Goal: Information Seeking & Learning: Learn about a topic

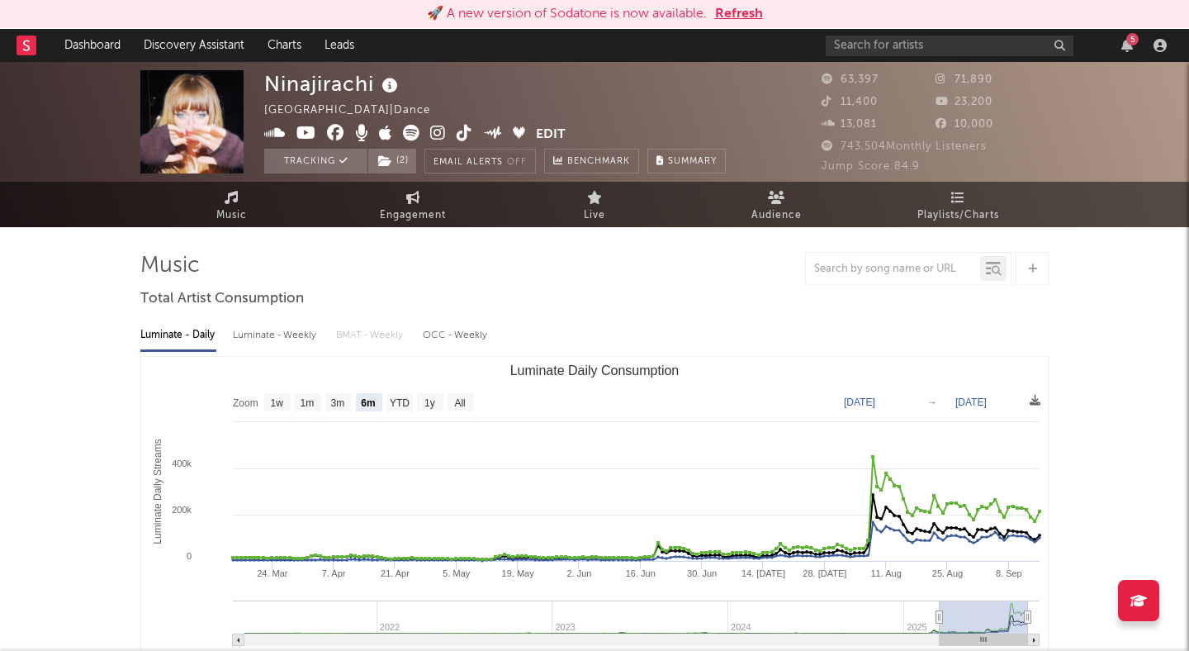
select select "6m"
click at [735, 7] on button "Refresh" at bounding box center [739, 14] width 48 height 20
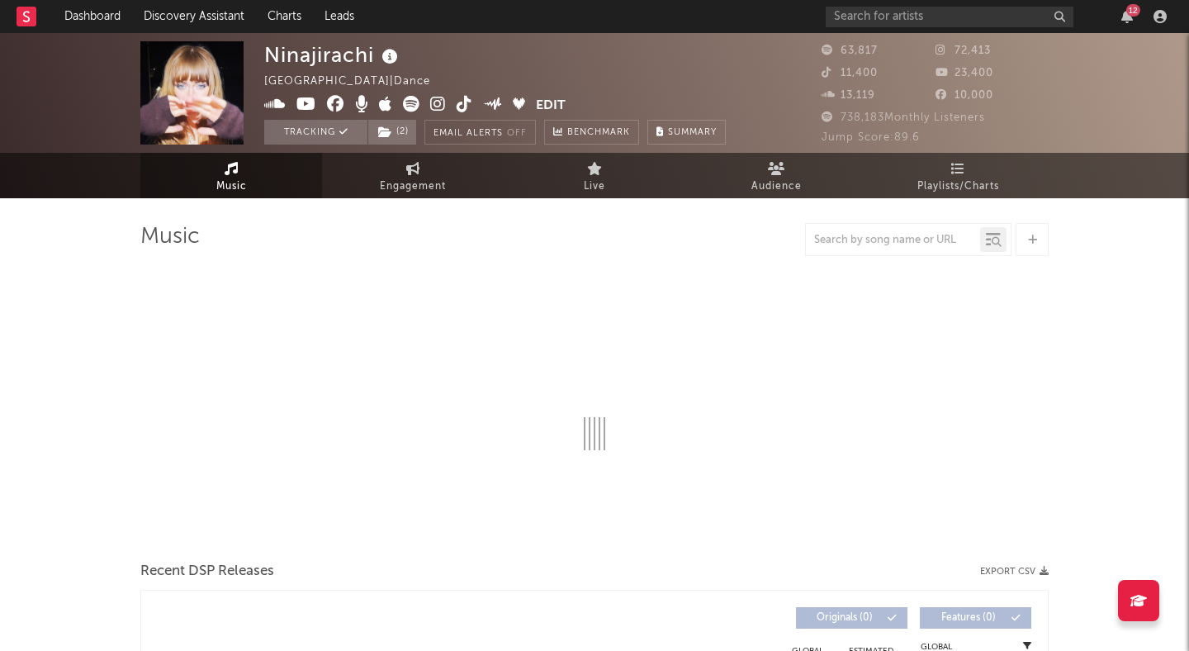
click at [434, 104] on icon at bounding box center [438, 104] width 16 height 17
select select "6m"
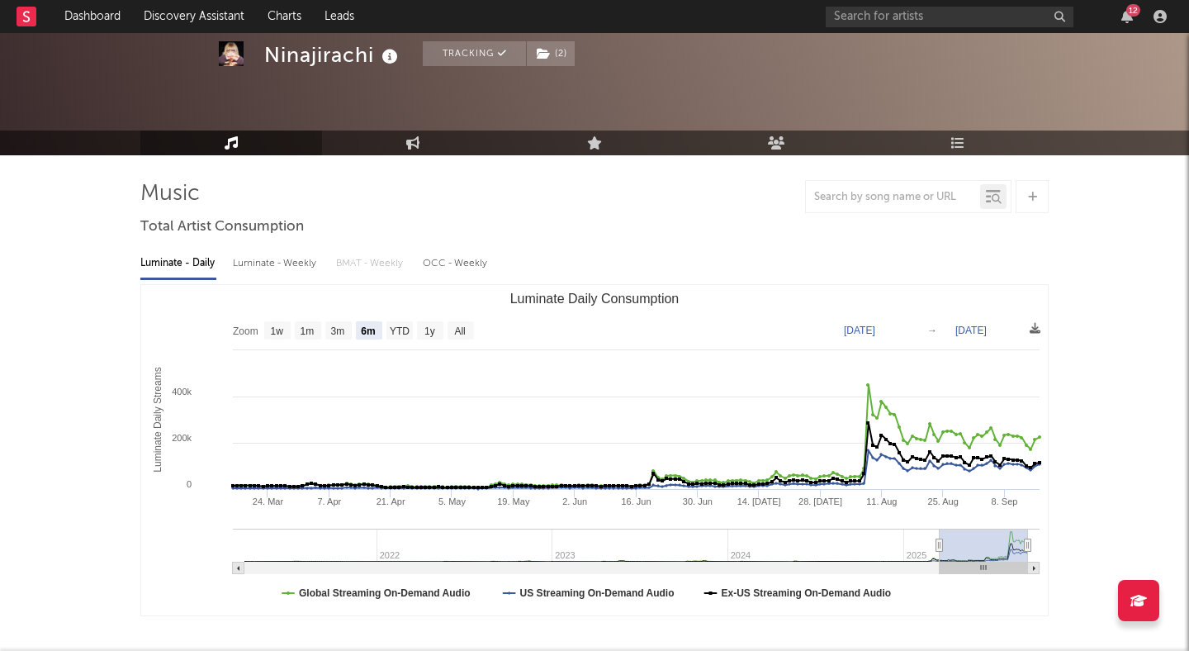
scroll to position [66, 0]
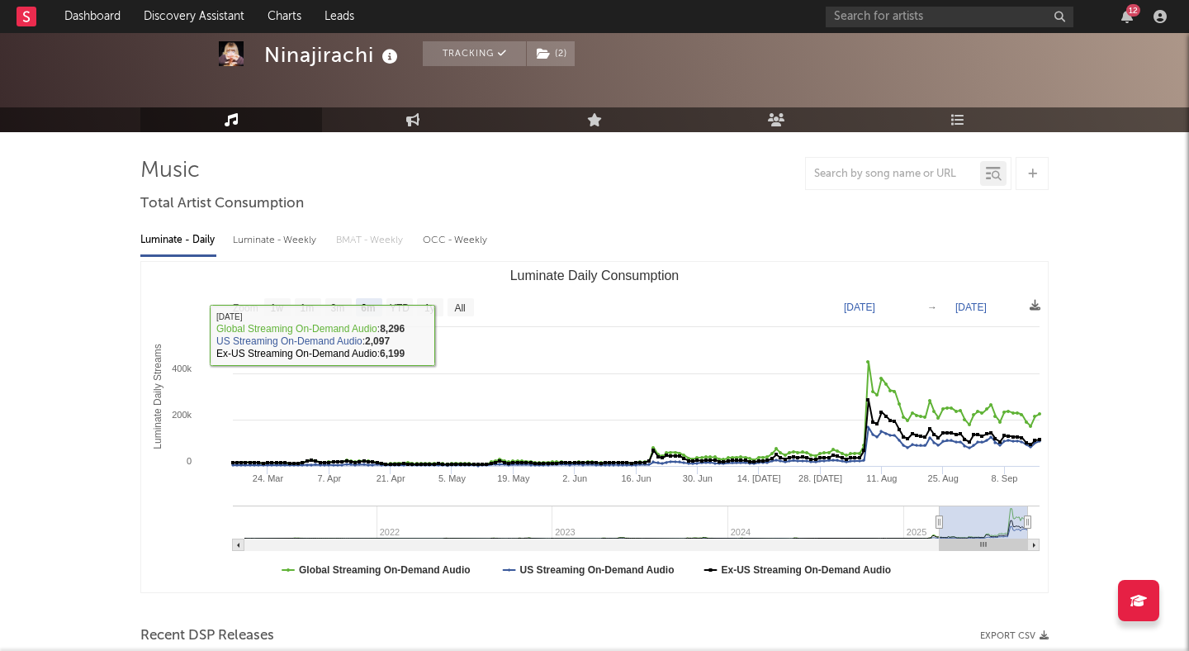
click at [234, 113] on icon at bounding box center [232, 119] width 14 height 13
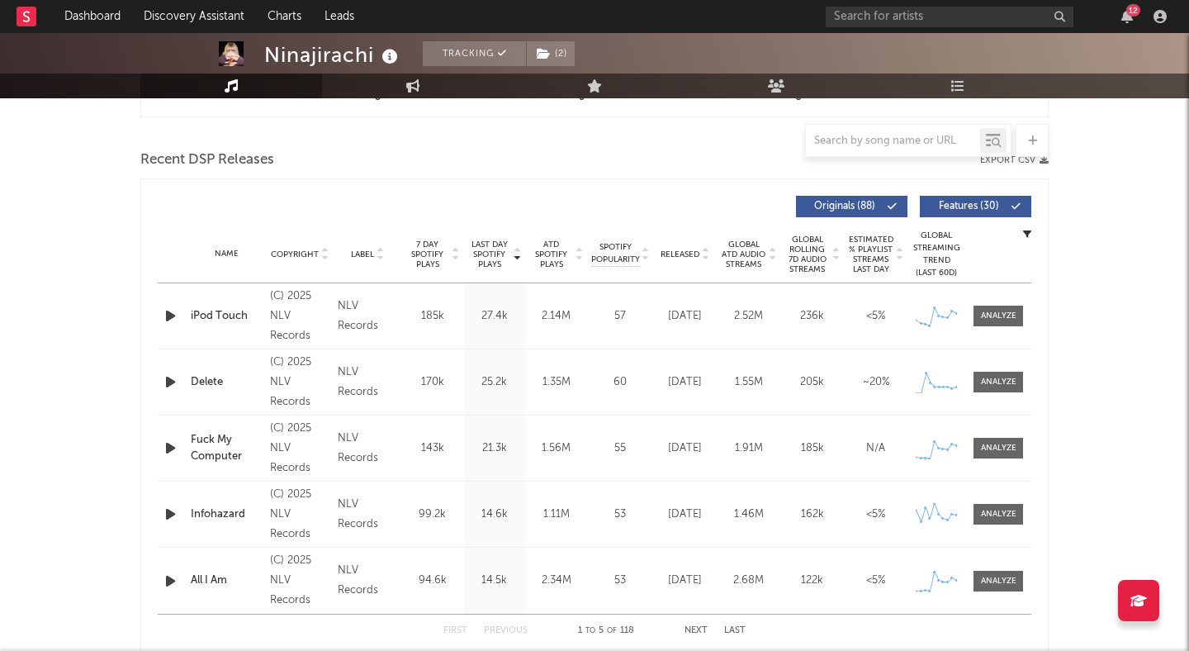
scroll to position [540, 0]
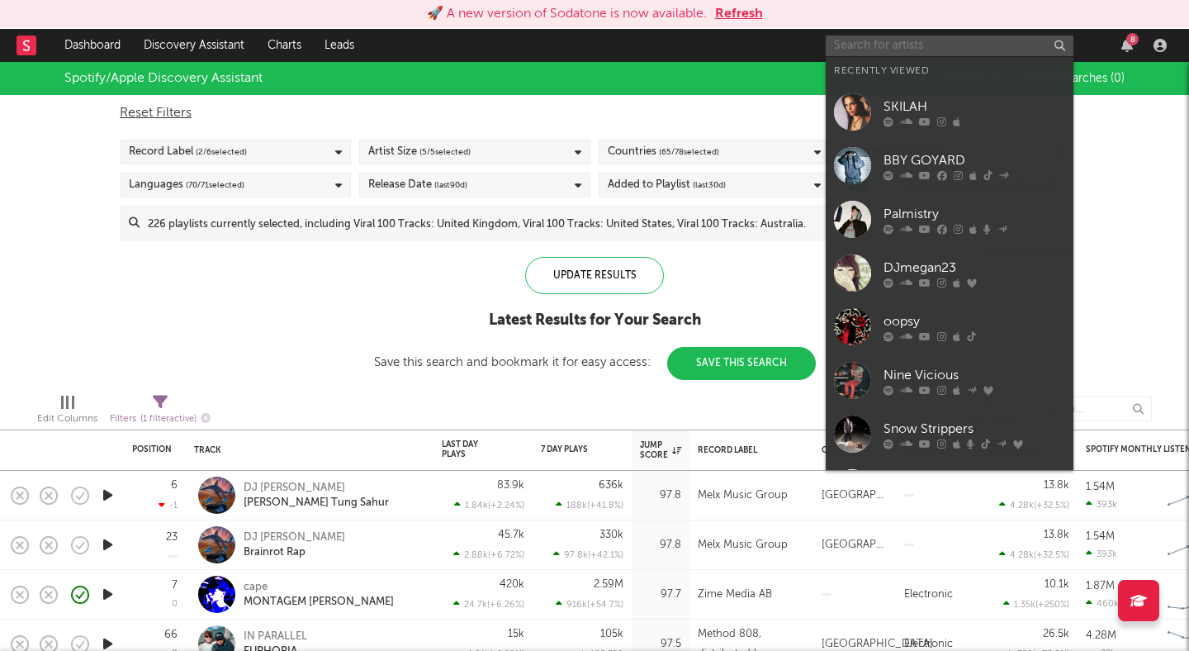
click at [889, 40] on input "text" at bounding box center [950, 46] width 248 height 21
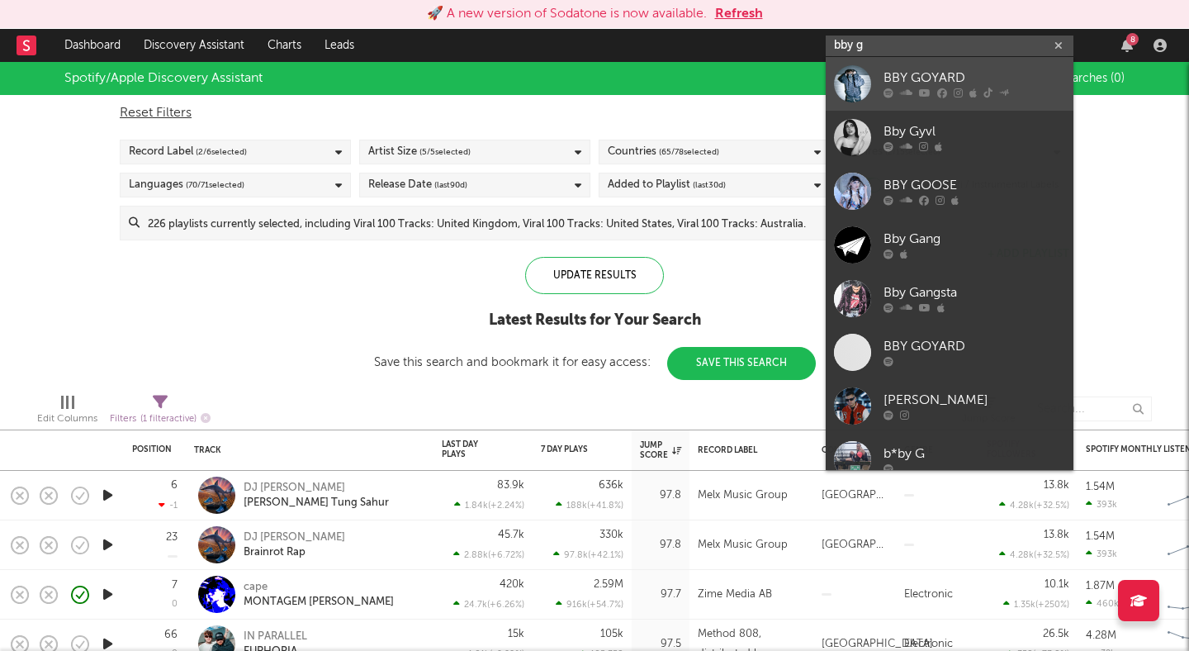
type input "bby g"
click at [923, 74] on div "BBY GOYARD" at bounding box center [975, 79] width 182 height 20
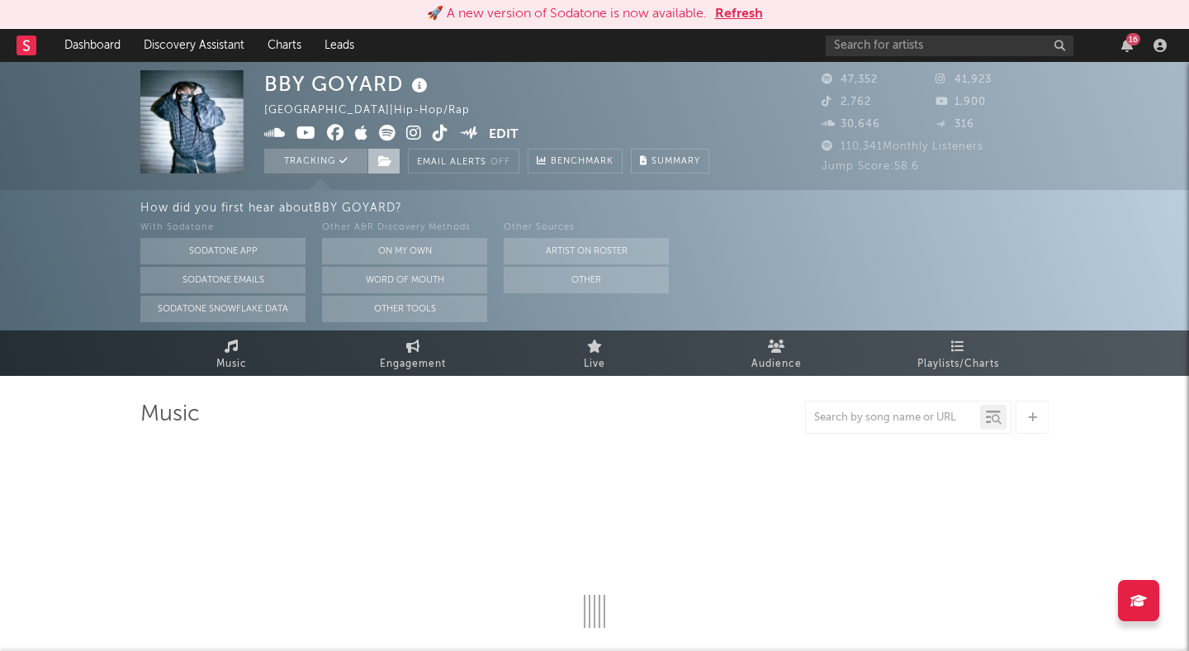
select select "6m"
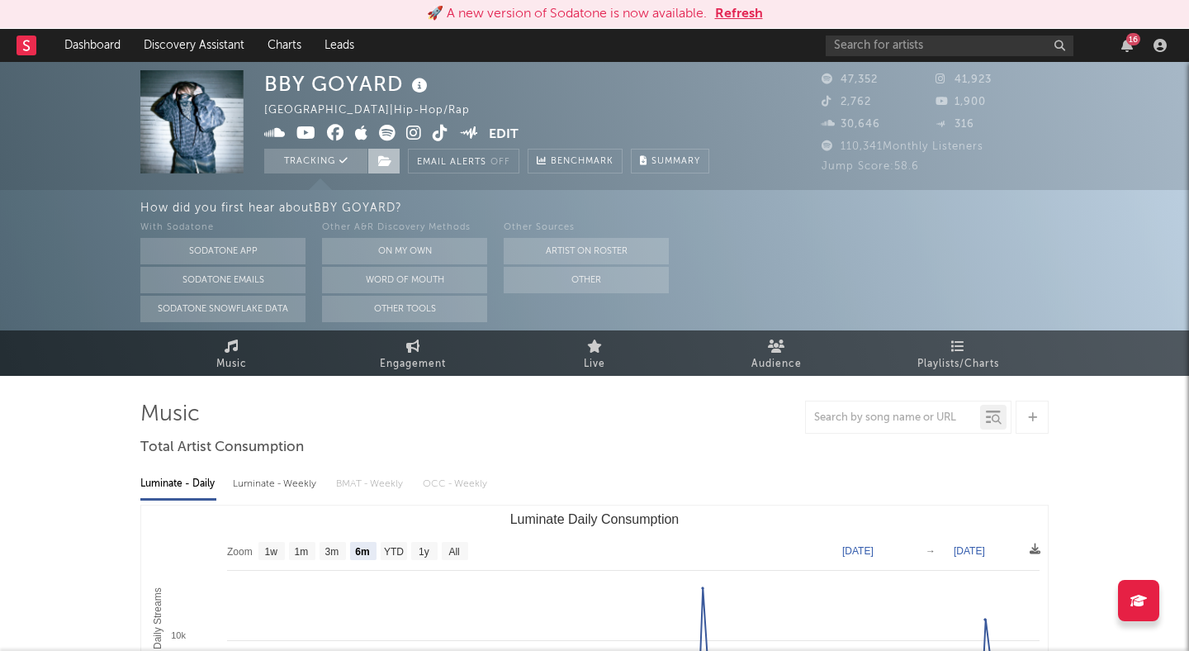
click at [385, 159] on icon at bounding box center [385, 161] width 14 height 12
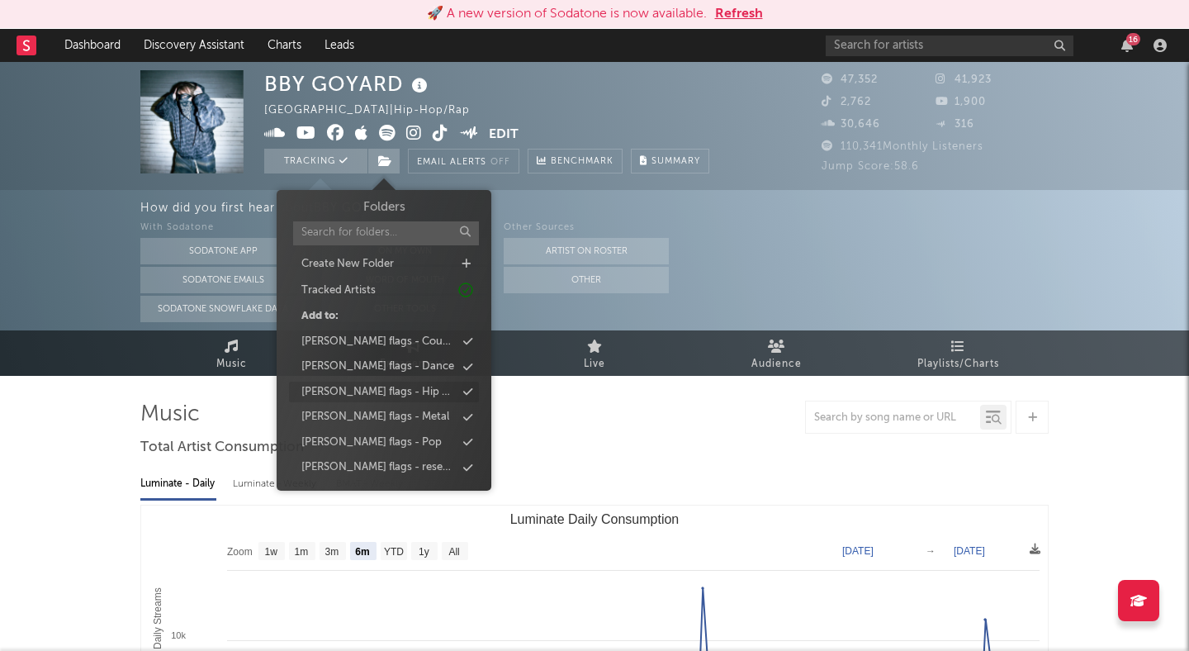
click at [397, 391] on div "peter flags - Hip Hop" at bounding box center [378, 392] width 154 height 17
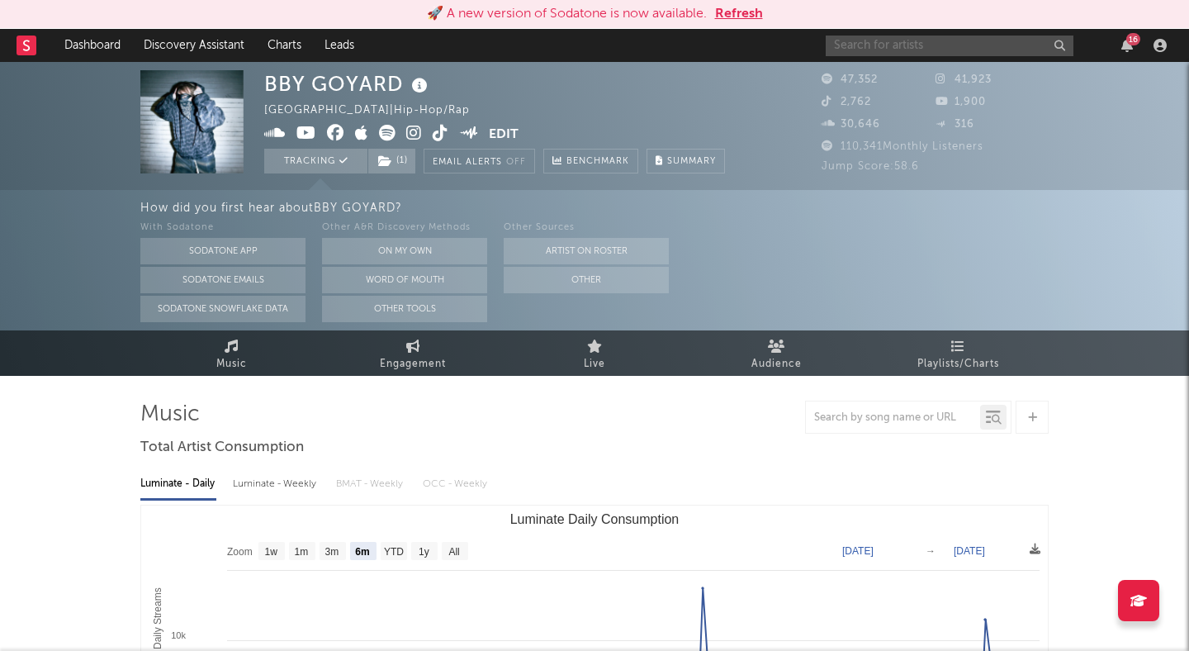
click at [910, 53] on input "text" at bounding box center [950, 46] width 248 height 21
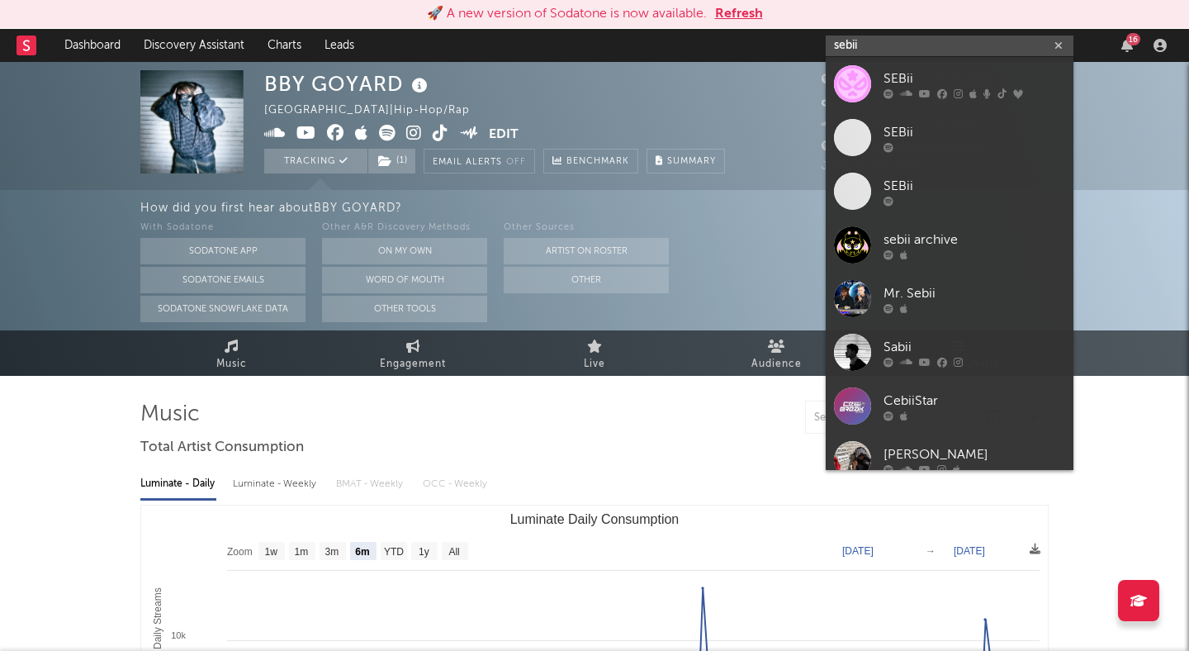
type input "sebii"
click at [928, 64] on link "SEBii" at bounding box center [950, 84] width 248 height 54
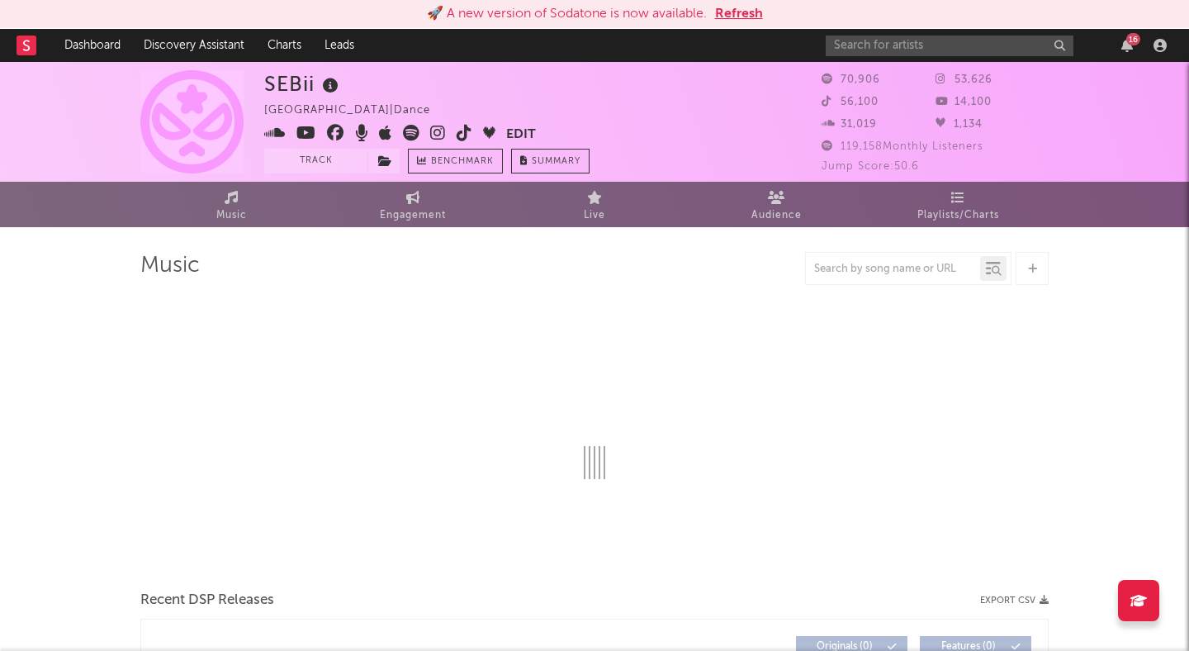
select select "6m"
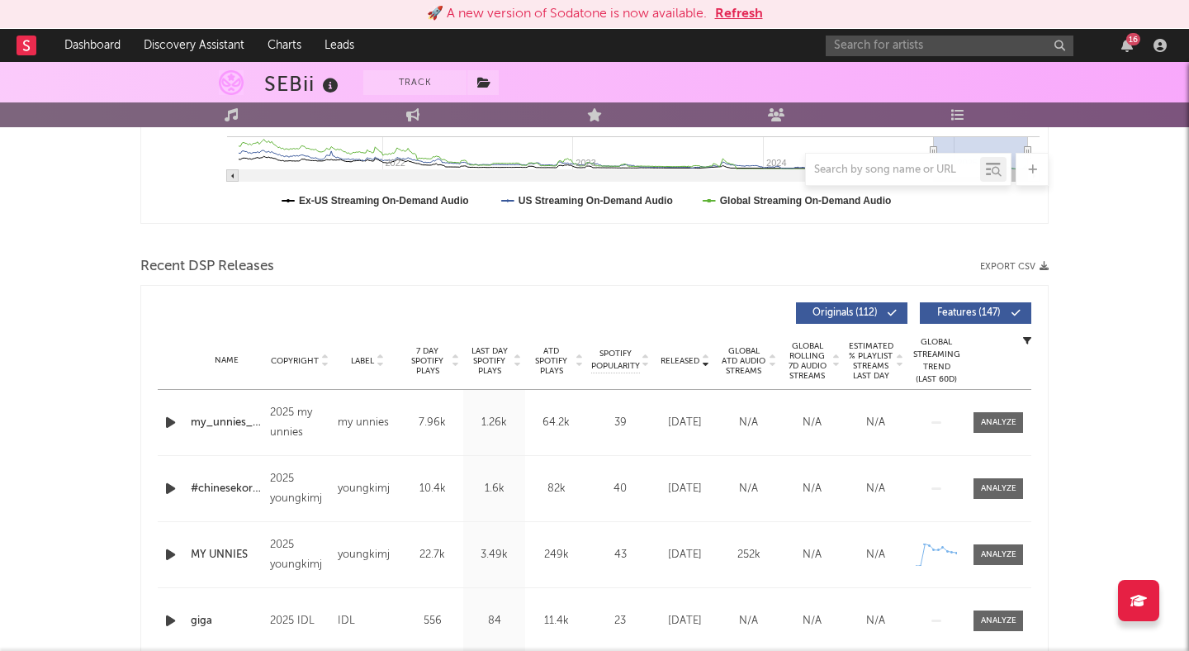
scroll to position [492, 0]
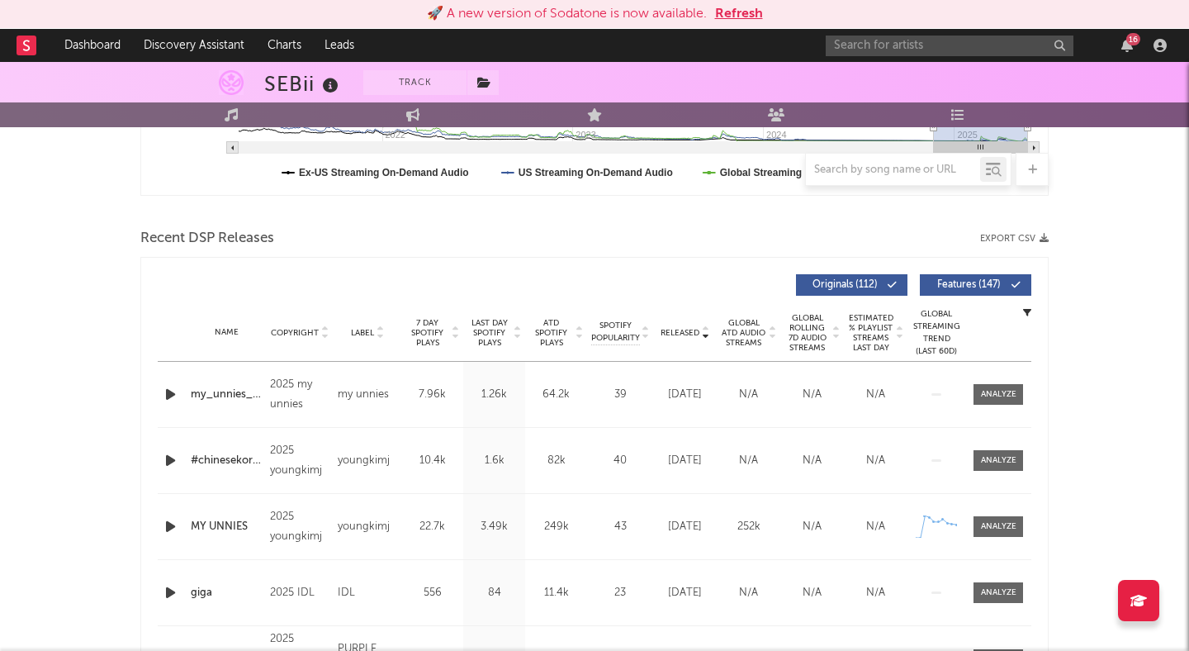
click at [171, 391] on icon "button" at bounding box center [170, 394] width 17 height 21
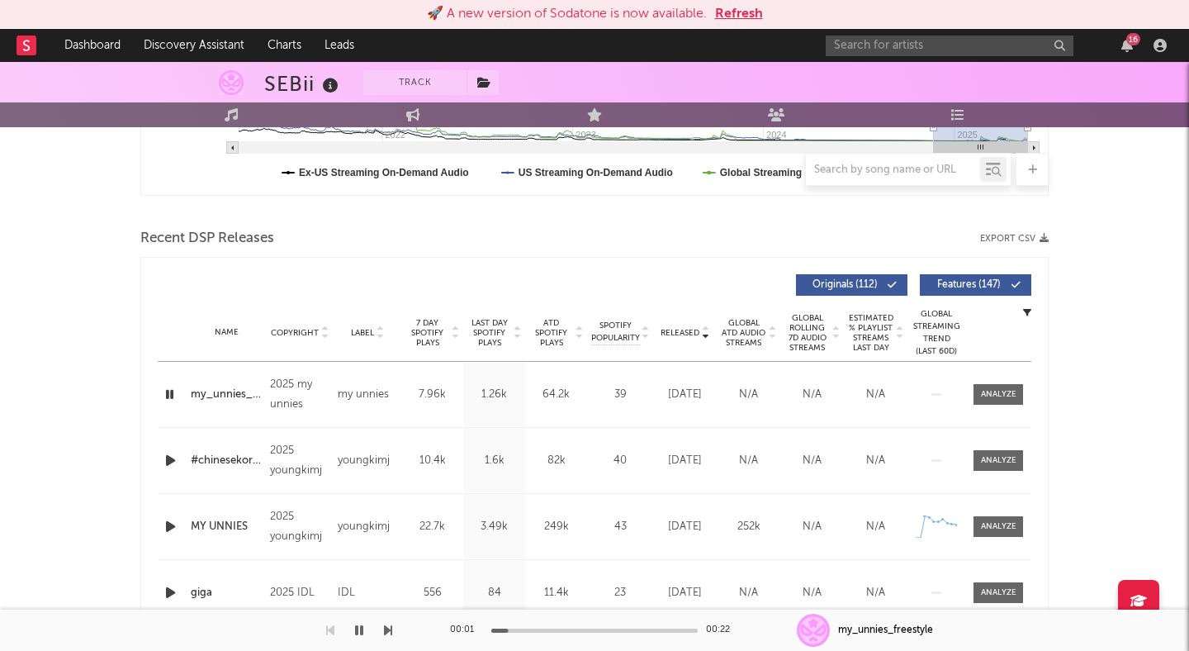
click at [171, 467] on icon "button" at bounding box center [170, 460] width 17 height 21
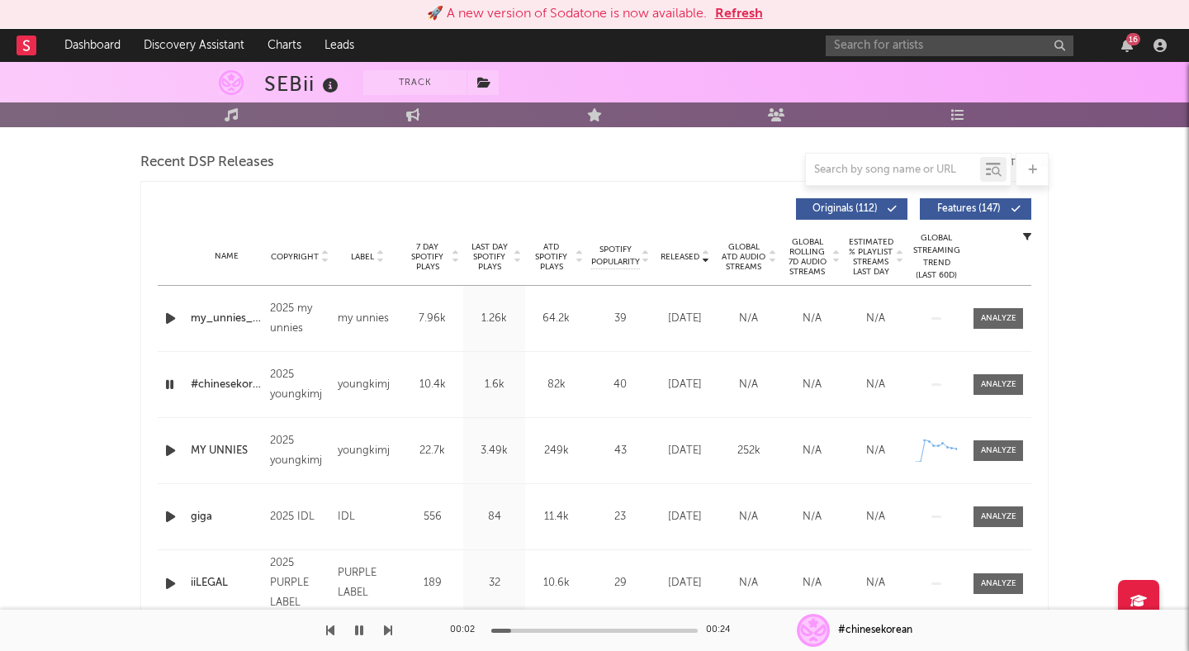
scroll to position [562, 0]
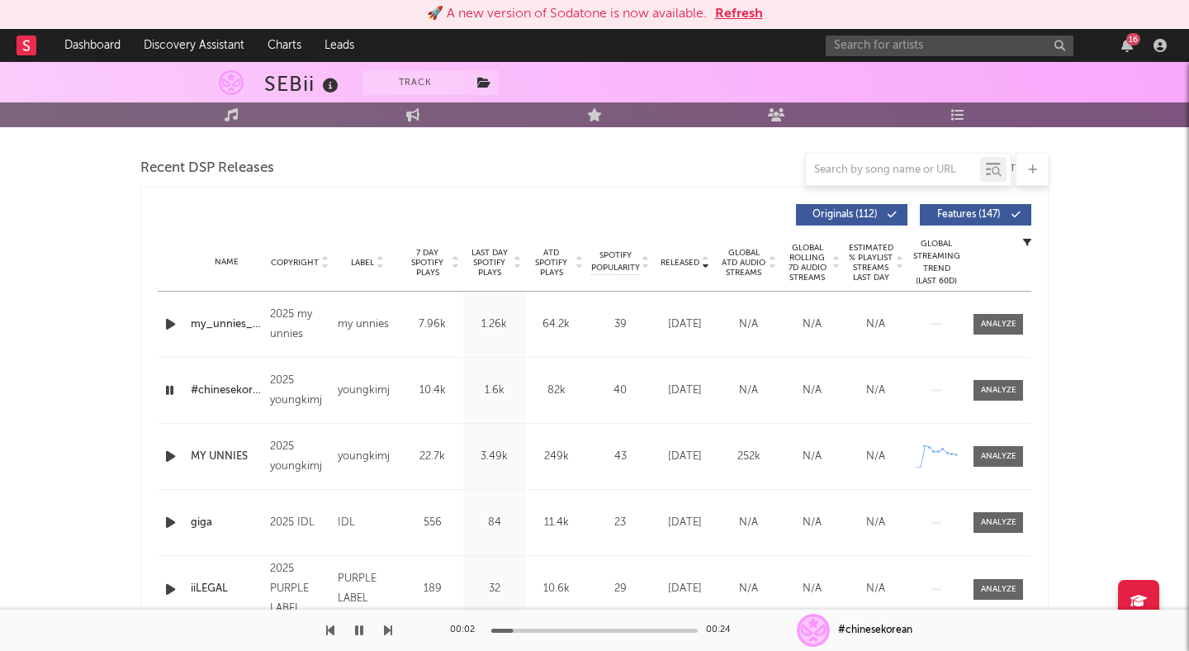
click at [992, 215] on span "Features ( 147 )" at bounding box center [969, 215] width 76 height 10
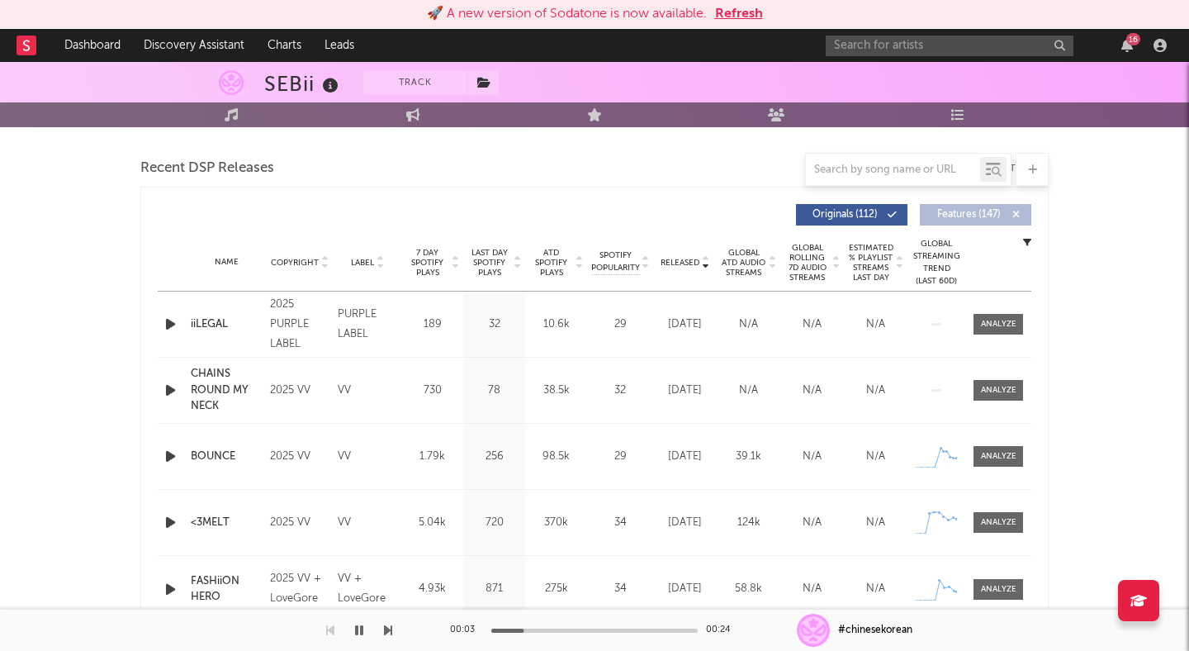
click at [172, 325] on icon "button" at bounding box center [170, 324] width 17 height 21
click at [554, 628] on div at bounding box center [594, 630] width 206 height 4
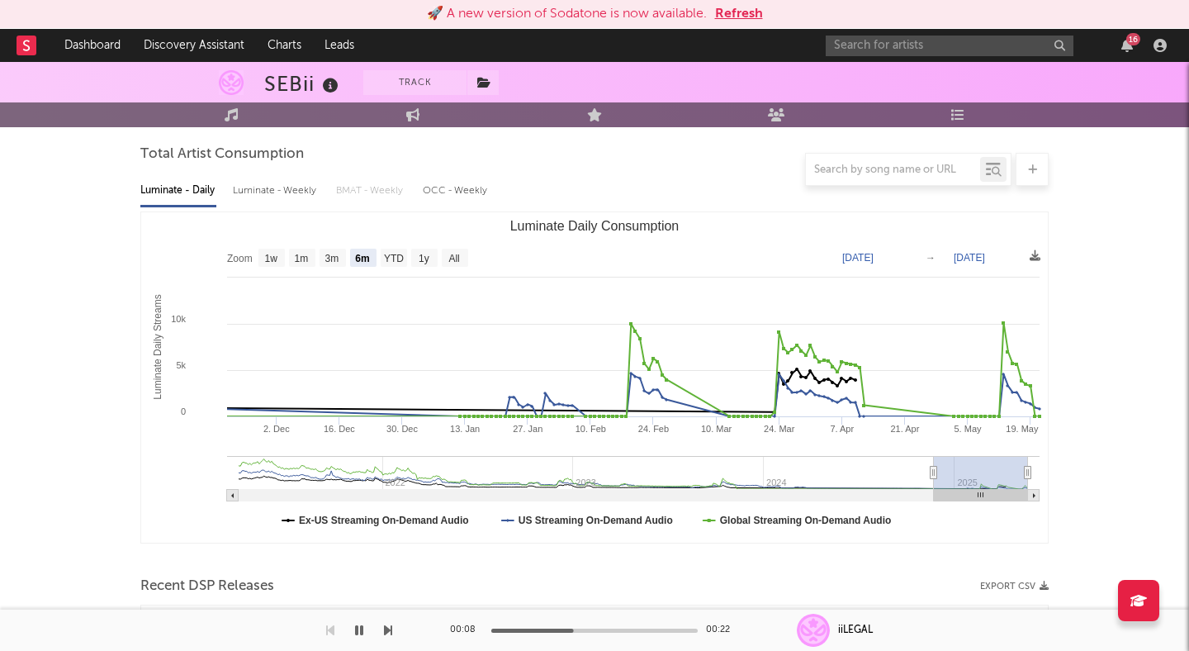
scroll to position [0, 0]
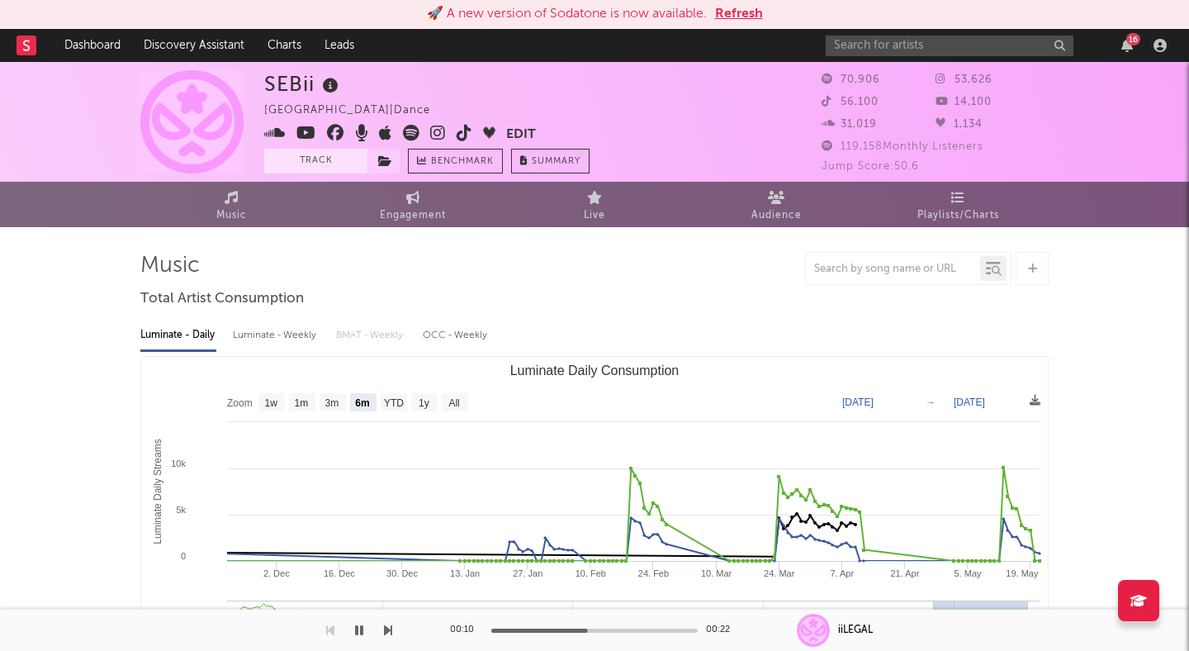
click at [351, 164] on button "Track" at bounding box center [315, 161] width 103 height 25
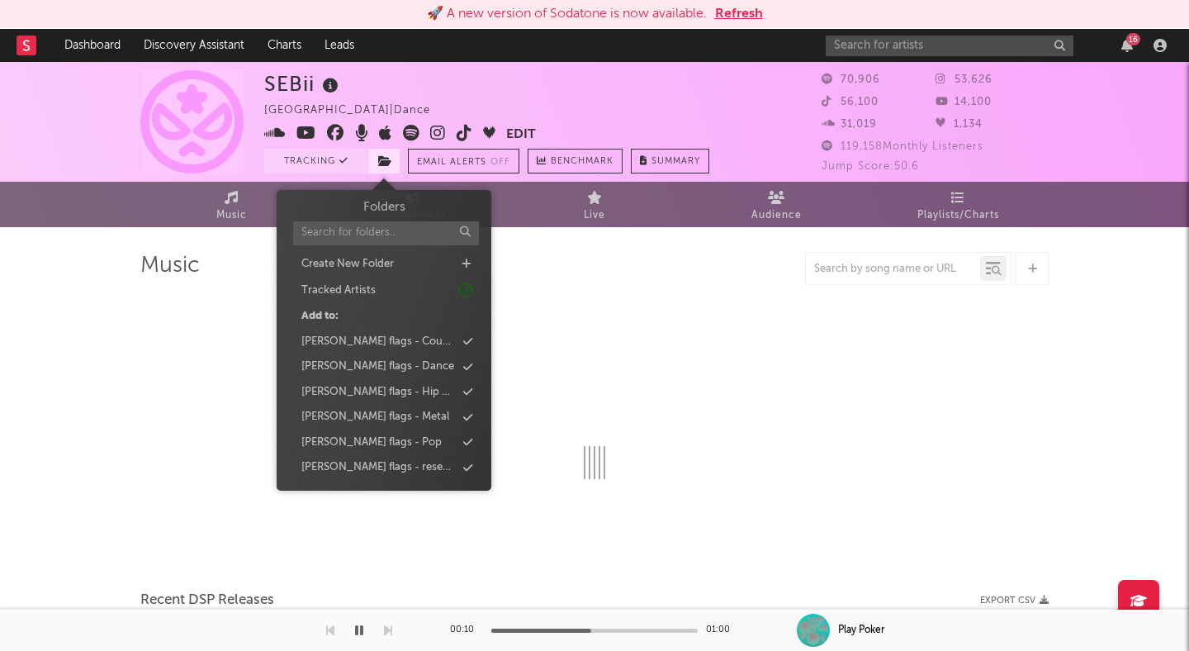
click at [377, 164] on span at bounding box center [383, 161] width 33 height 25
select select "6m"
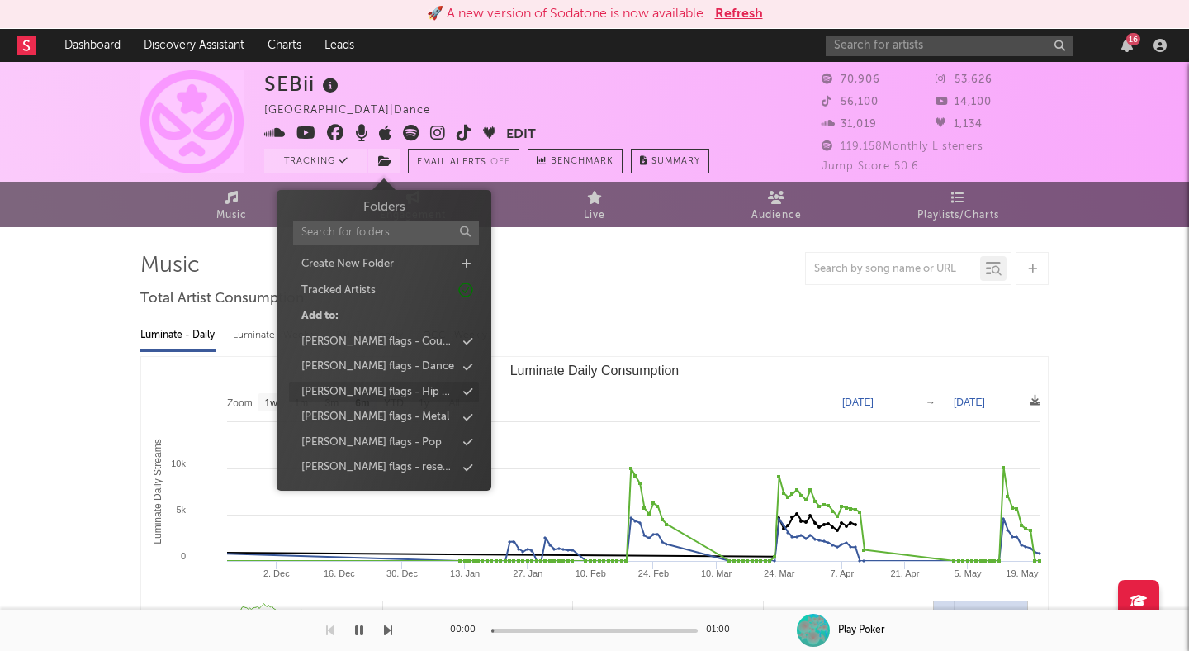
click at [399, 390] on div "peter flags - Hip Hop" at bounding box center [378, 392] width 154 height 17
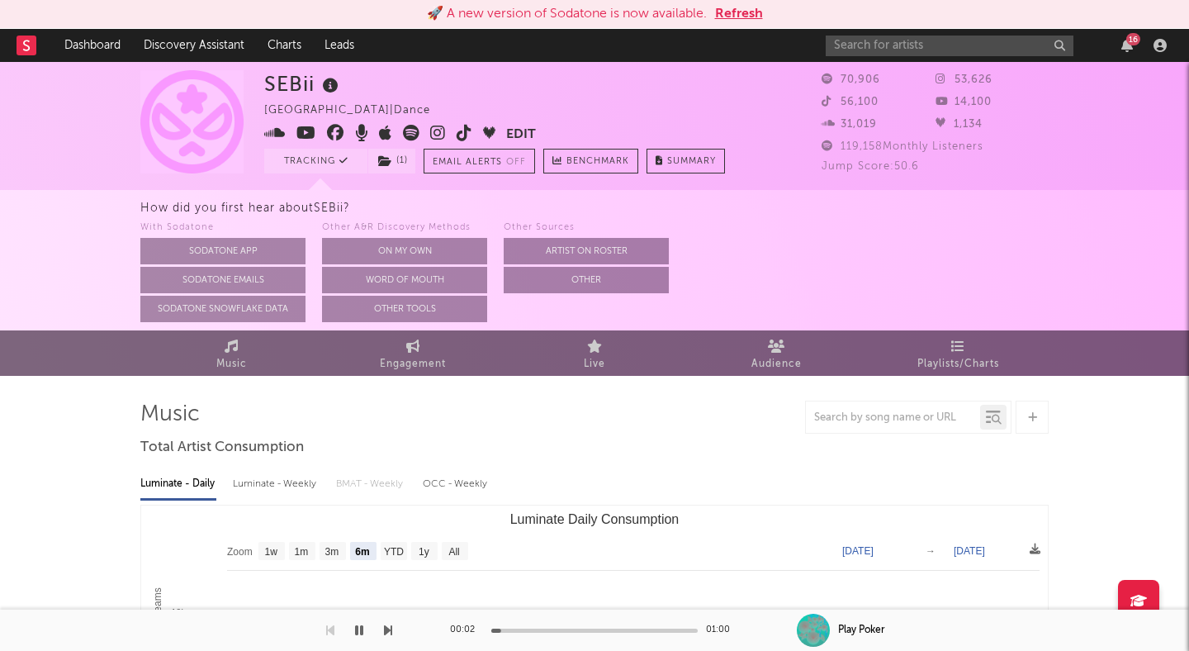
click at [406, 131] on icon at bounding box center [411, 133] width 17 height 17
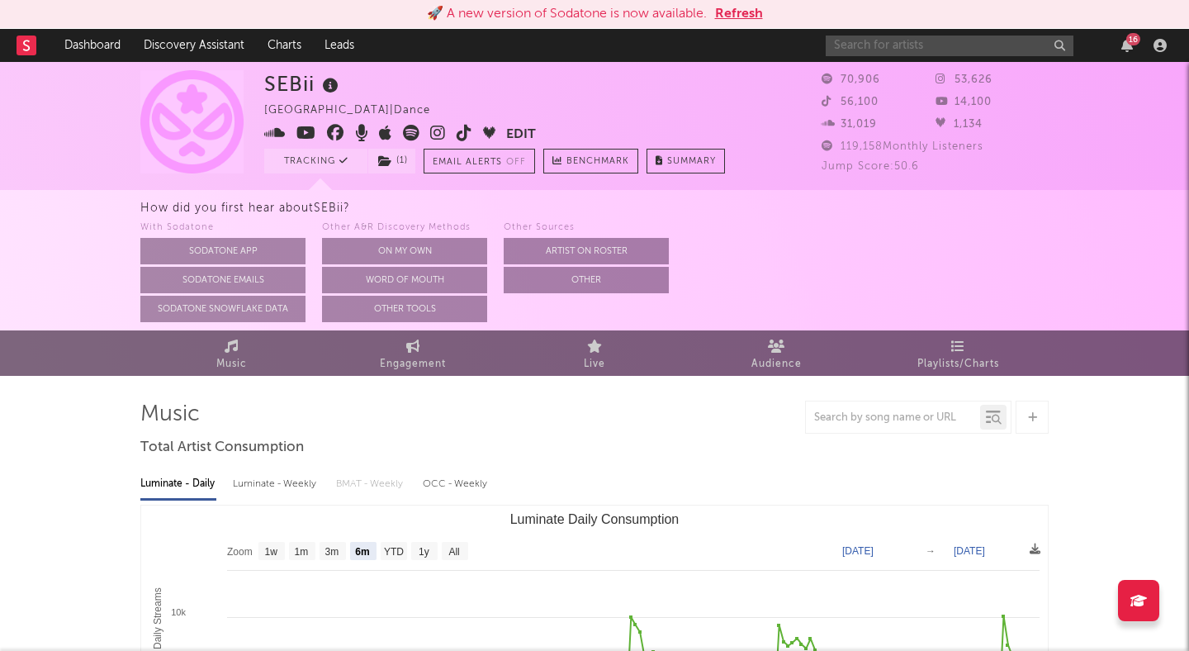
click at [884, 40] on input "text" at bounding box center [950, 46] width 248 height 21
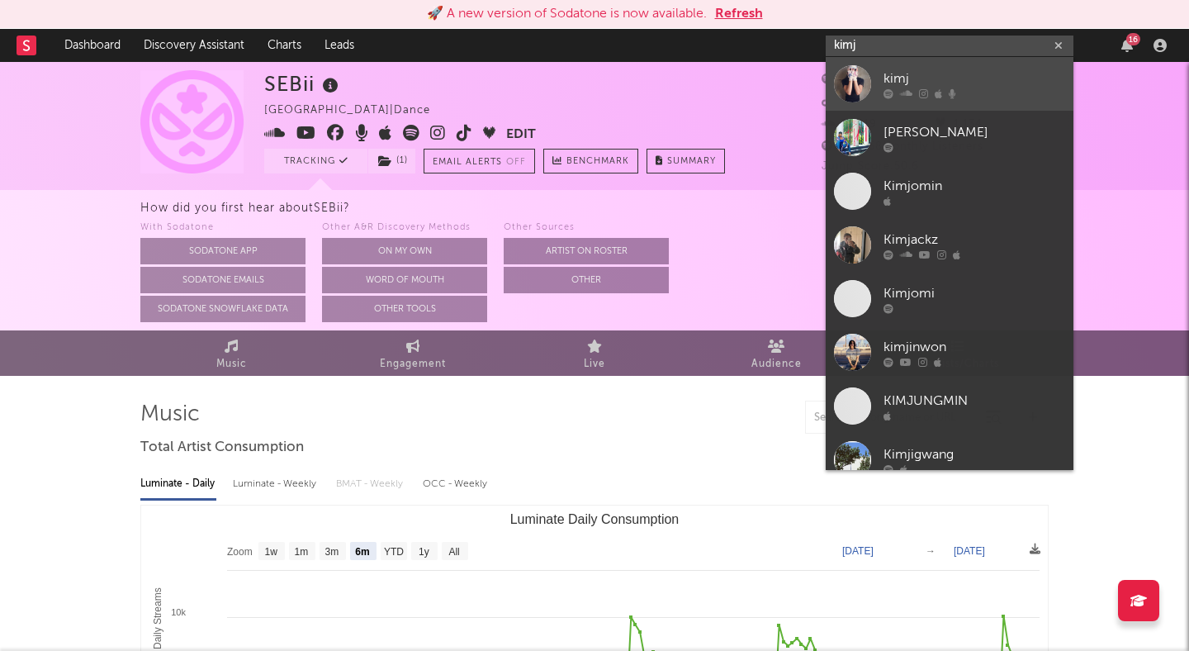
type input "kimj"
click at [917, 72] on div "kimj" at bounding box center [975, 79] width 182 height 20
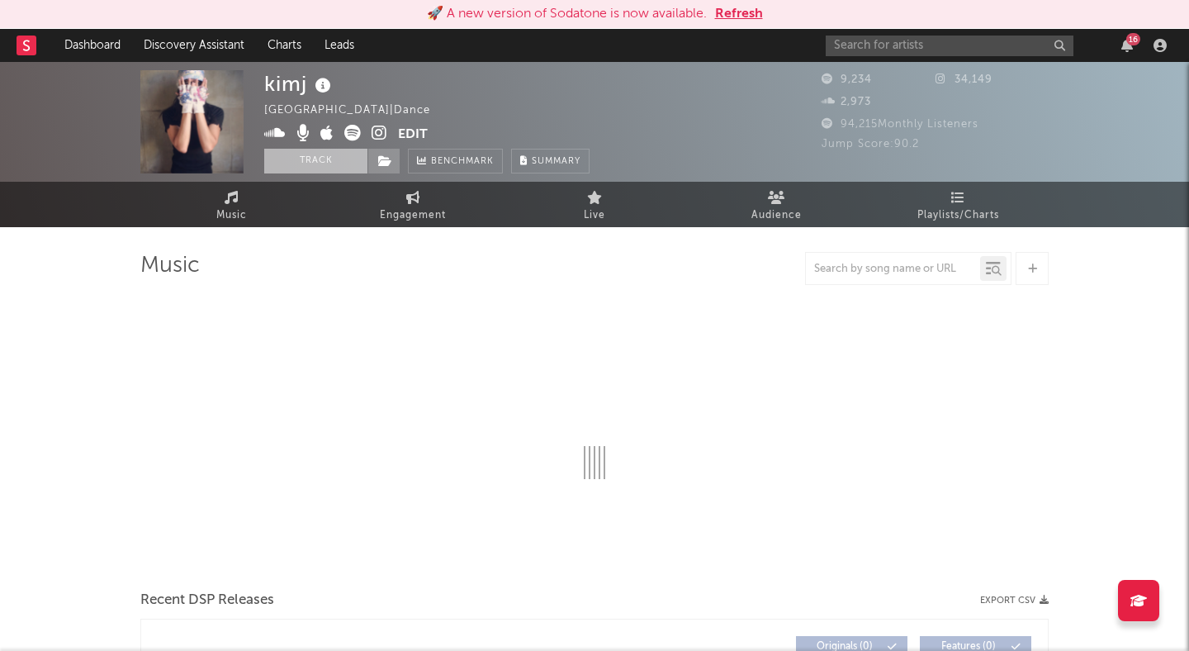
select select "1w"
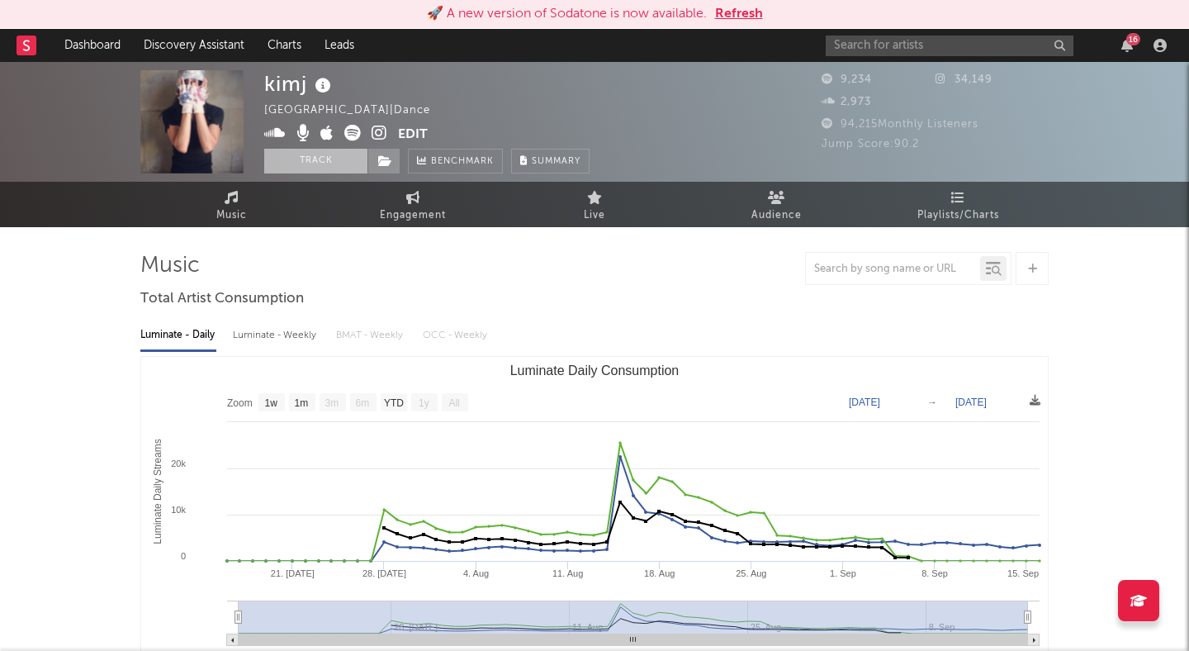
click at [315, 163] on button "Track" at bounding box center [315, 161] width 103 height 25
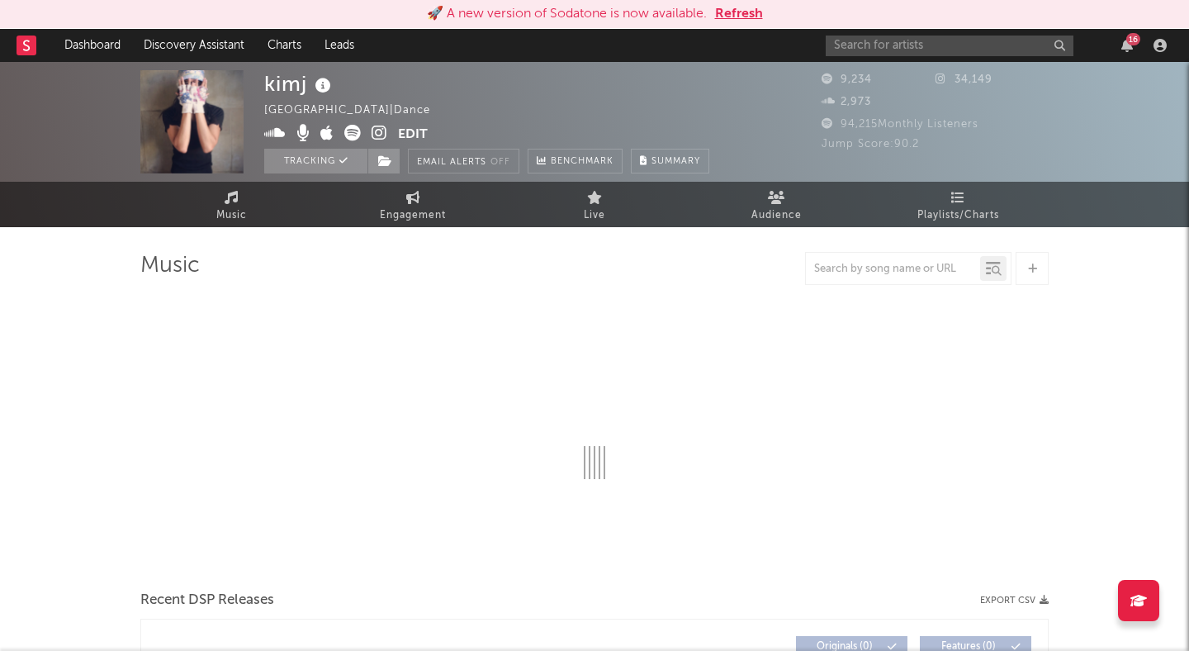
select select "1w"
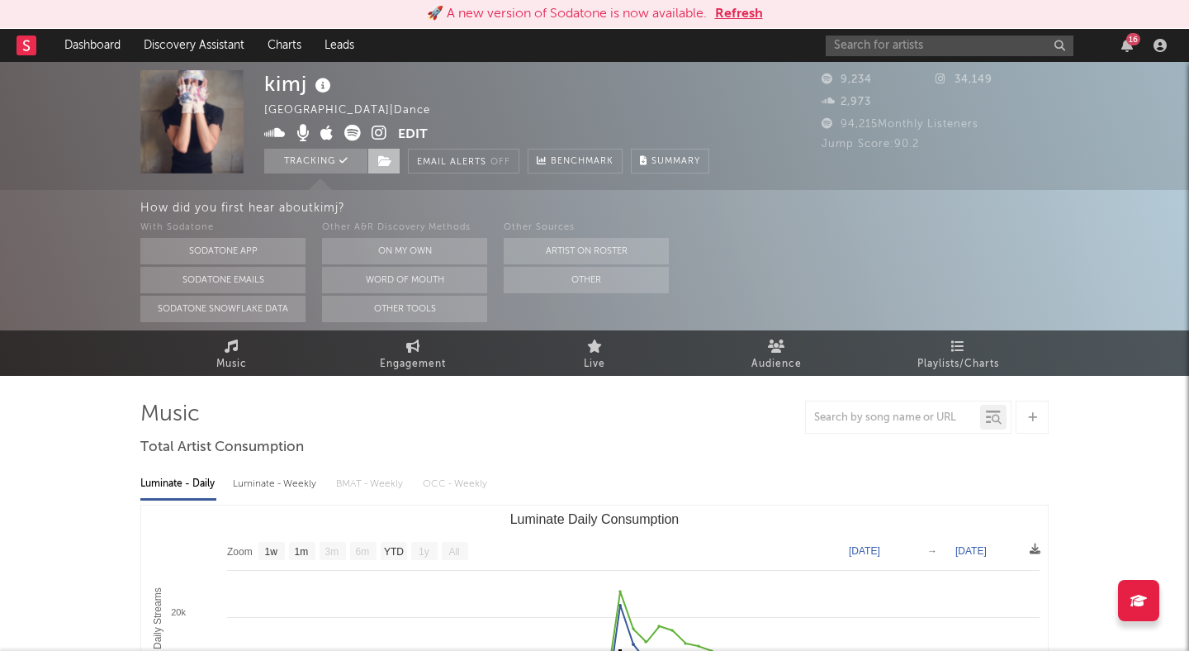
click at [378, 162] on icon at bounding box center [385, 161] width 14 height 12
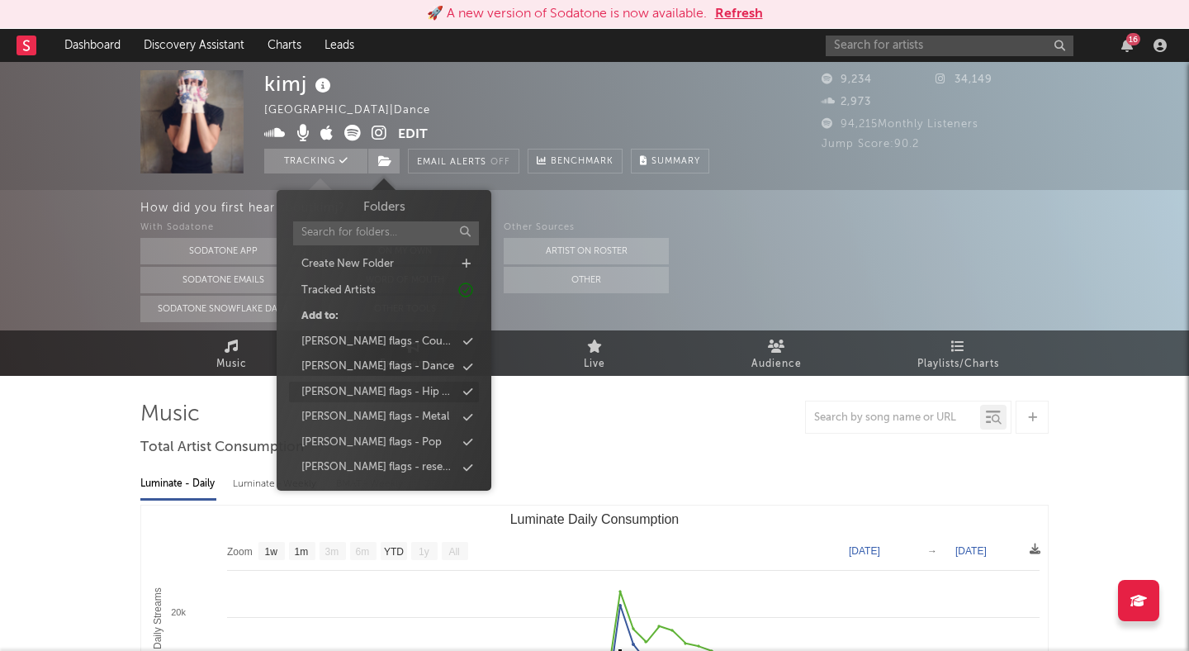
click at [394, 387] on div "peter flags - Hip Hop" at bounding box center [378, 392] width 154 height 17
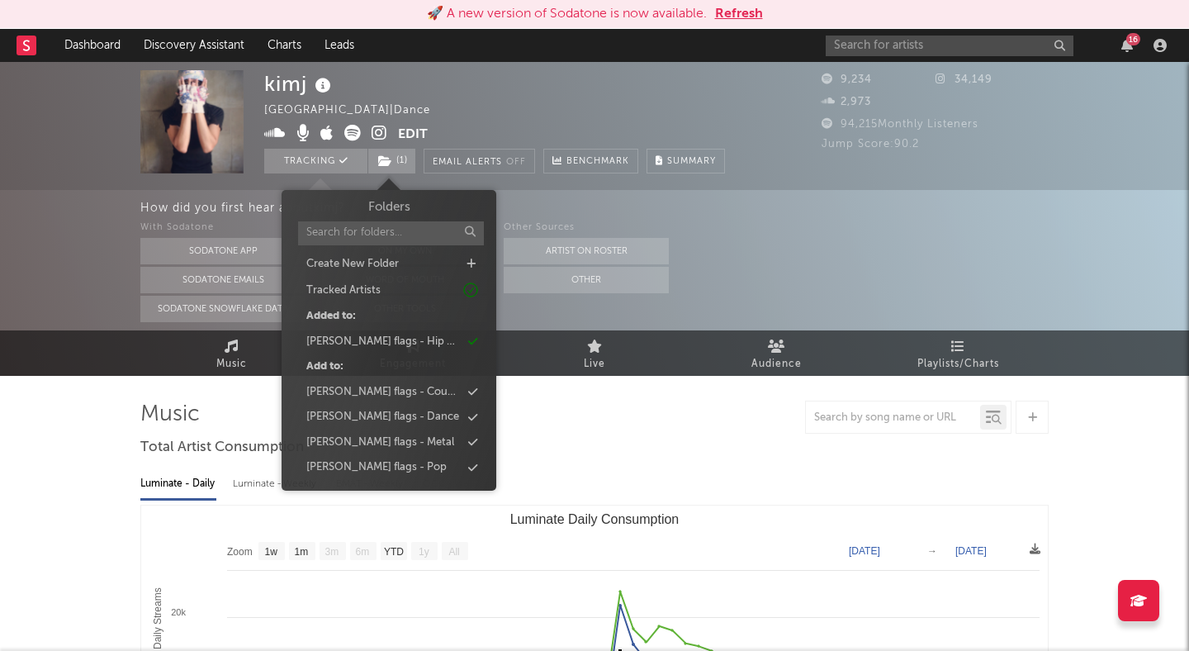
click at [72, 195] on div "How did you first hear about kimj ? With Sodatone Sodatone App Sodatone Emails …" at bounding box center [594, 260] width 1189 height 140
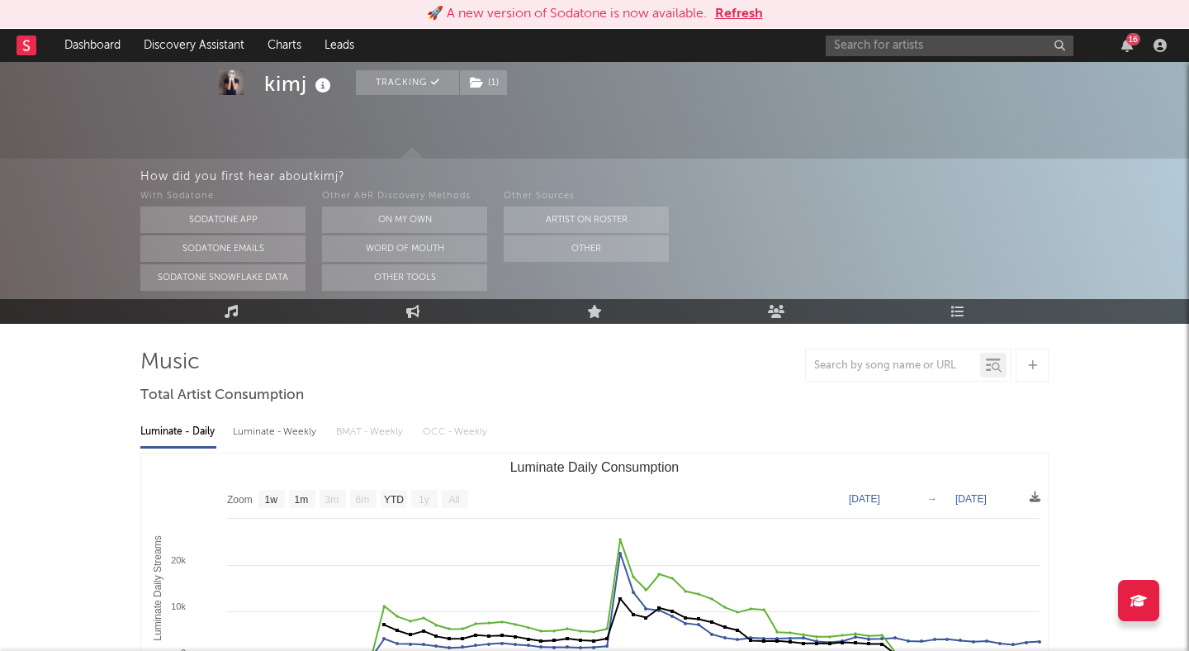
scroll to position [50, 0]
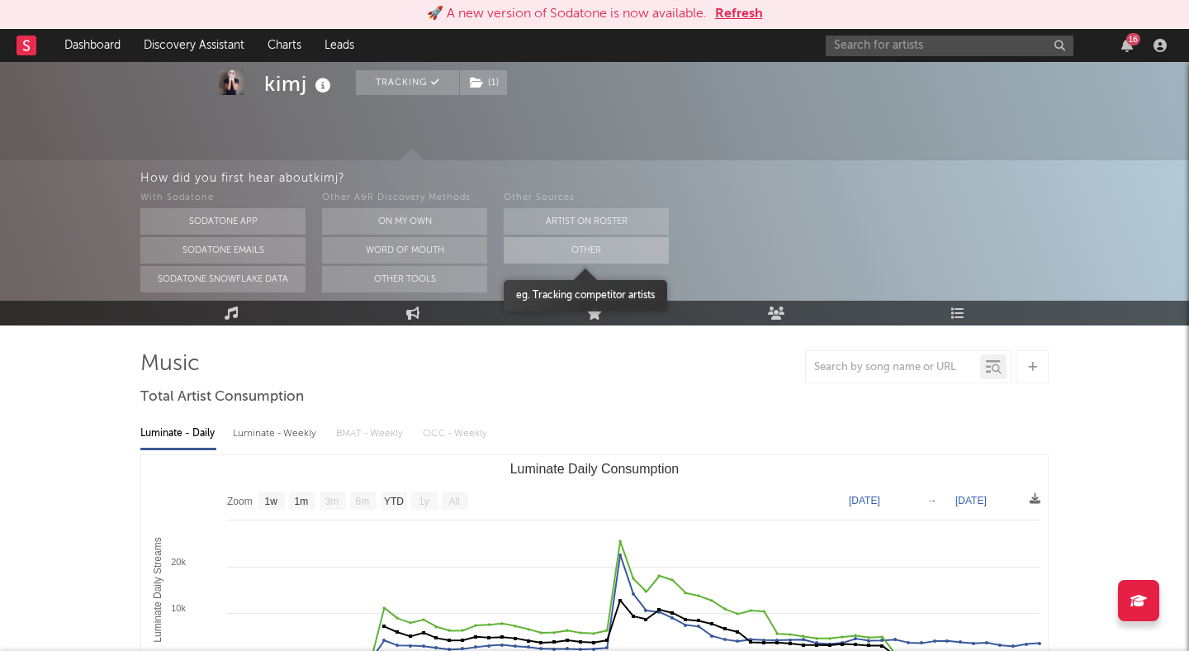
click at [534, 253] on button "Other" at bounding box center [586, 250] width 165 height 26
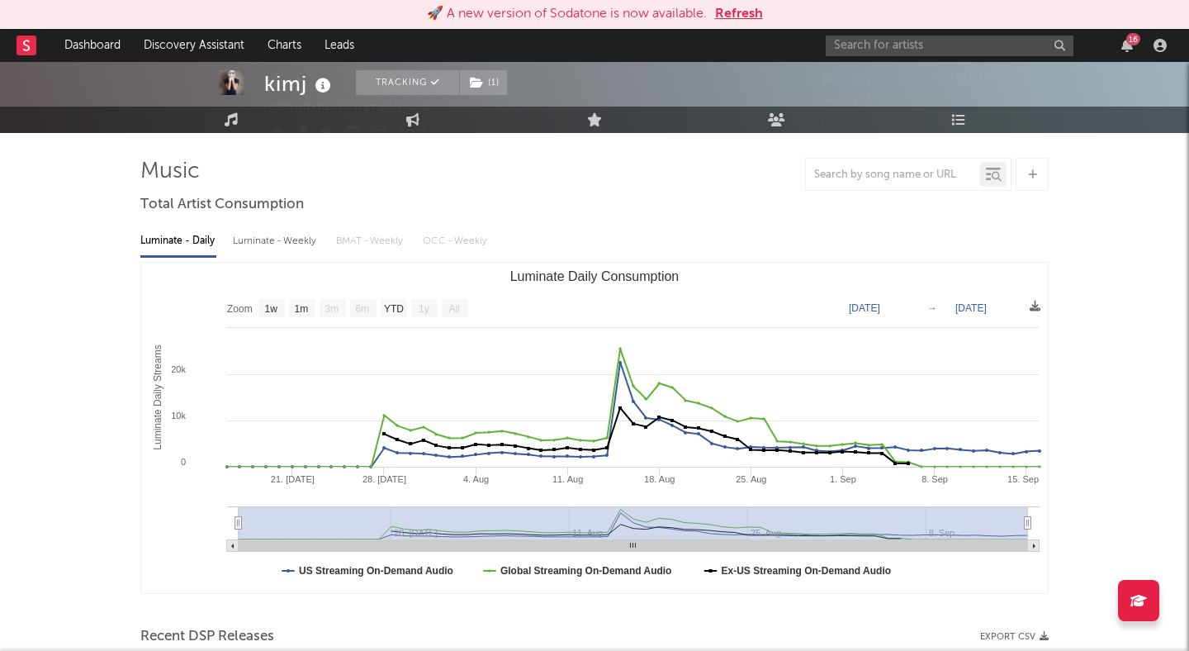
scroll to position [0, 0]
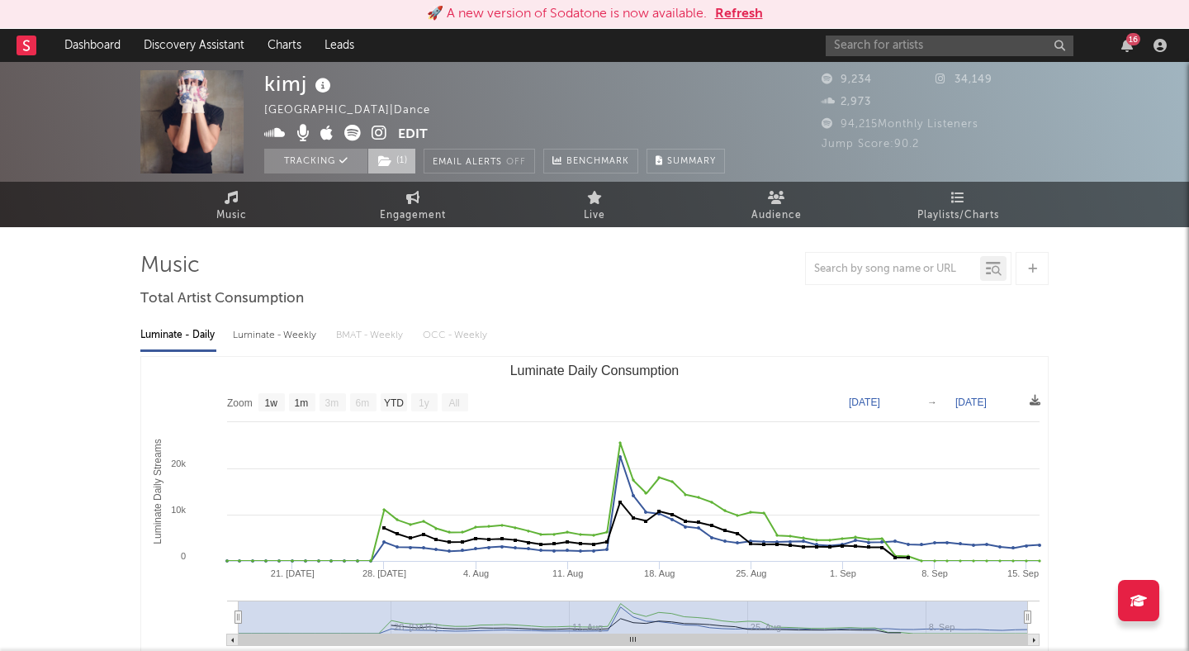
click at [395, 159] on span "( 1 )" at bounding box center [391, 161] width 49 height 25
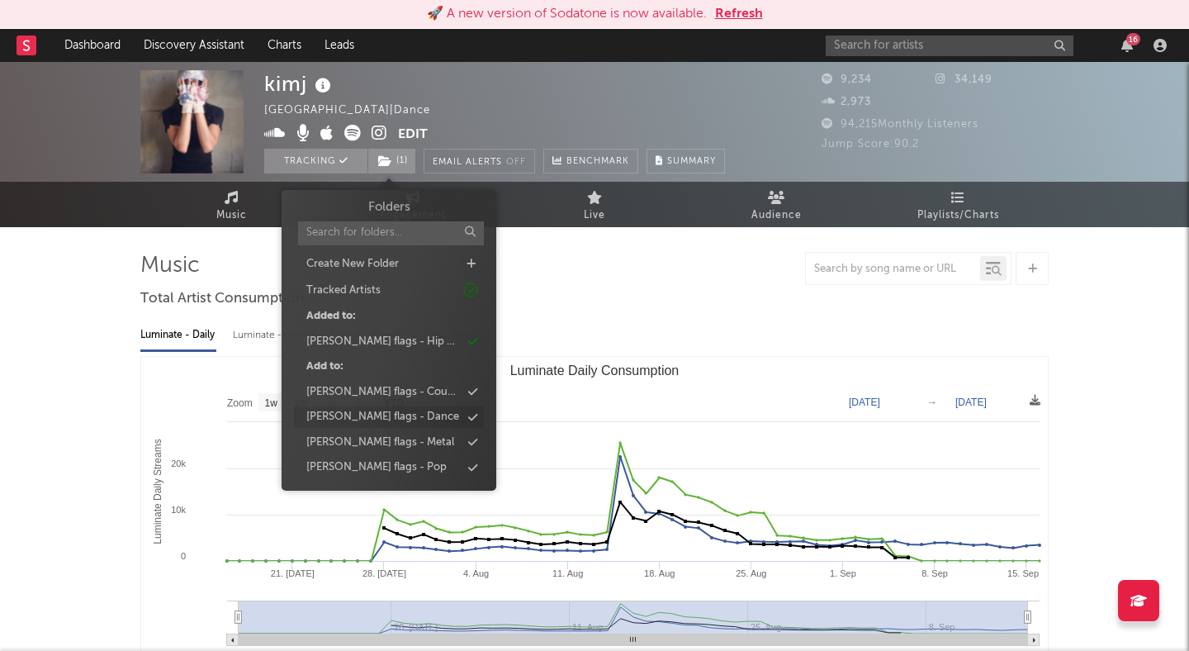
click at [369, 407] on div "peter flags - Dance" at bounding box center [389, 416] width 190 height 21
click at [52, 218] on div "Music Engagement Live Audience Playlists/Charts" at bounding box center [594, 204] width 1189 height 45
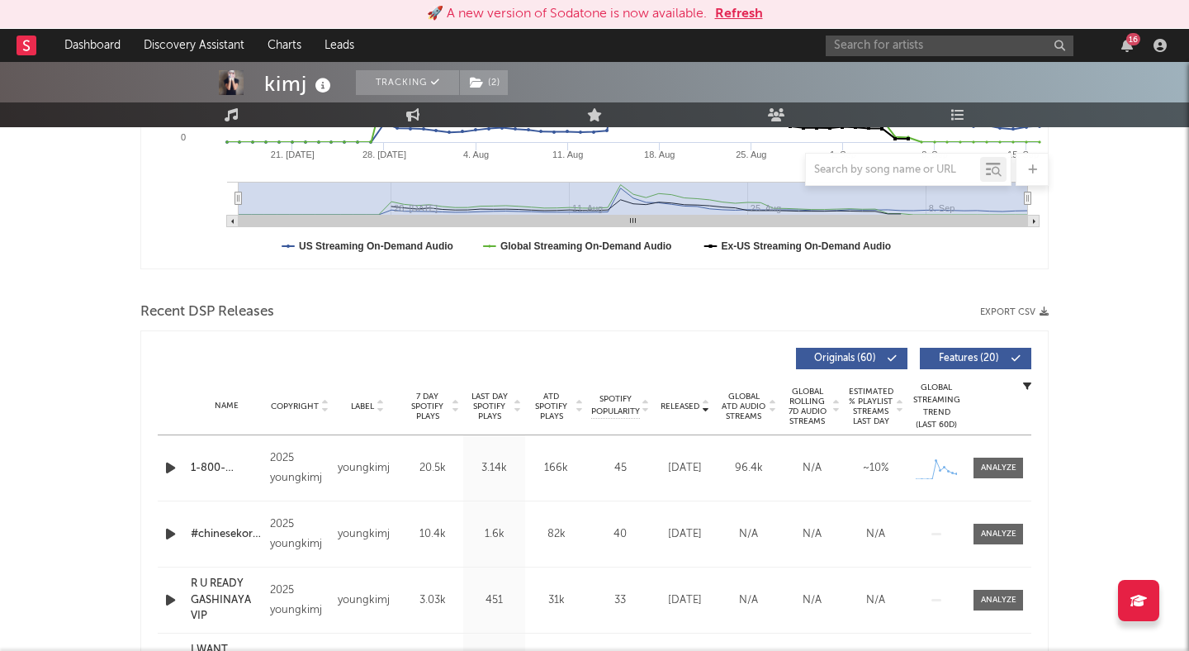
scroll to position [449, 0]
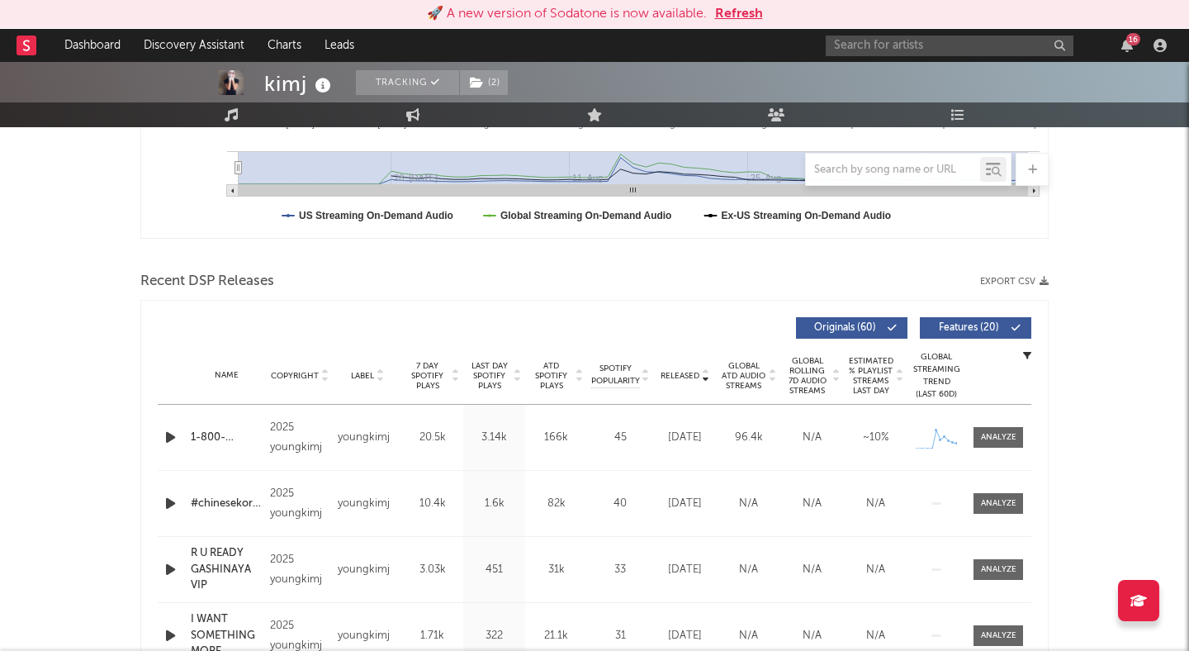
click at [172, 435] on icon "button" at bounding box center [170, 437] width 17 height 21
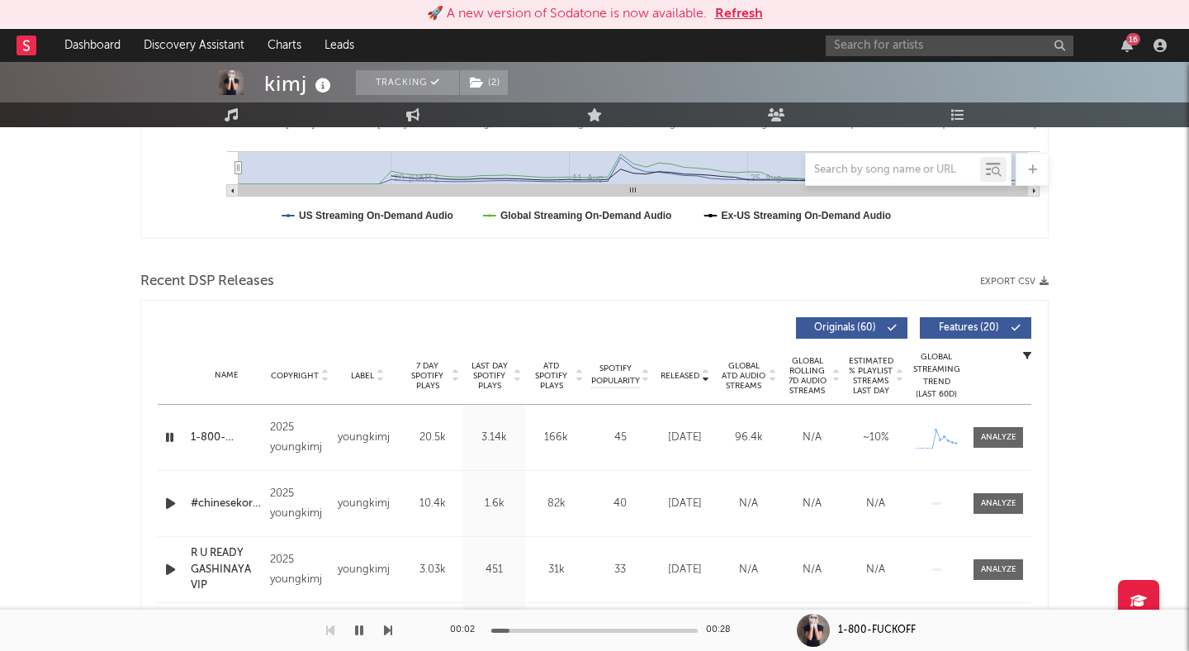
scroll to position [0, 0]
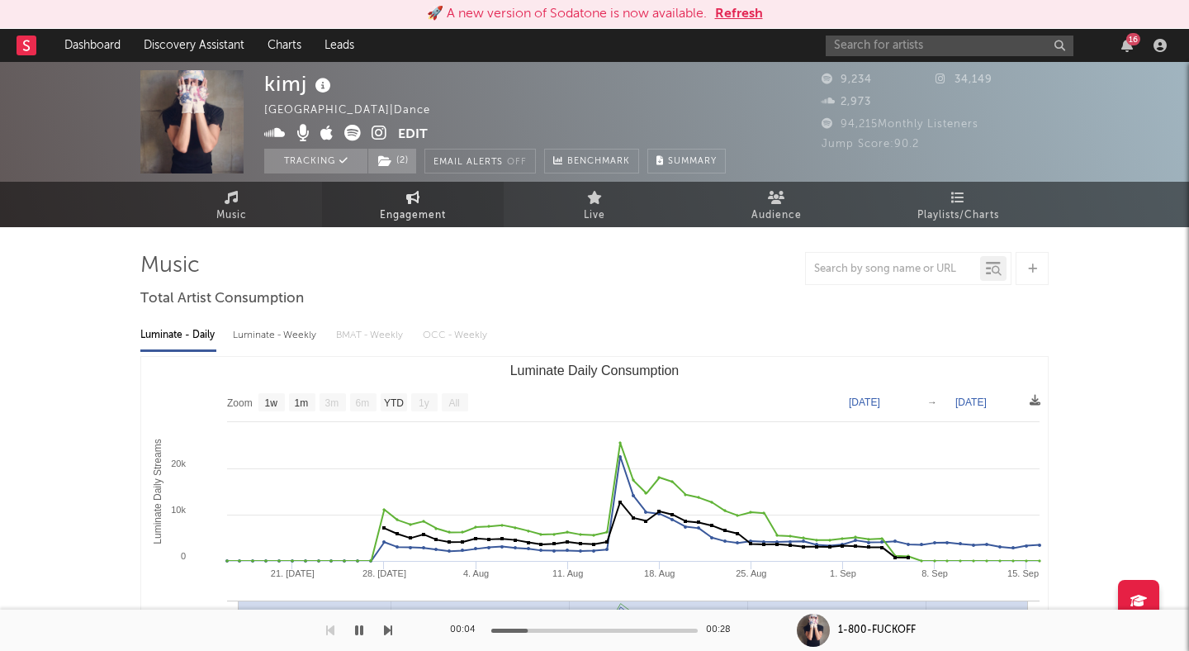
click at [412, 198] on icon at bounding box center [413, 197] width 14 height 13
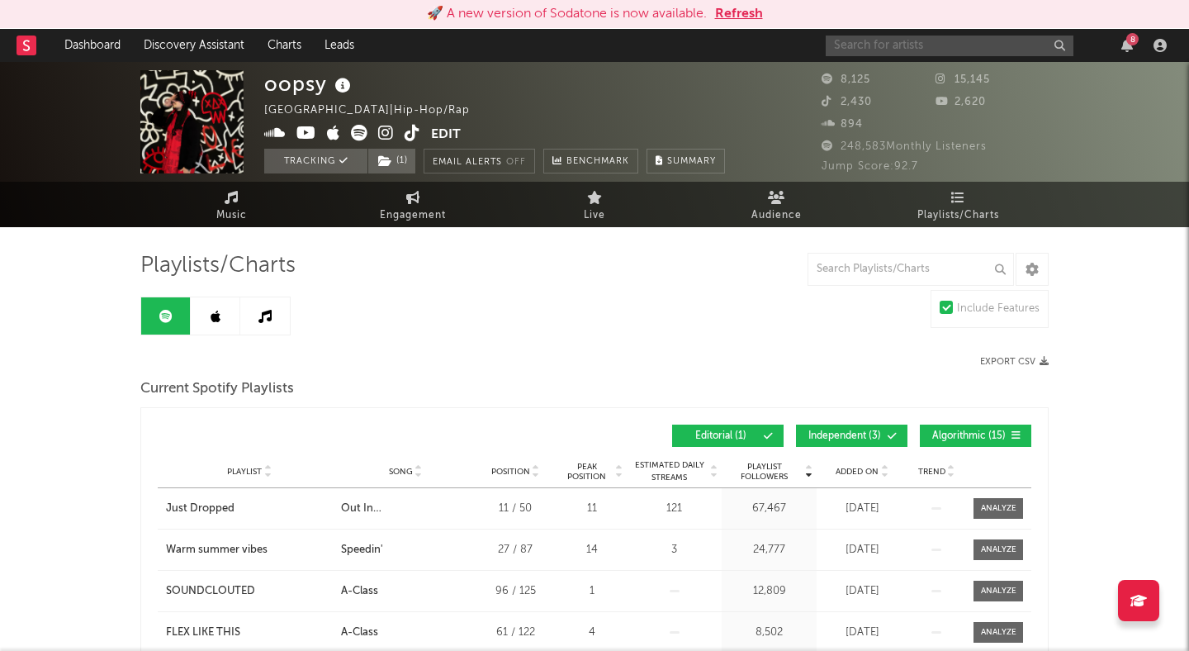
click at [903, 54] on input "text" at bounding box center [950, 46] width 248 height 21
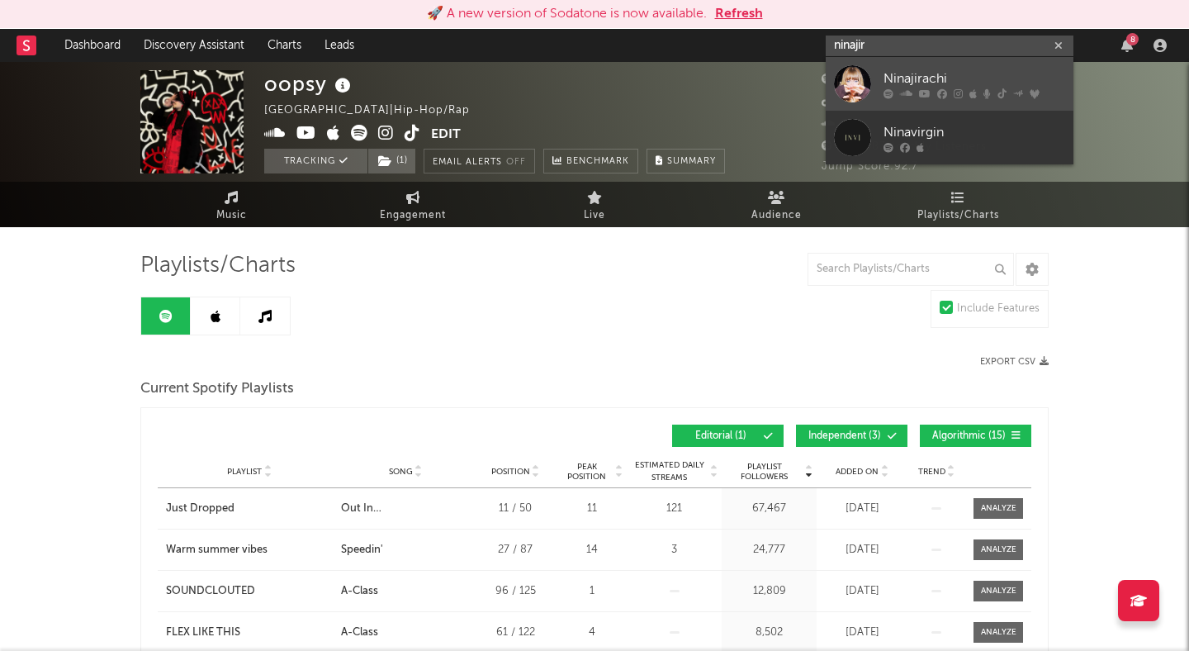
type input "ninajir"
click at [927, 66] on link "Ninajirachi" at bounding box center [950, 84] width 248 height 54
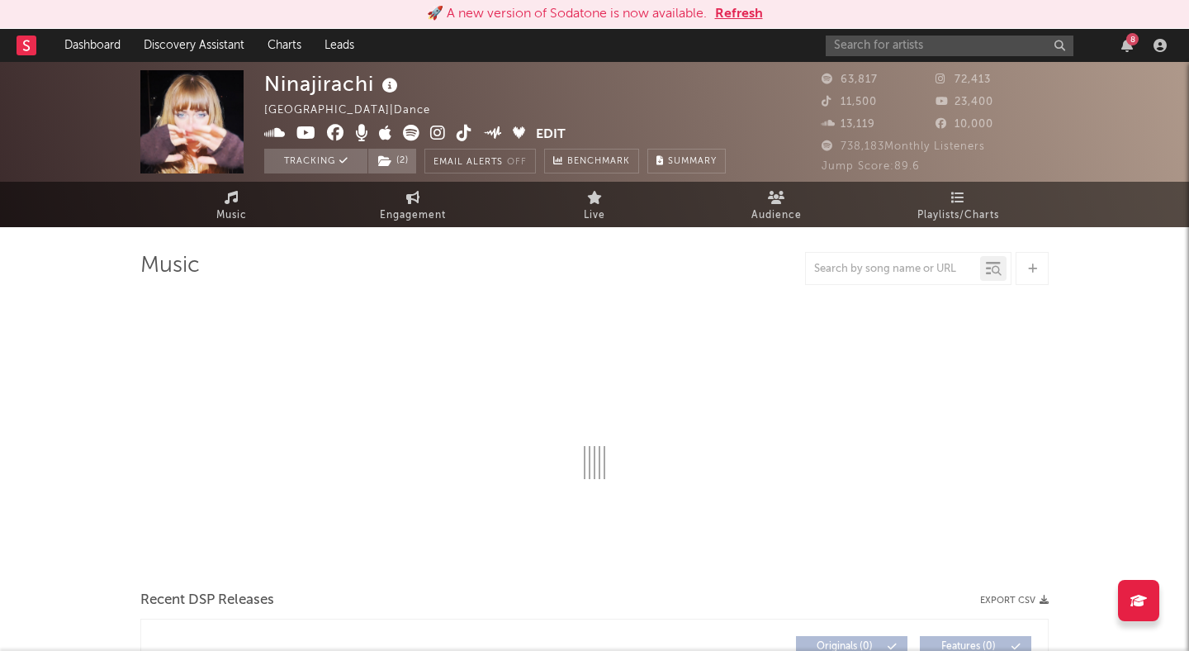
click at [723, 13] on button "Refresh" at bounding box center [739, 14] width 48 height 20
select select "6m"
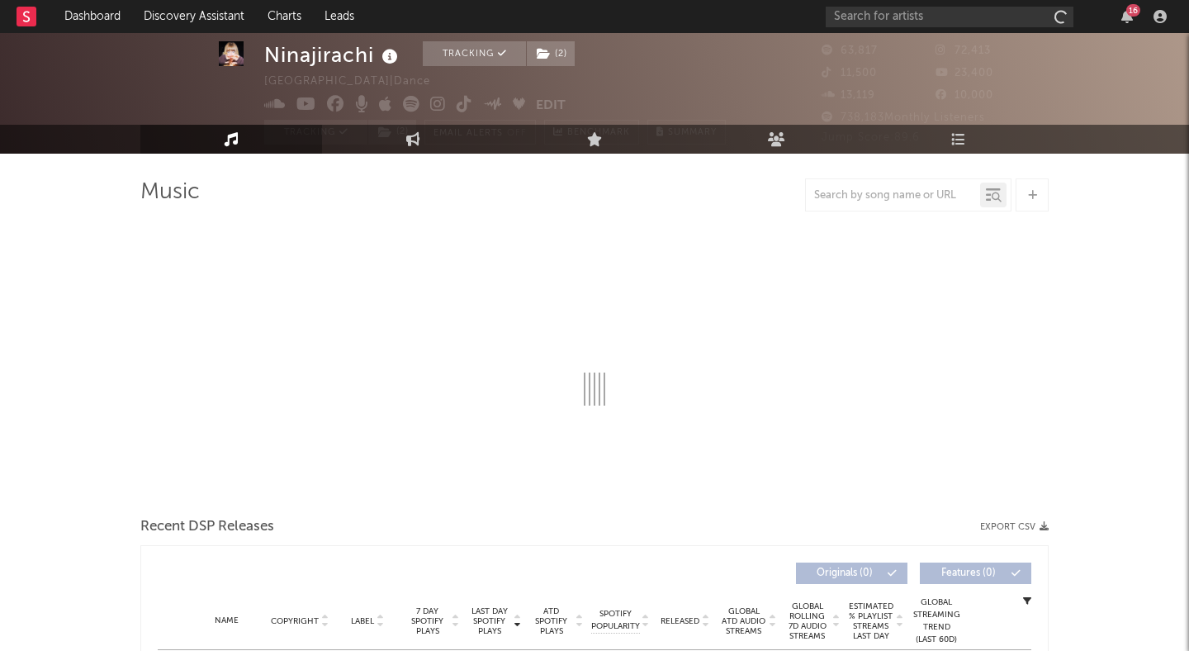
select select "6m"
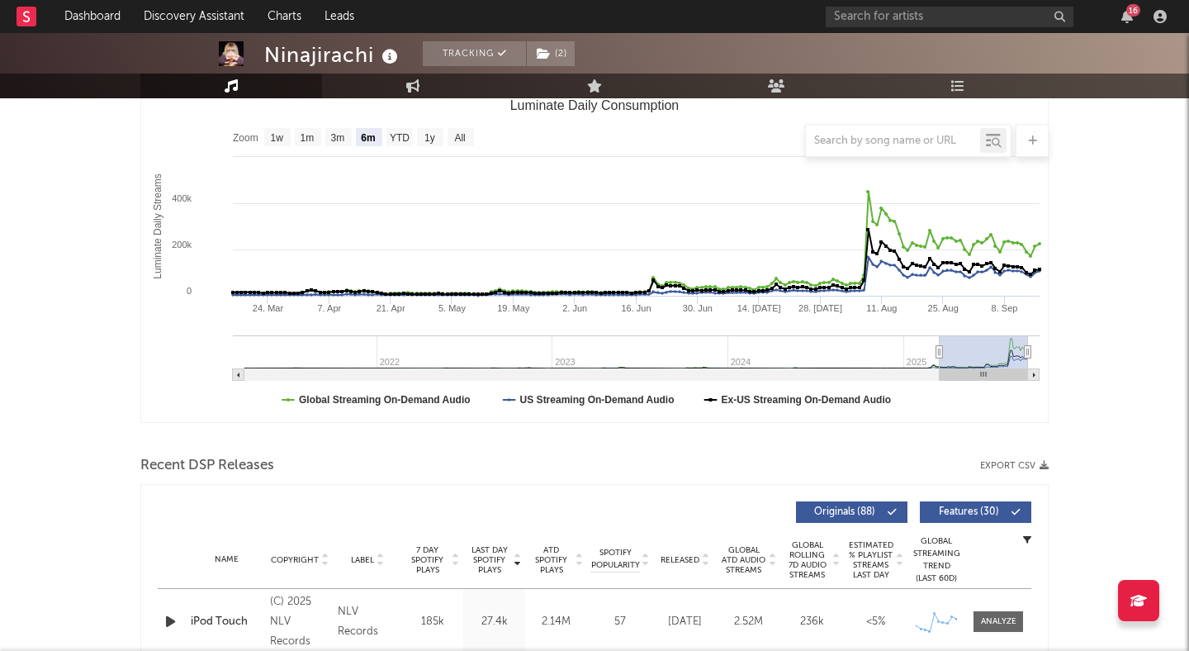
scroll to position [421, 0]
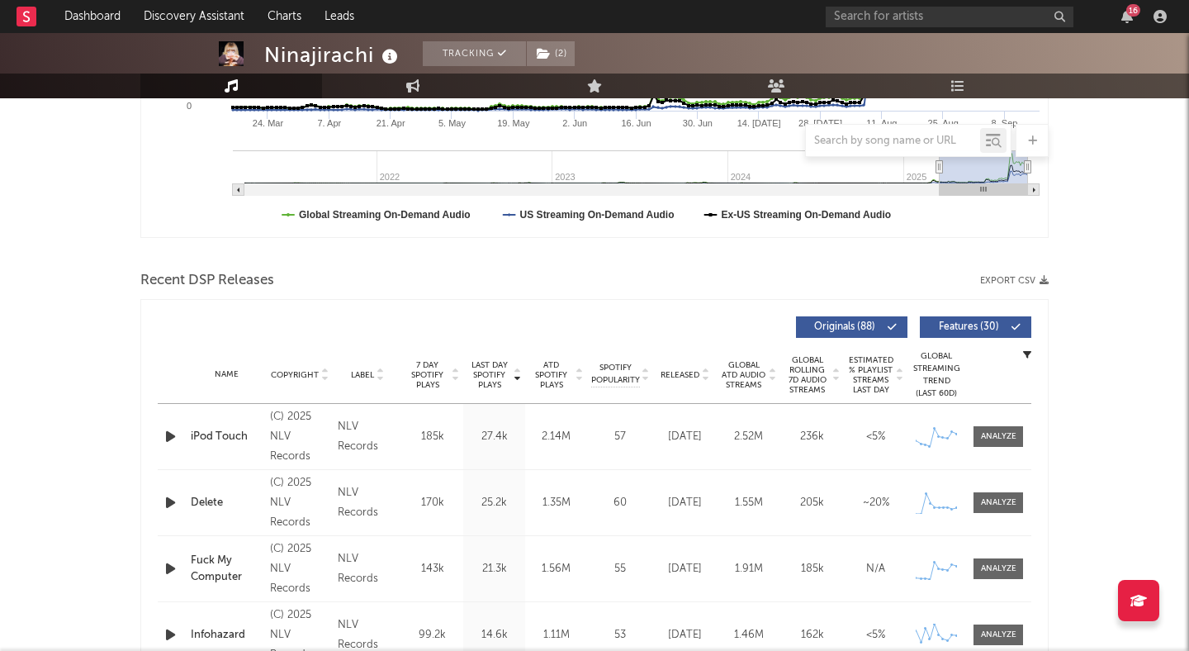
click at [707, 377] on icon at bounding box center [705, 378] width 8 height 7
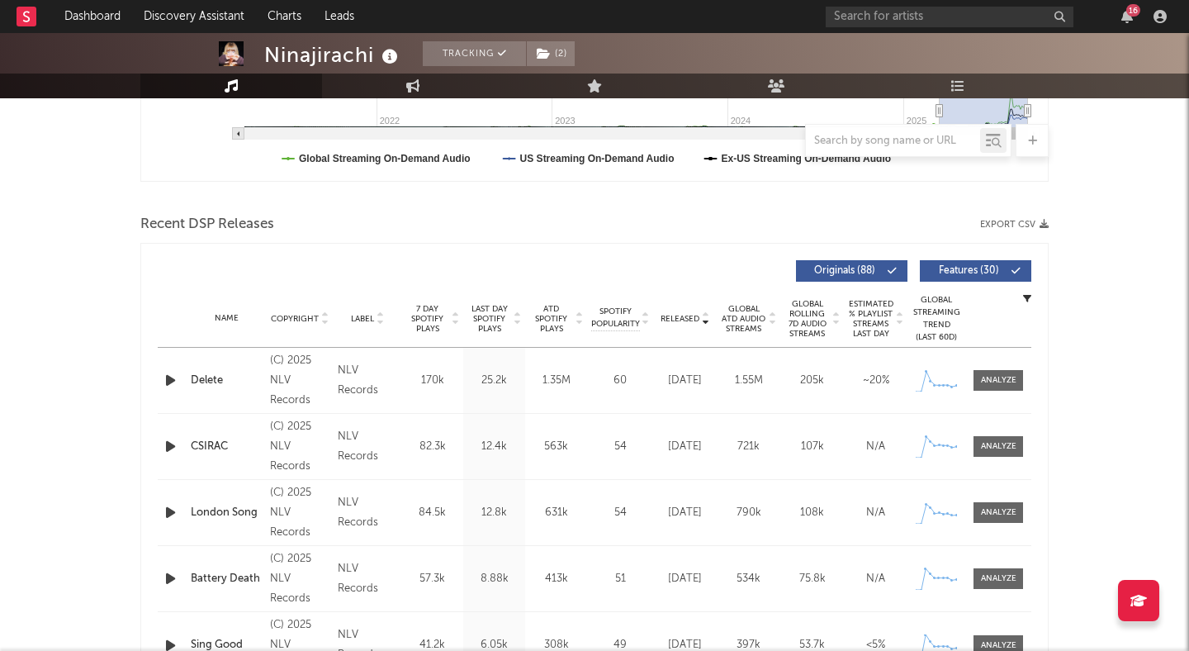
scroll to position [483, 0]
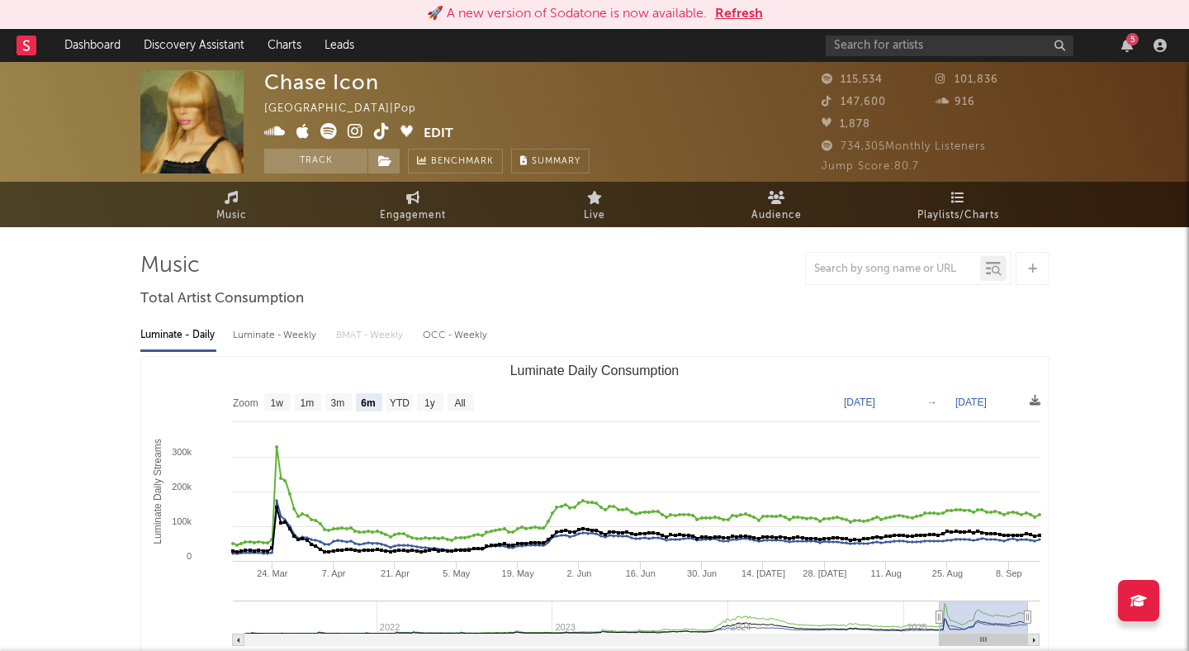
select select "6m"
click at [749, 14] on button "Refresh" at bounding box center [739, 14] width 48 height 20
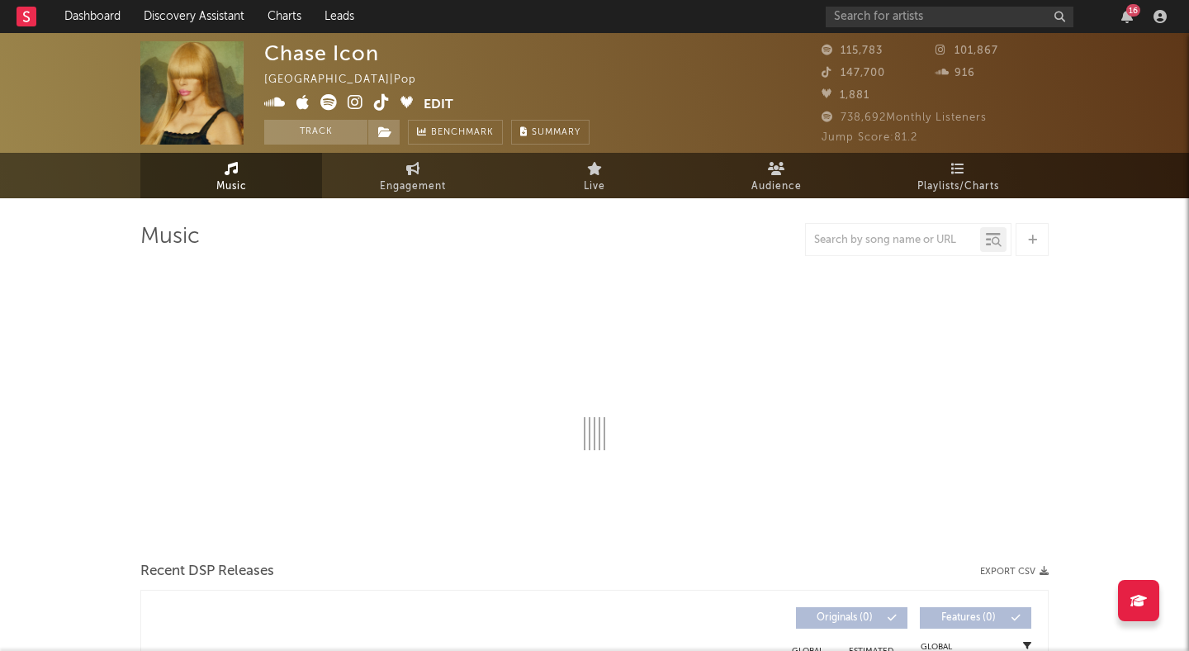
select select "6m"
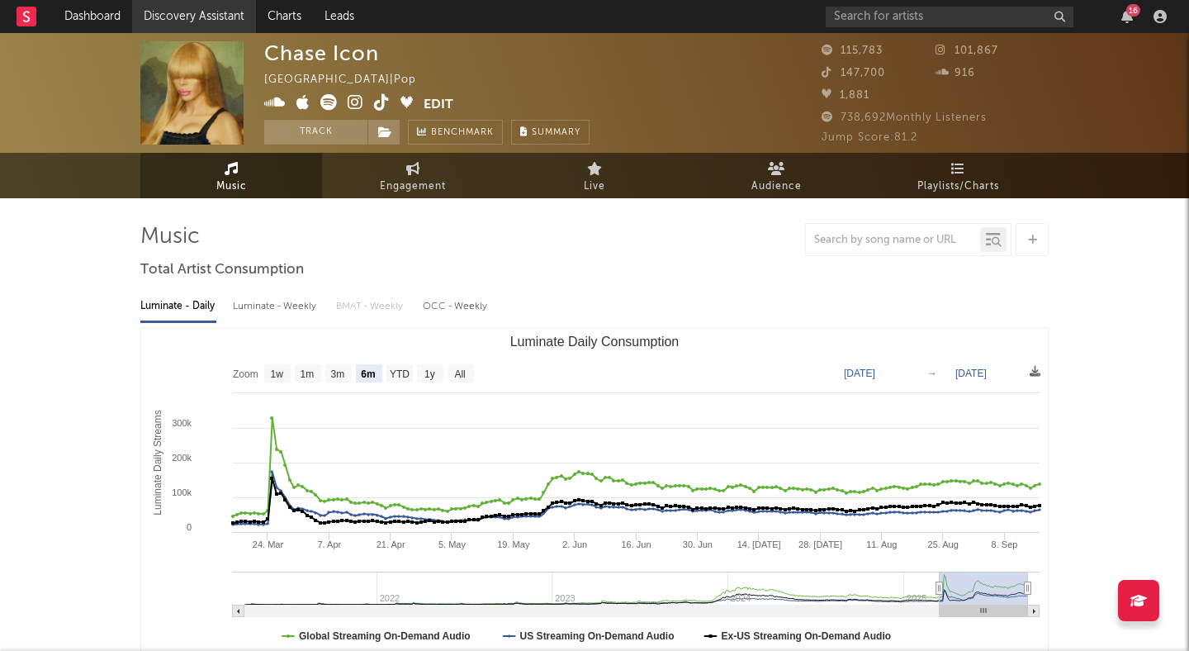
click at [232, 13] on link "Discovery Assistant" at bounding box center [194, 16] width 124 height 33
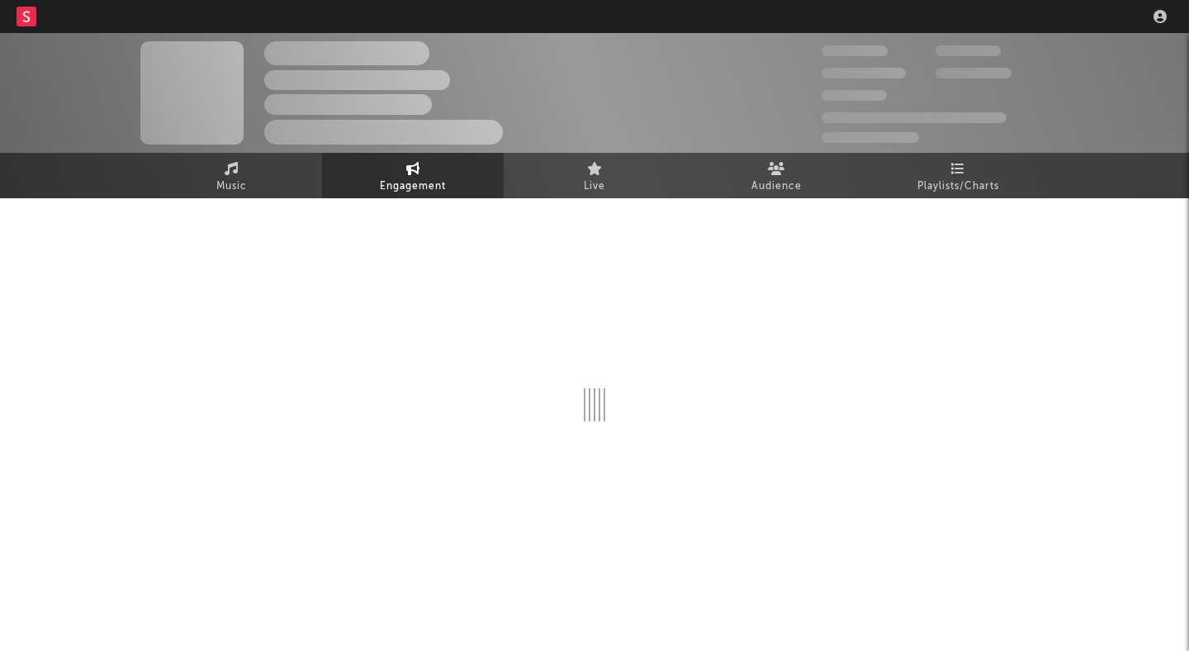
select select "1w"
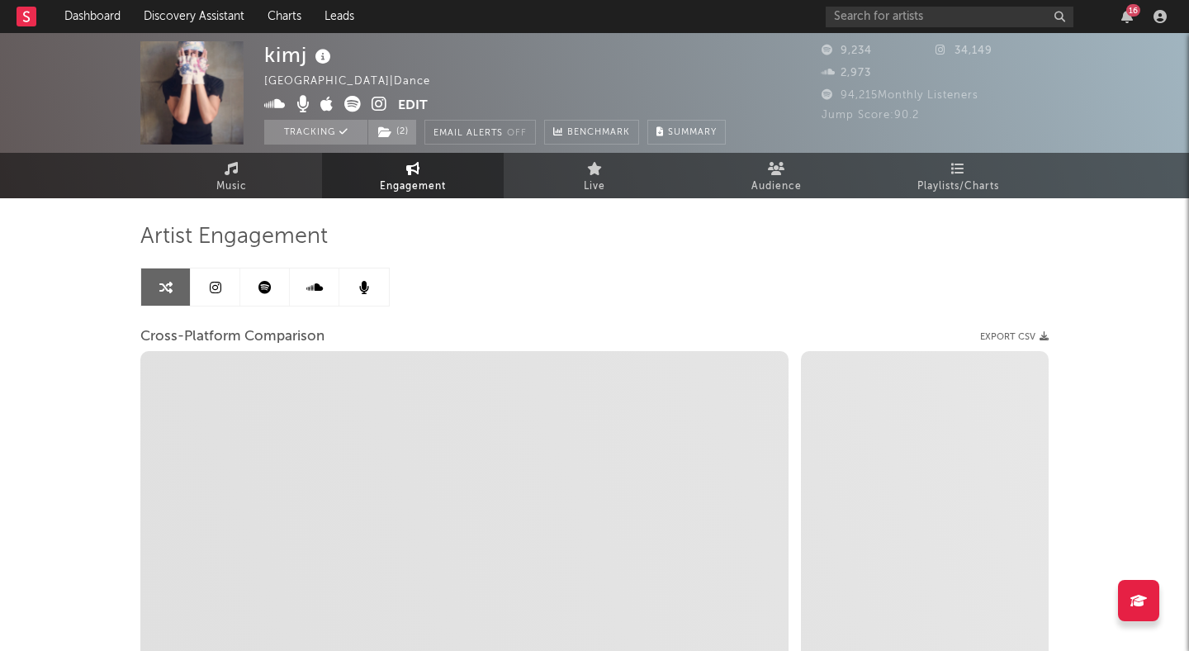
select select "1m"
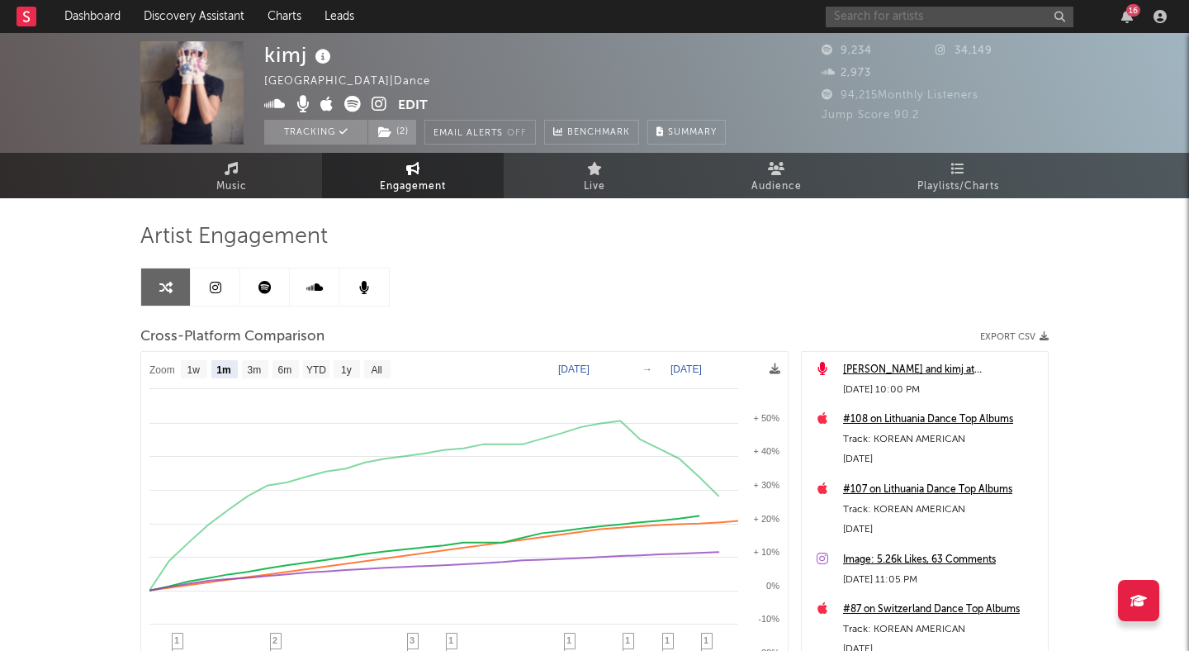
click at [910, 17] on input "text" at bounding box center [950, 17] width 248 height 21
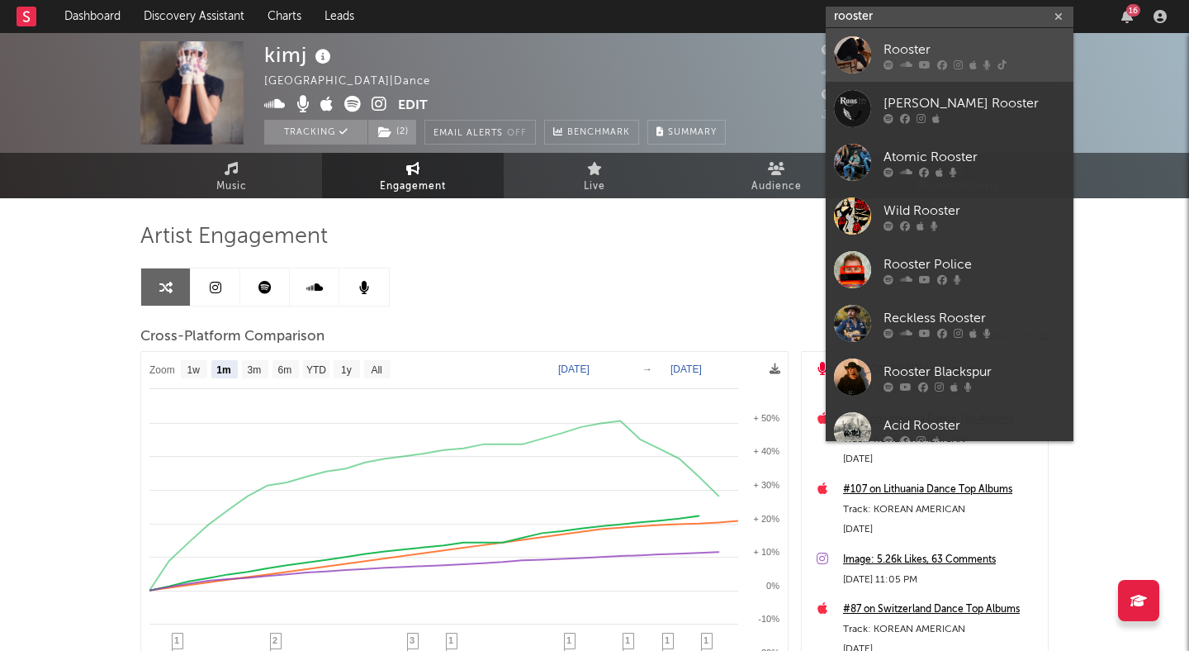
type input "rooster"
click at [907, 47] on div "Rooster" at bounding box center [975, 50] width 182 height 20
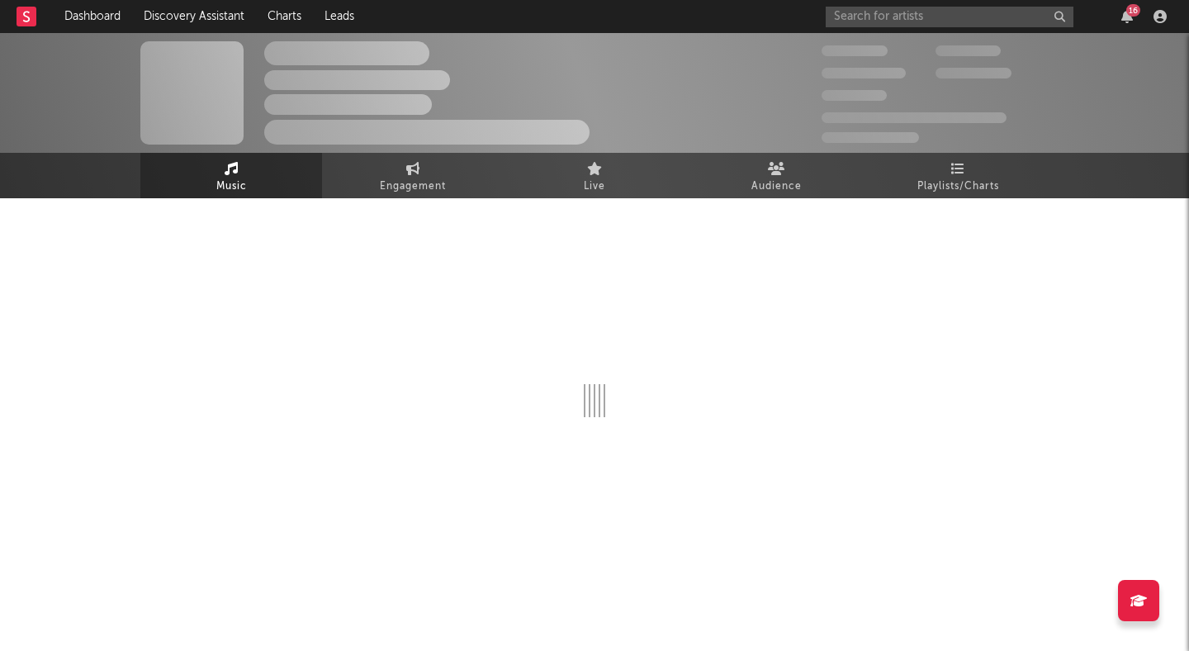
select select "6m"
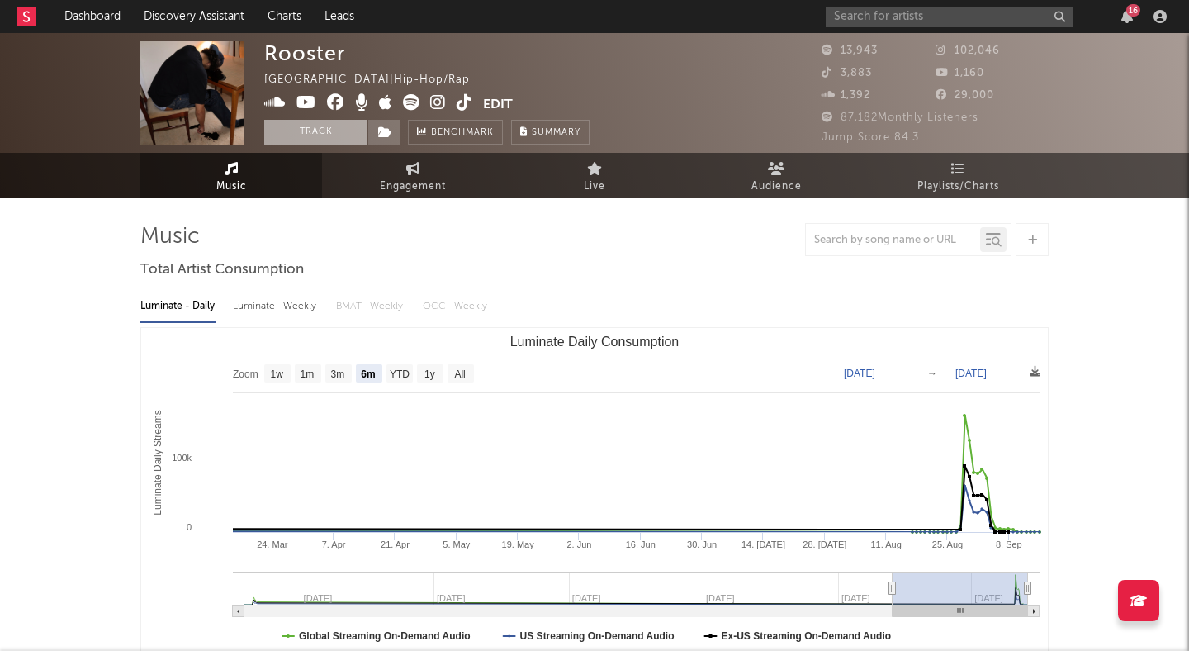
click at [322, 130] on button "Track" at bounding box center [315, 132] width 103 height 25
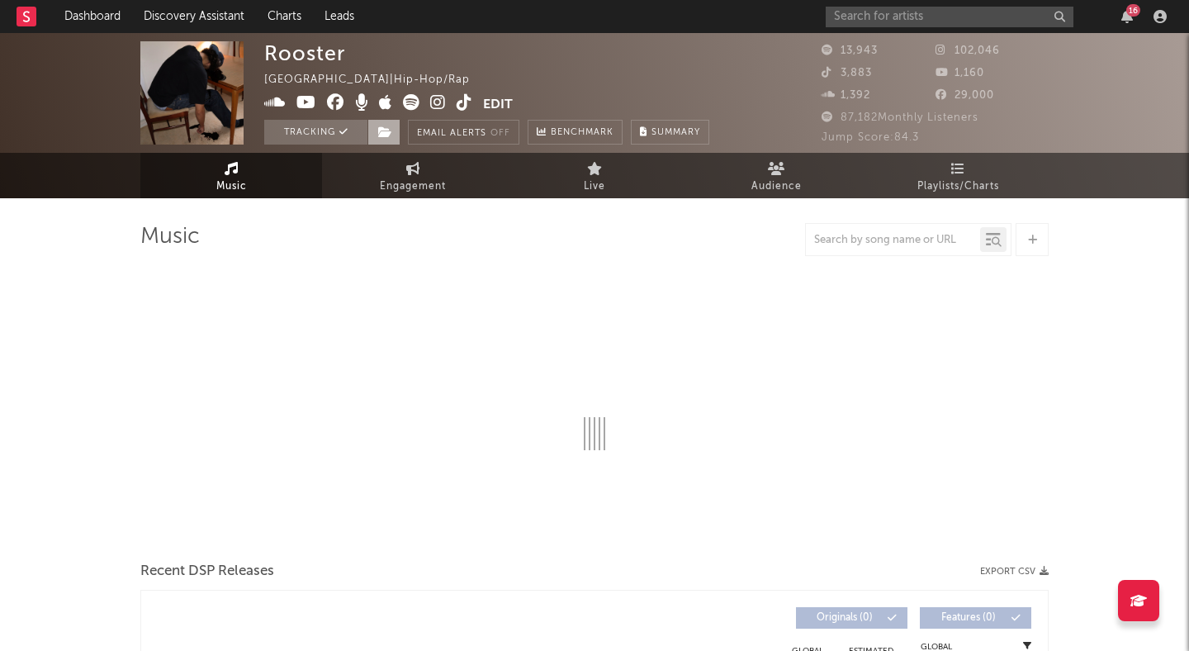
click at [390, 131] on icon at bounding box center [385, 132] width 14 height 12
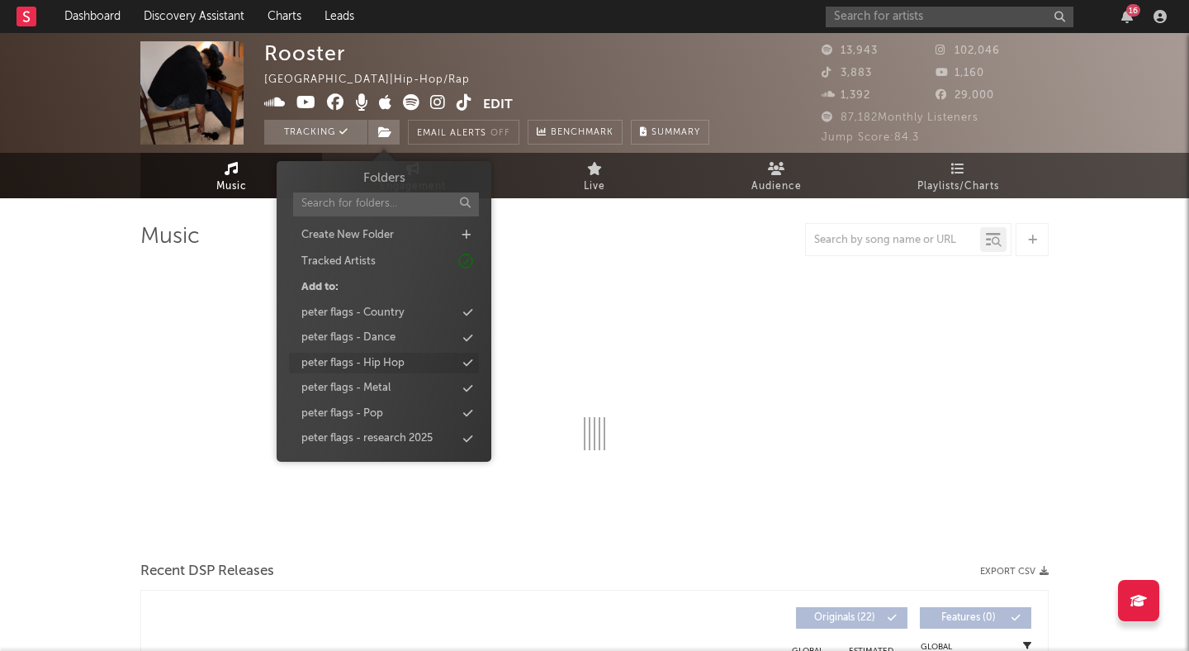
select select "6m"
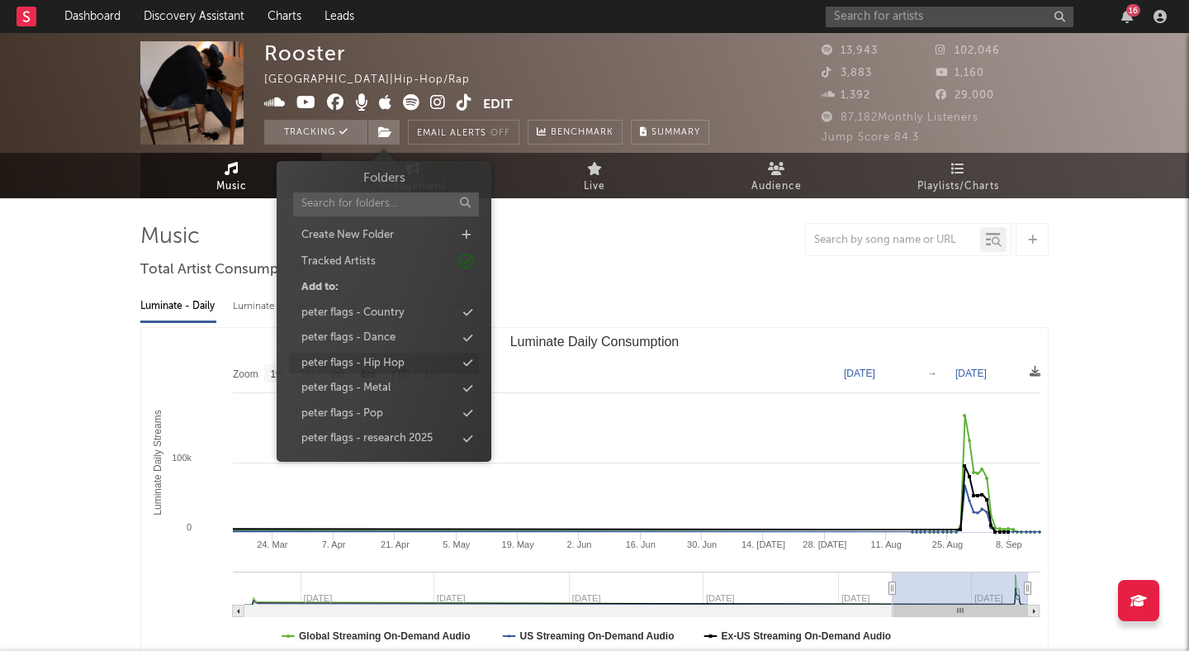
click at [366, 366] on div "peter flags - Hip Hop" at bounding box center [352, 363] width 103 height 17
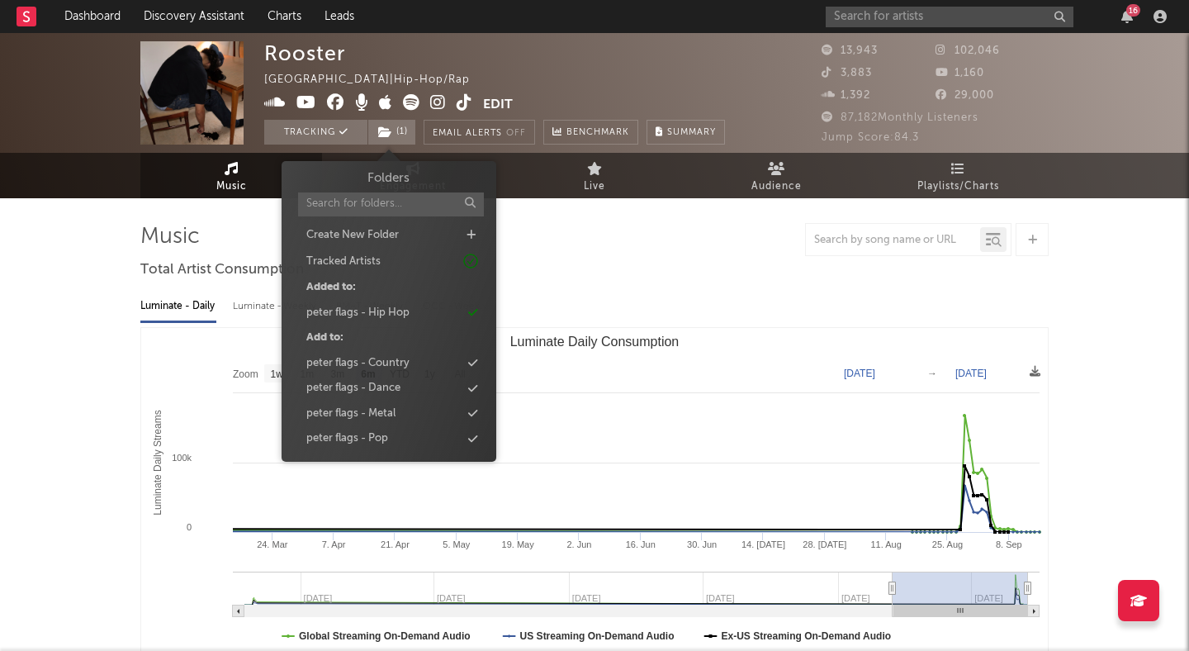
click at [534, 85] on div "Rooster [GEOGRAPHIC_DATA] | Hip-Hop/Rap Edit Tracking ( 1 ) Email Alerts Off Be…" at bounding box center [494, 92] width 461 height 103
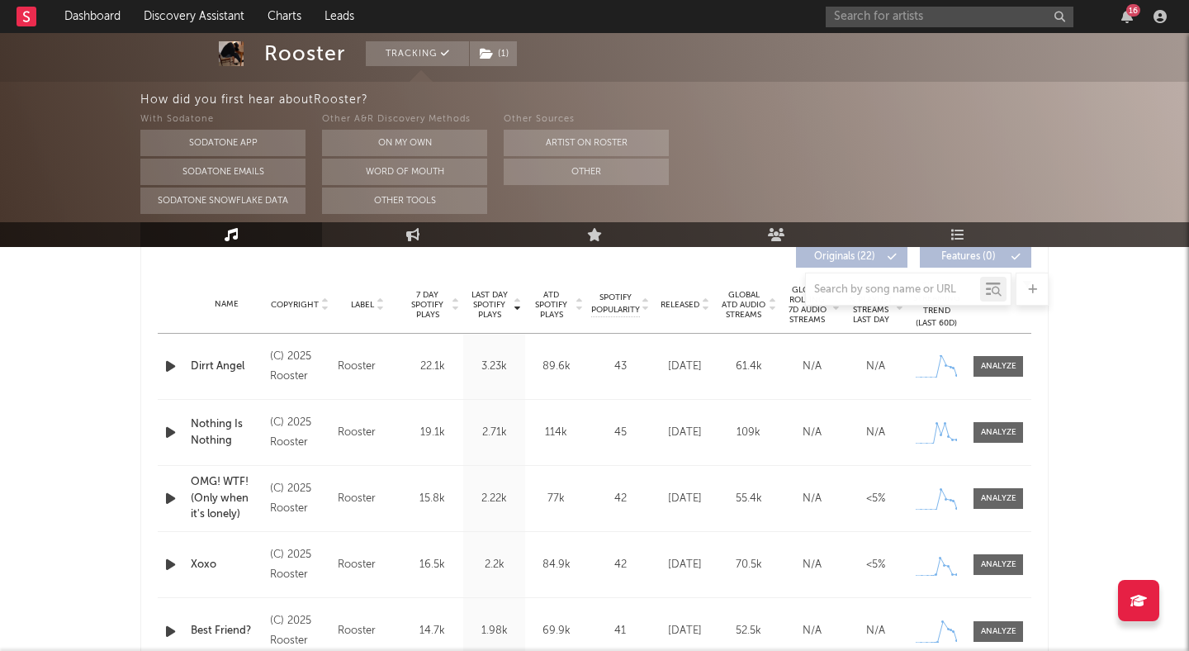
scroll to position [550, 0]
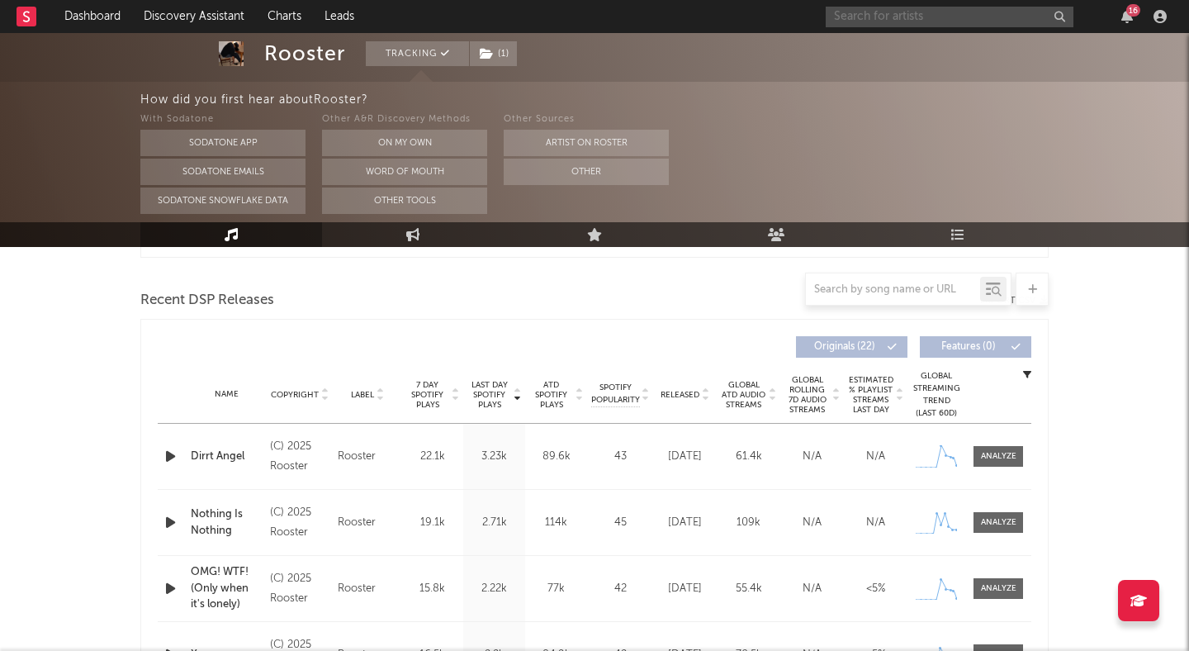
click at [932, 21] on input "text" at bounding box center [950, 17] width 248 height 21
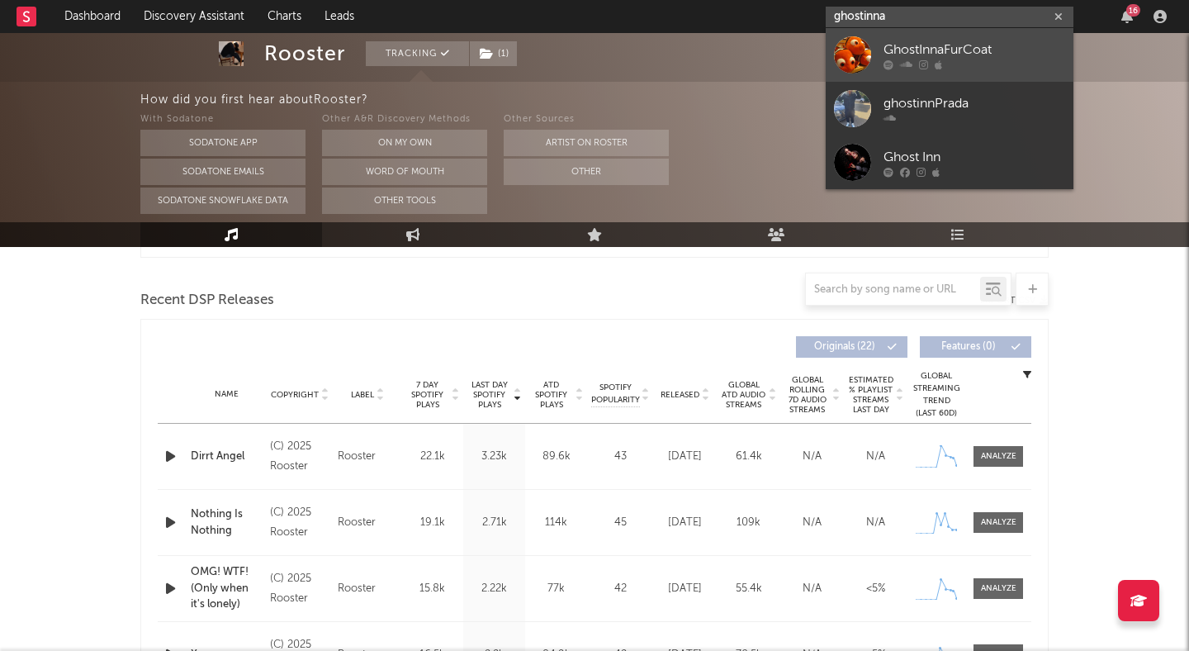
type input "ghostinna"
click at [968, 48] on div "GhostInnaFurCoat" at bounding box center [975, 50] width 182 height 20
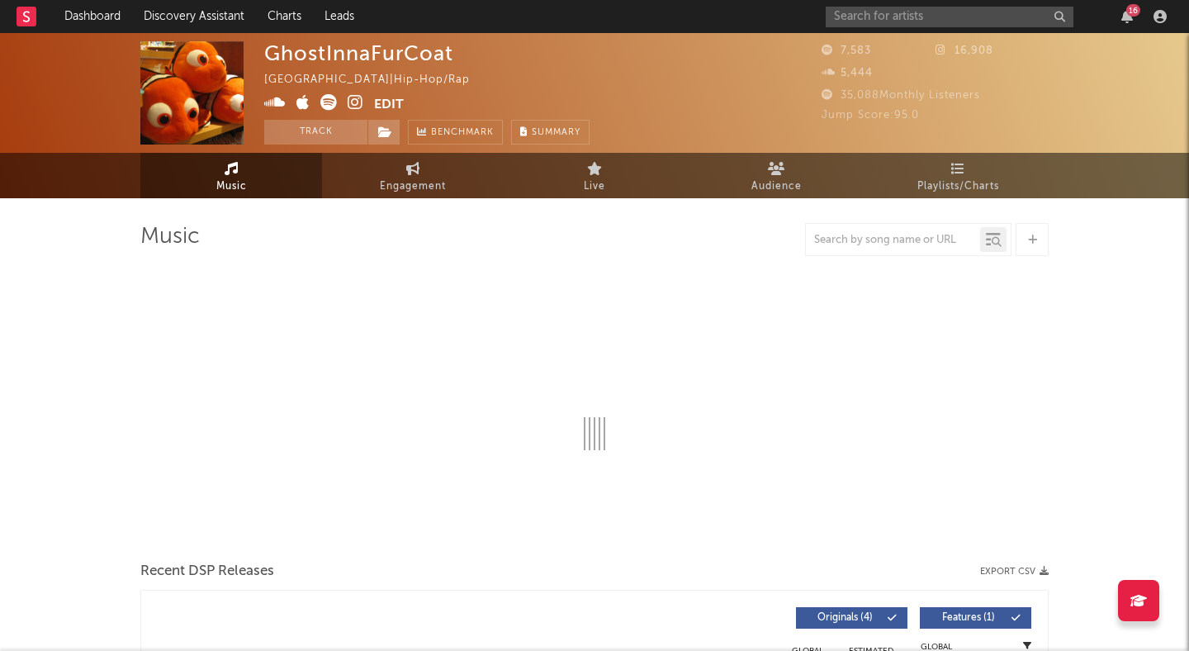
select select "1w"
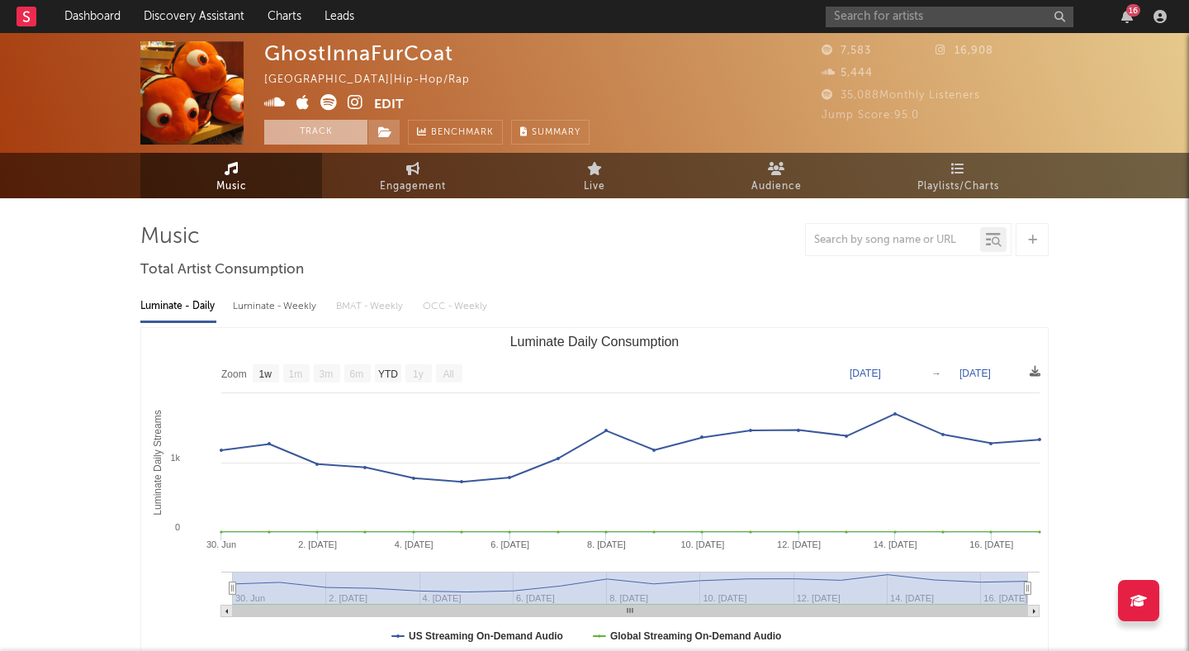
click at [338, 134] on button "Track" at bounding box center [315, 132] width 103 height 25
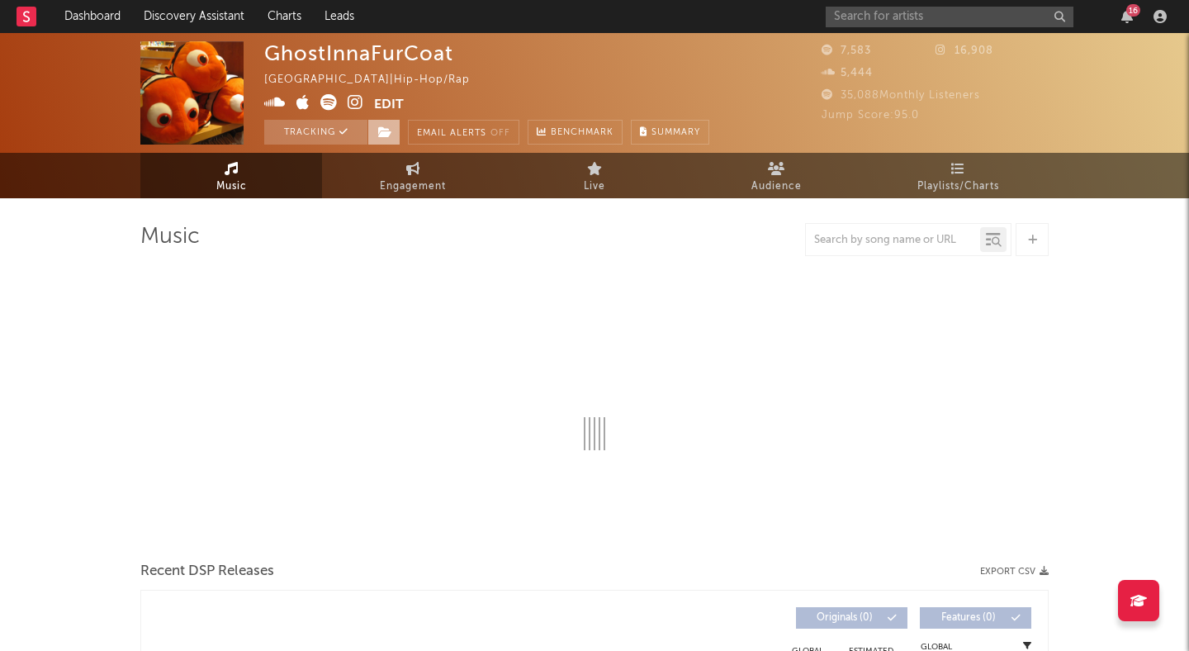
click at [380, 131] on icon at bounding box center [385, 132] width 14 height 12
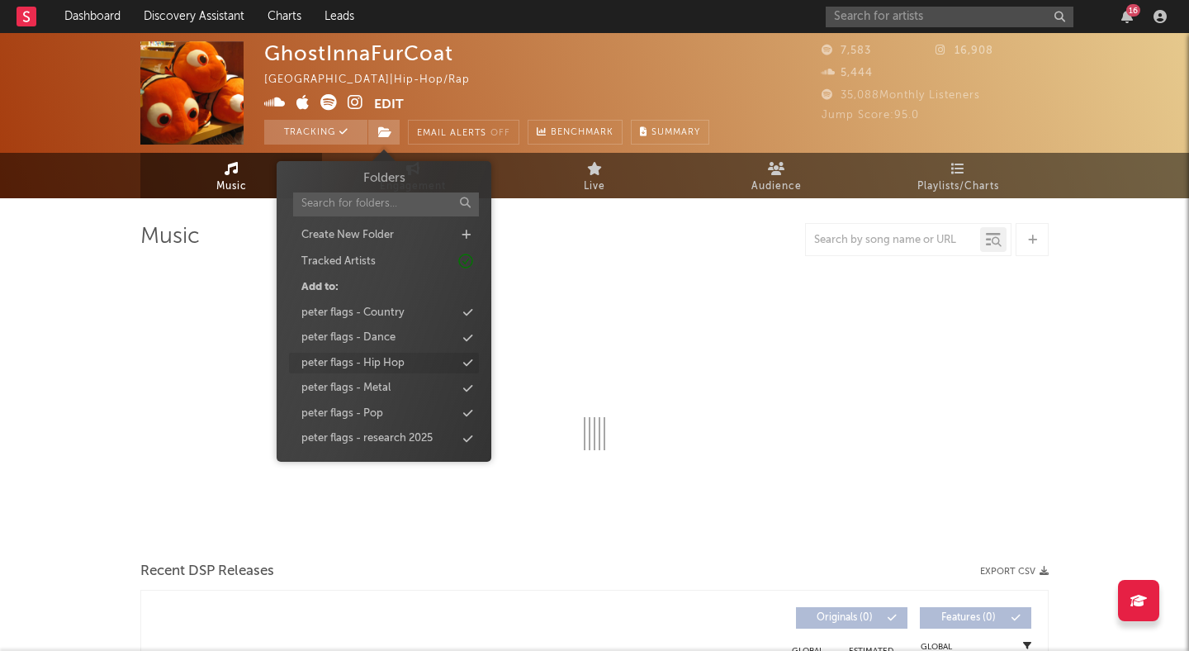
click at [393, 364] on div "peter flags - Hip Hop" at bounding box center [352, 363] width 103 height 17
select select "1w"
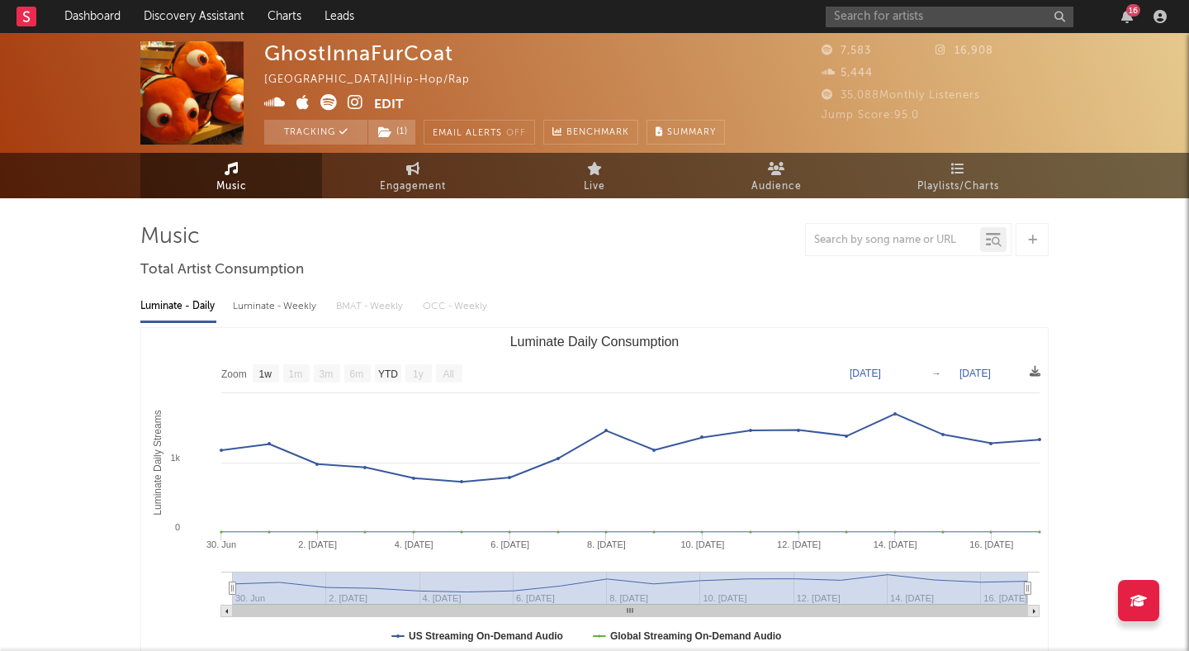
click at [690, 82] on div "GhostInnaFurCoat [GEOGRAPHIC_DATA] | Hip-Hop/Rap Edit Tracking ( 1 ) Email Aler…" at bounding box center [494, 92] width 461 height 103
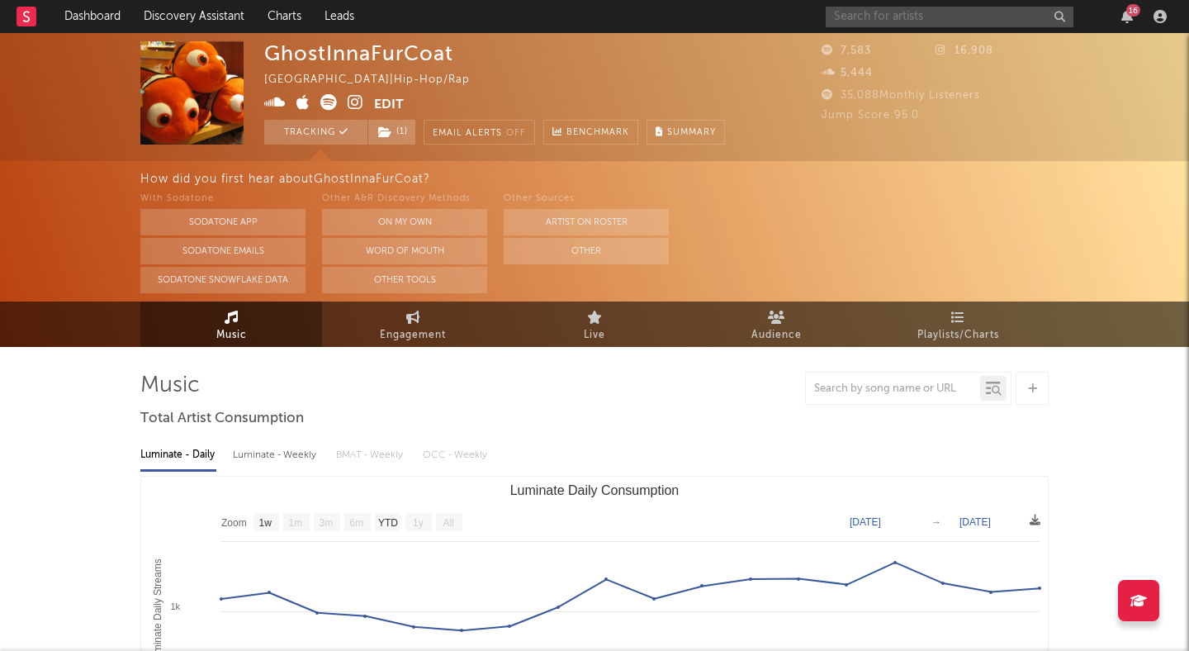
click at [848, 17] on input "text" at bounding box center [950, 17] width 248 height 21
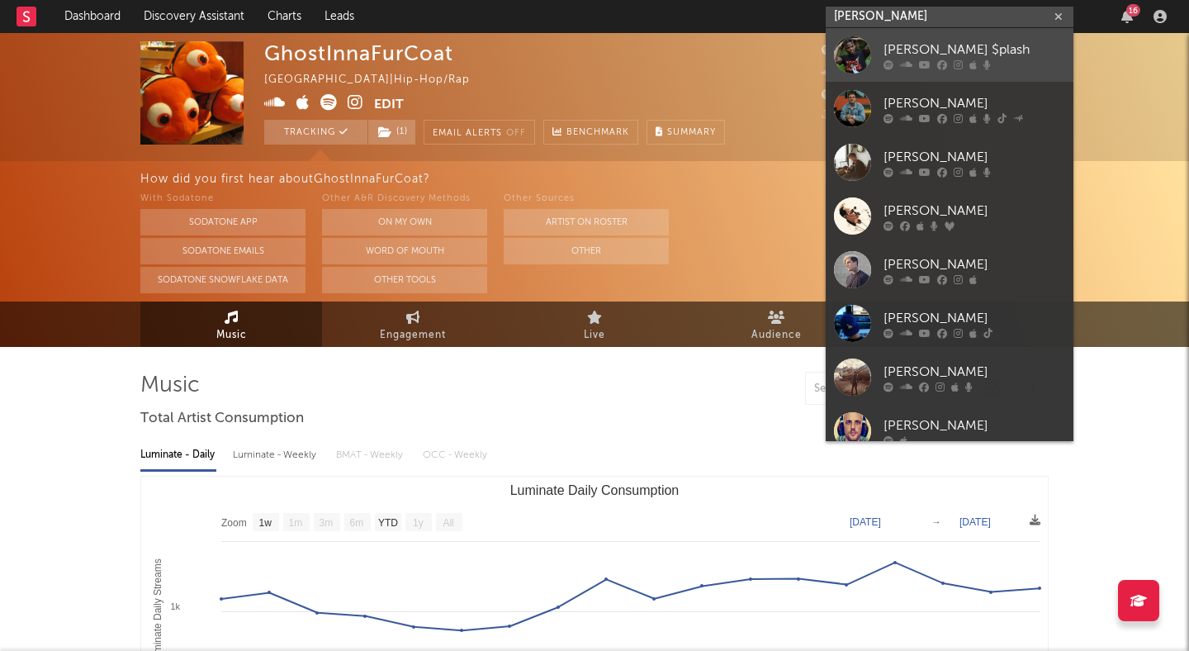
type input "[PERSON_NAME]"
click at [927, 50] on div "[PERSON_NAME] $plash" at bounding box center [975, 50] width 182 height 20
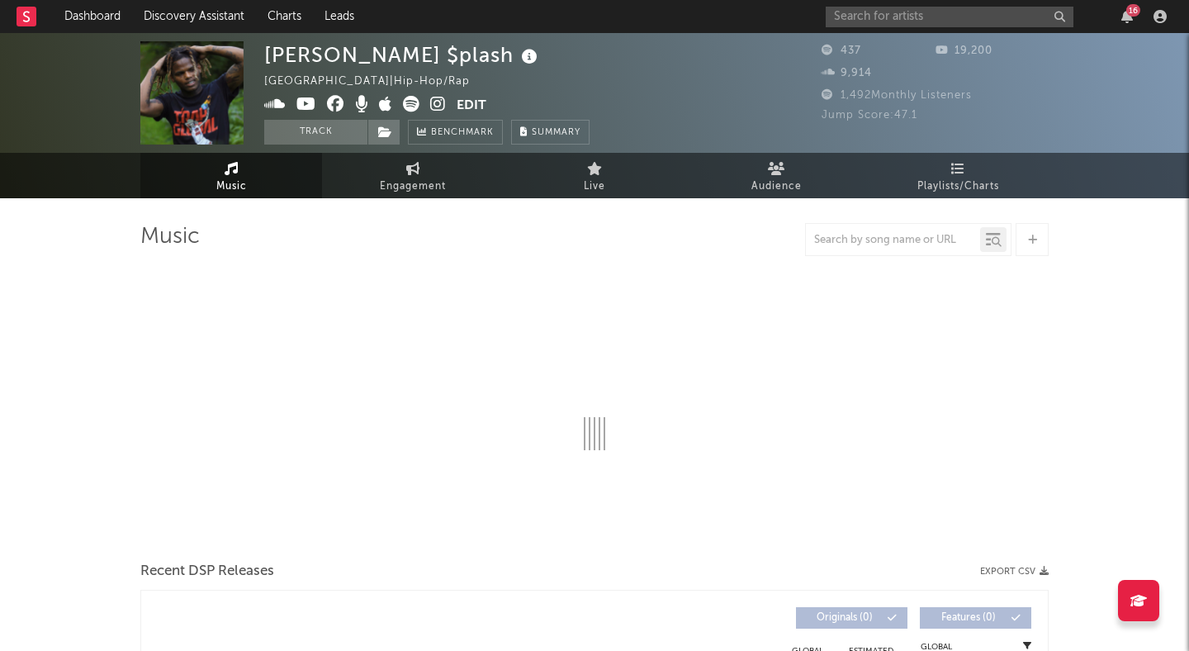
select select "1w"
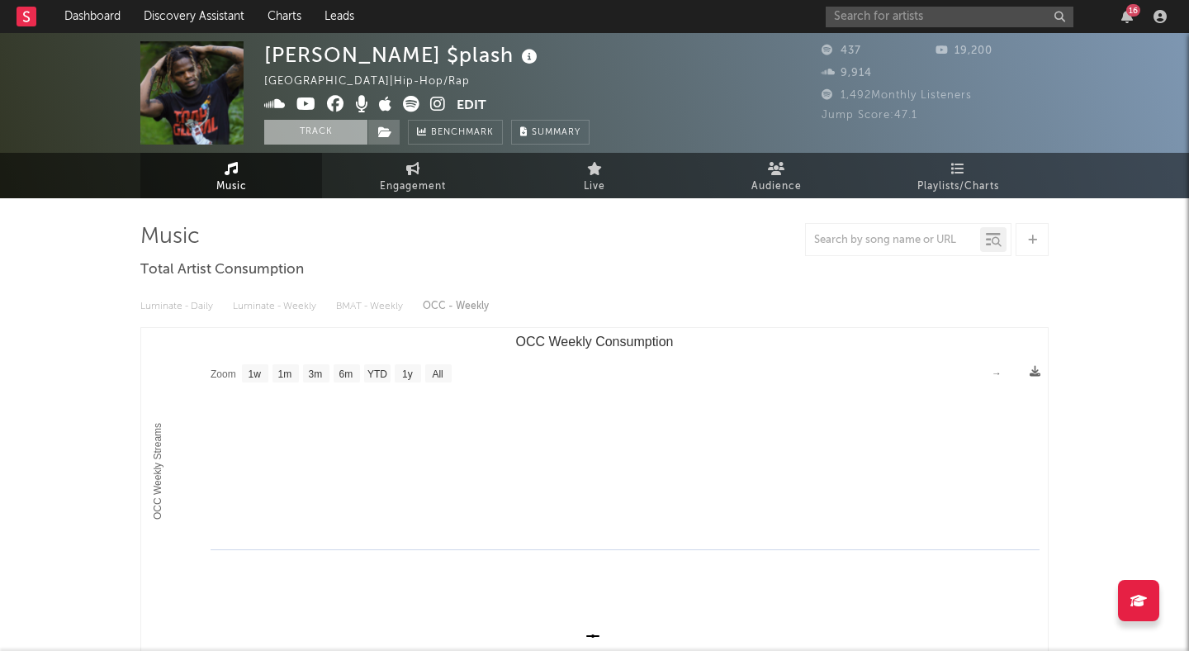
click at [348, 130] on button "Track" at bounding box center [315, 132] width 103 height 25
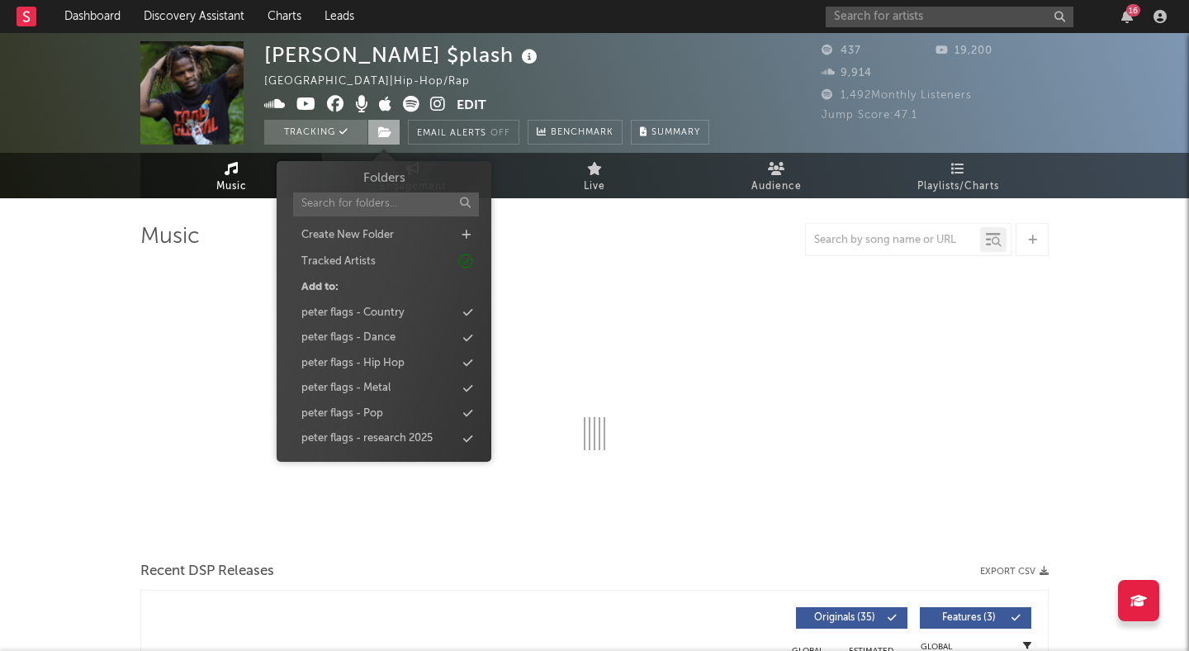
click at [392, 130] on span at bounding box center [383, 132] width 33 height 25
select select "1w"
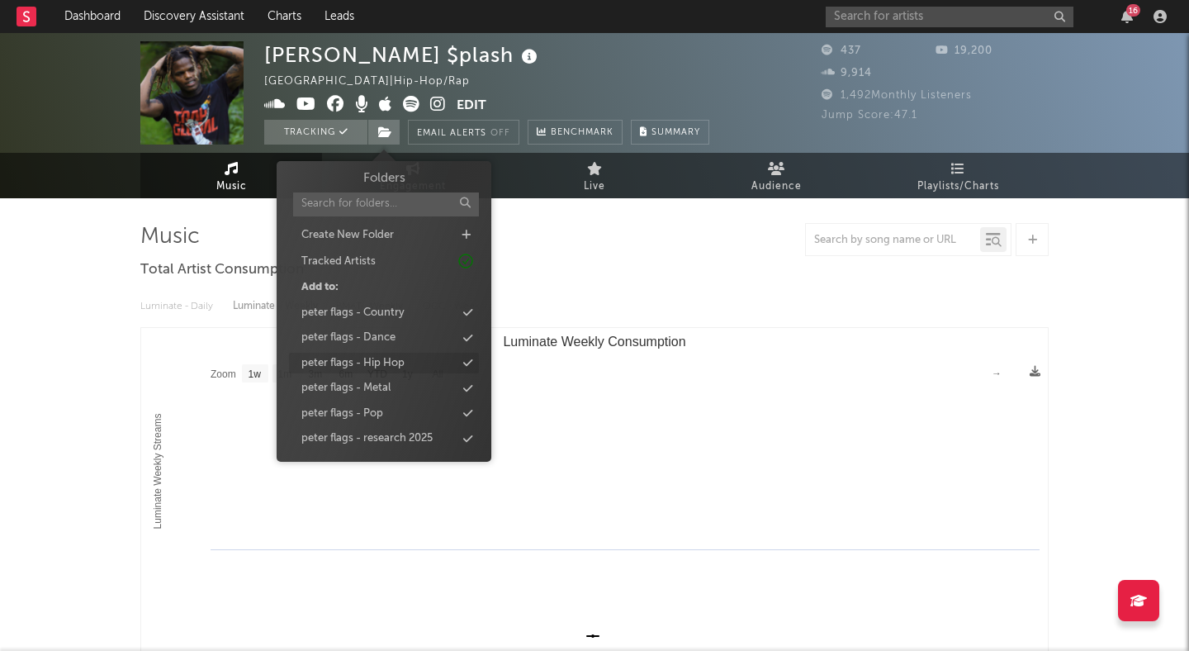
click at [388, 361] on div "peter flags - Hip Hop" at bounding box center [352, 363] width 103 height 17
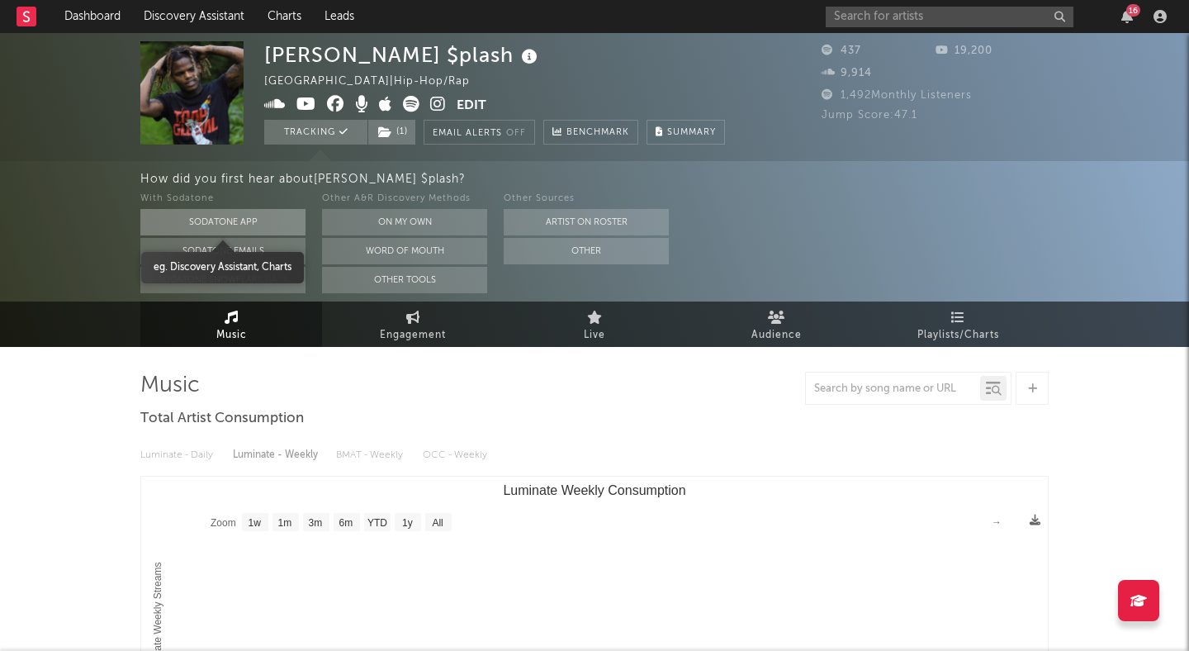
click at [232, 223] on button "Sodatone App" at bounding box center [222, 222] width 165 height 26
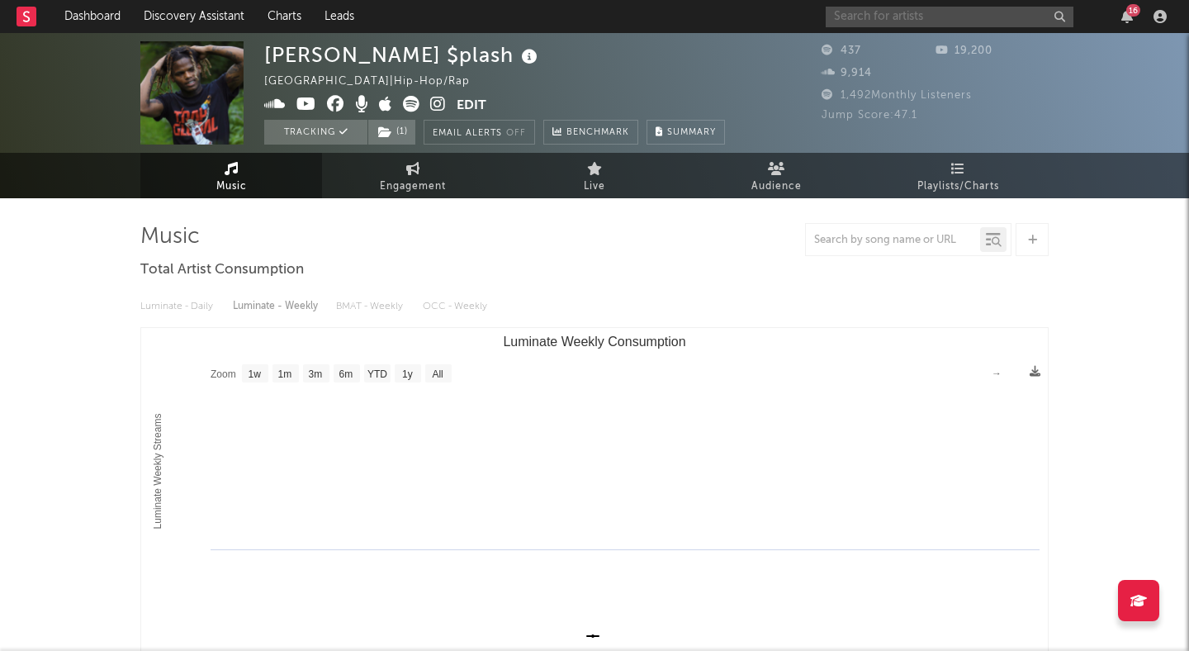
click at [974, 19] on input "text" at bounding box center [950, 17] width 248 height 21
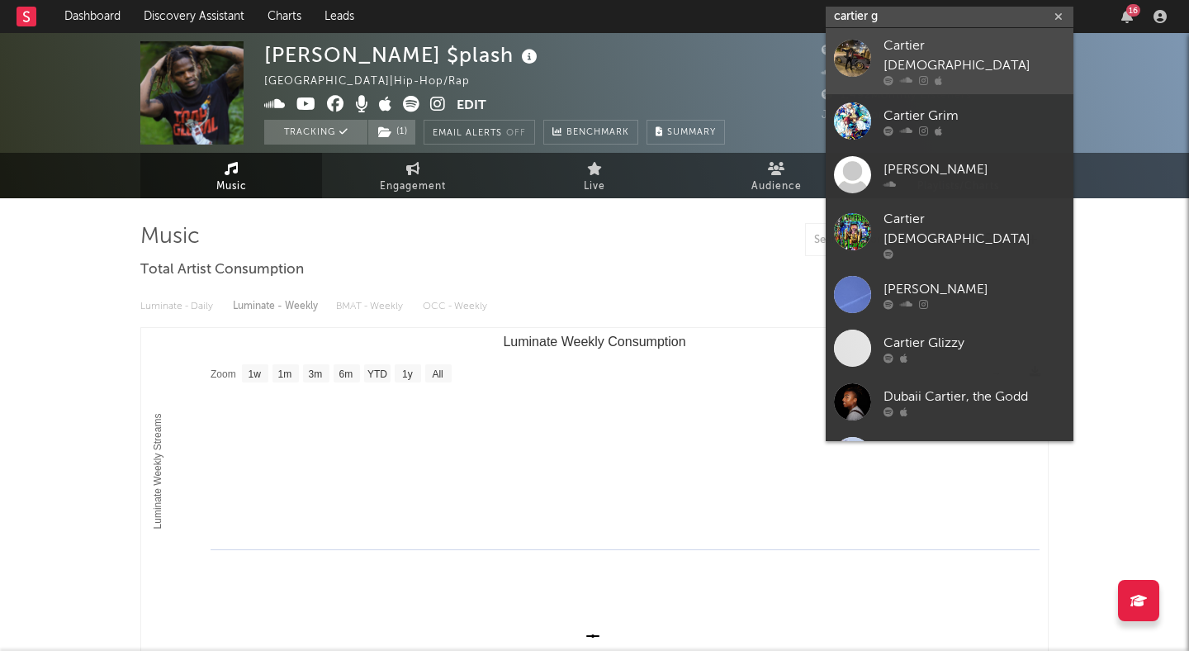
type input "cartier g"
click at [941, 76] on icon at bounding box center [938, 81] width 7 height 10
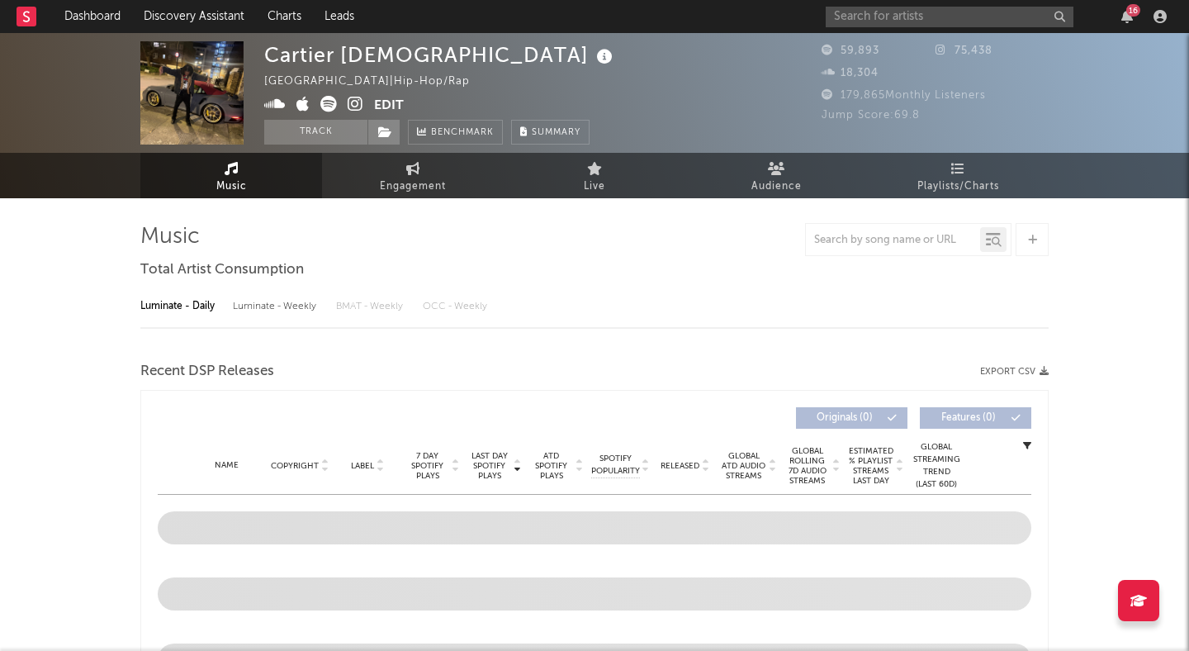
select select "6m"
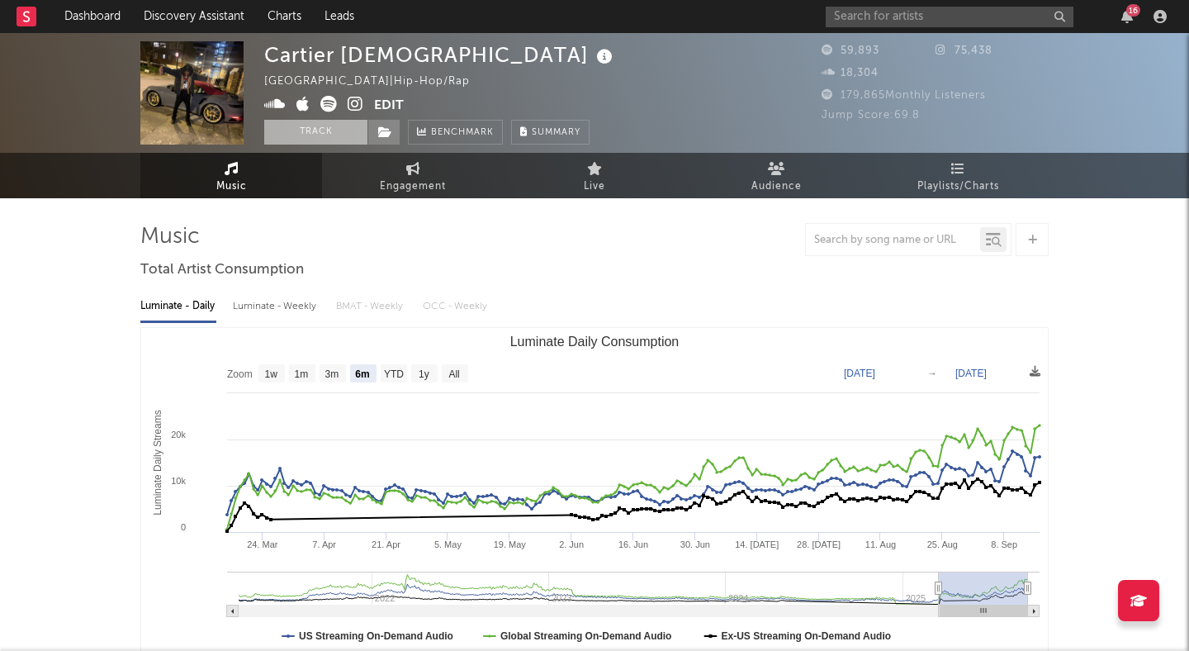
click at [331, 131] on button "Track" at bounding box center [315, 132] width 103 height 25
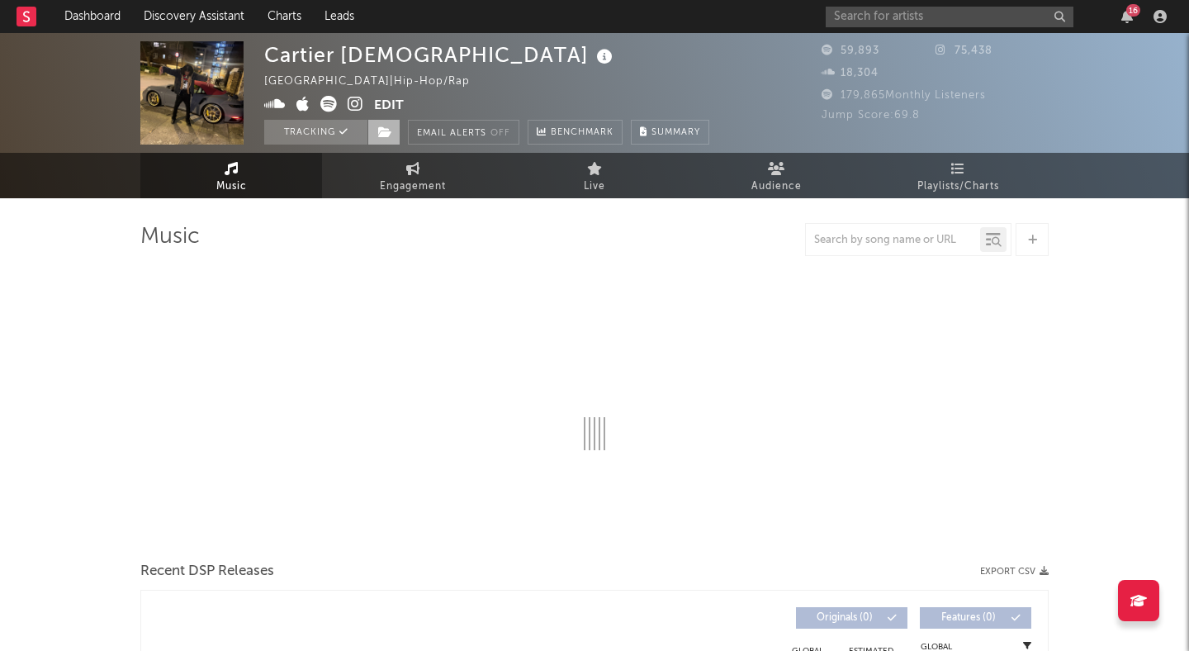
click at [388, 133] on icon at bounding box center [385, 132] width 14 height 12
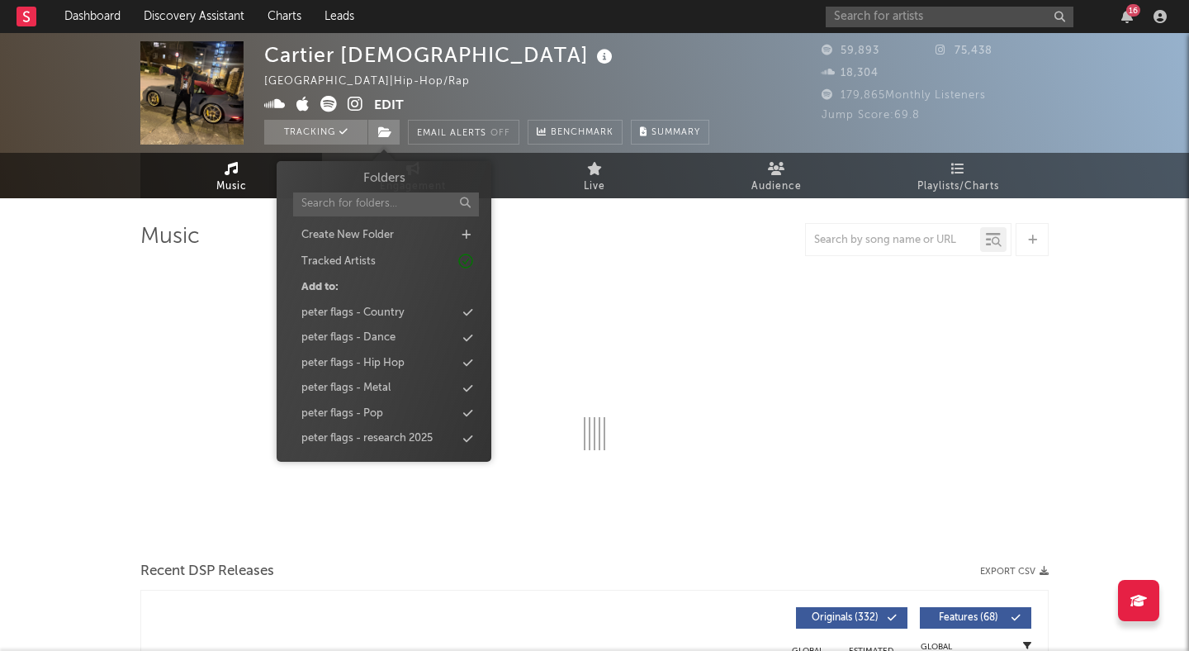
select select "6m"
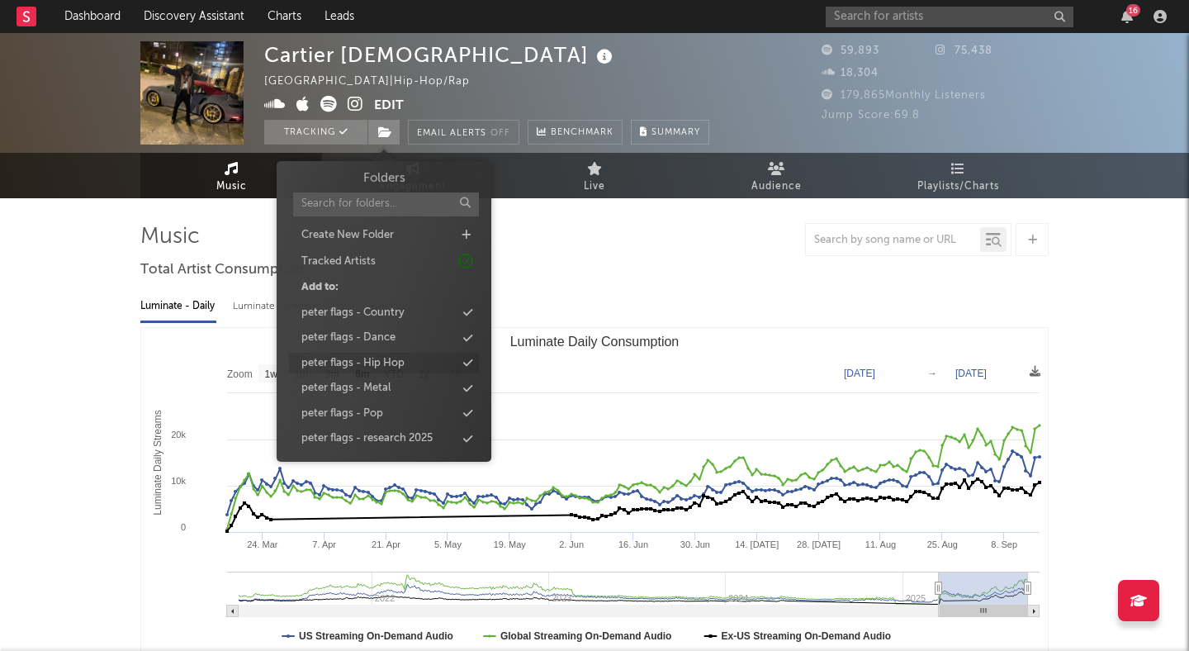
click at [391, 363] on div "peter flags - Hip Hop" at bounding box center [352, 363] width 103 height 17
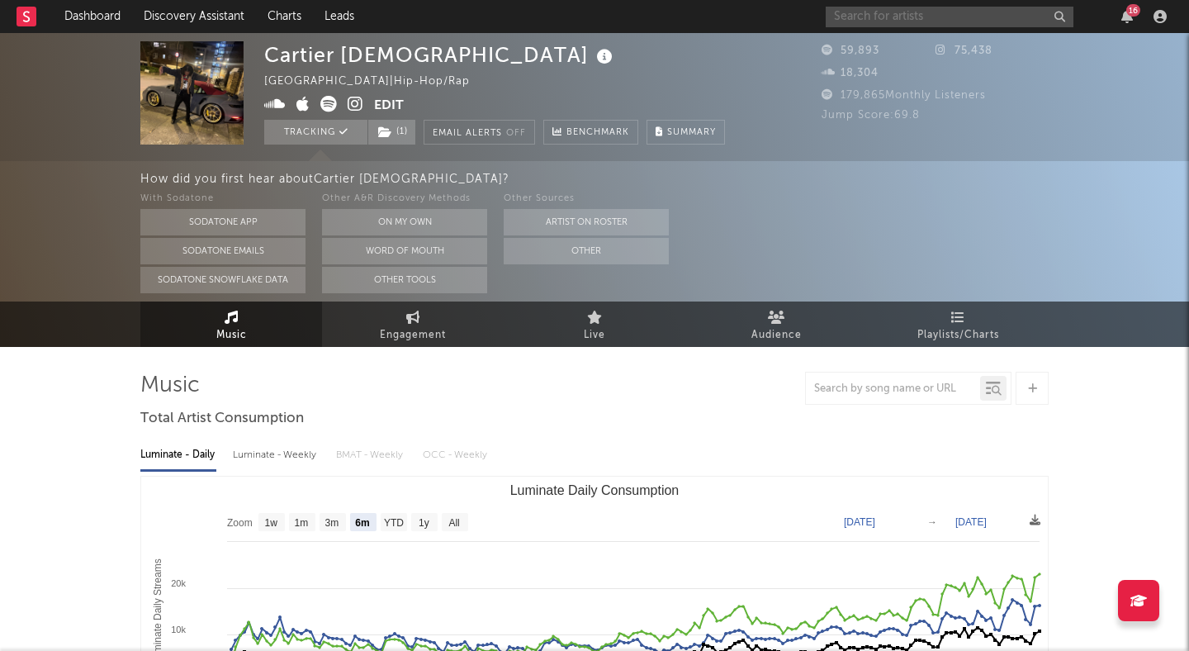
click at [917, 16] on input "text" at bounding box center [950, 17] width 248 height 21
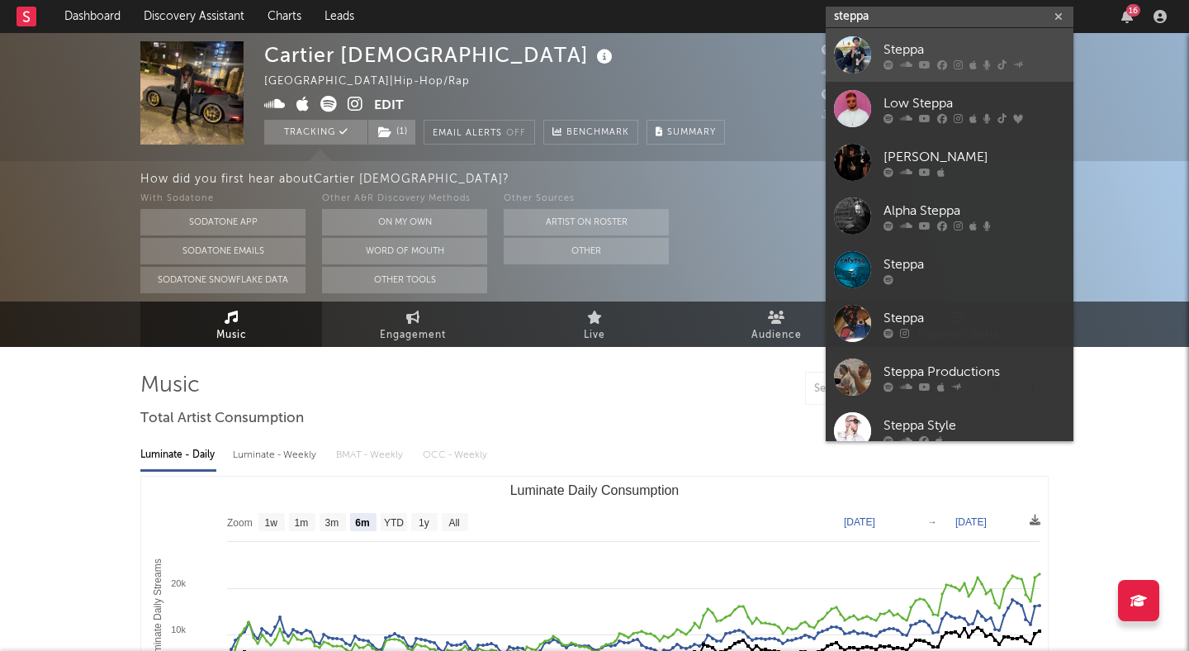
type input "steppa"
click at [940, 50] on div "Steppa" at bounding box center [975, 50] width 182 height 20
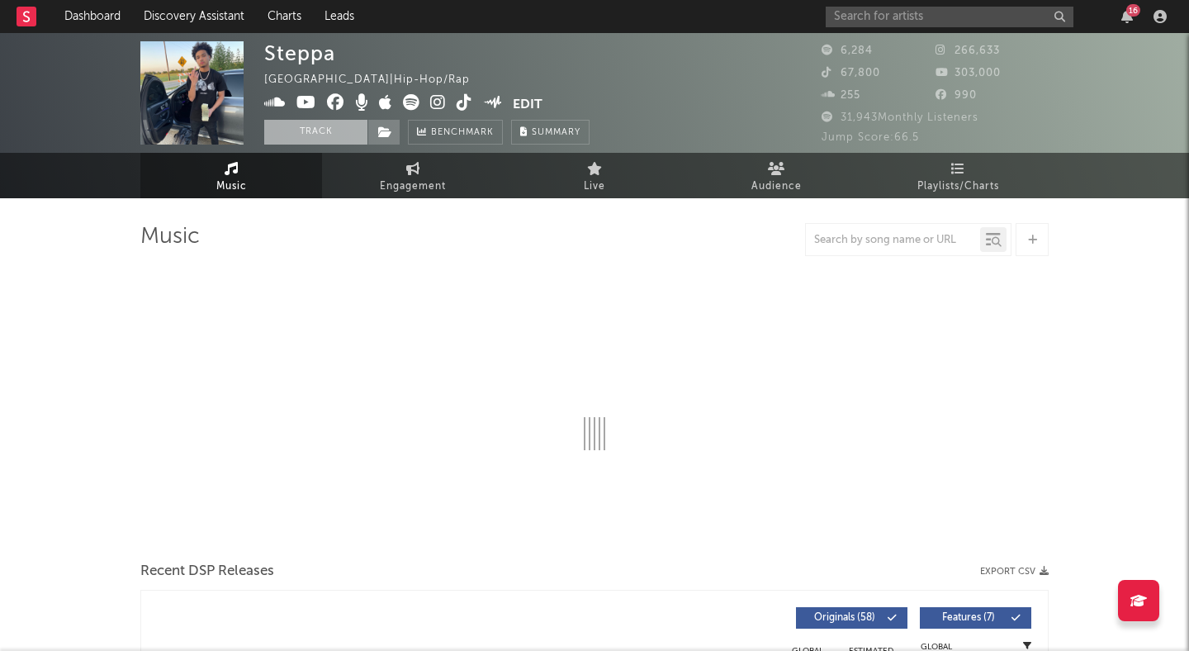
select select "6m"
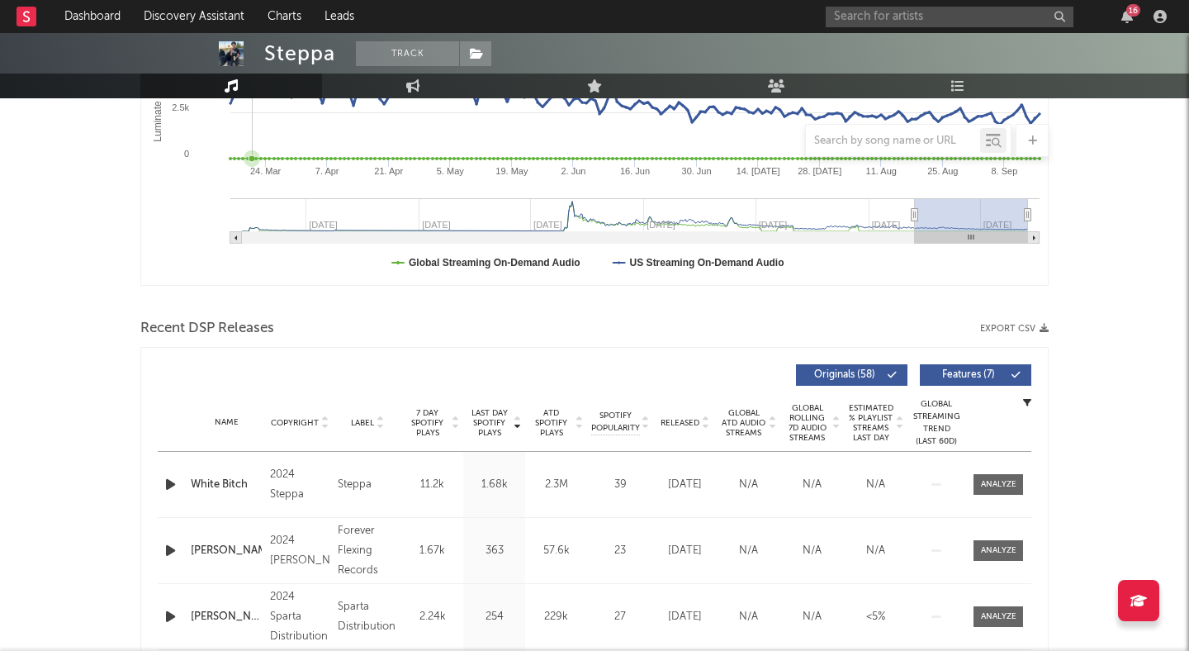
scroll to position [372, 0]
click at [166, 488] on icon "button" at bounding box center [170, 485] width 17 height 21
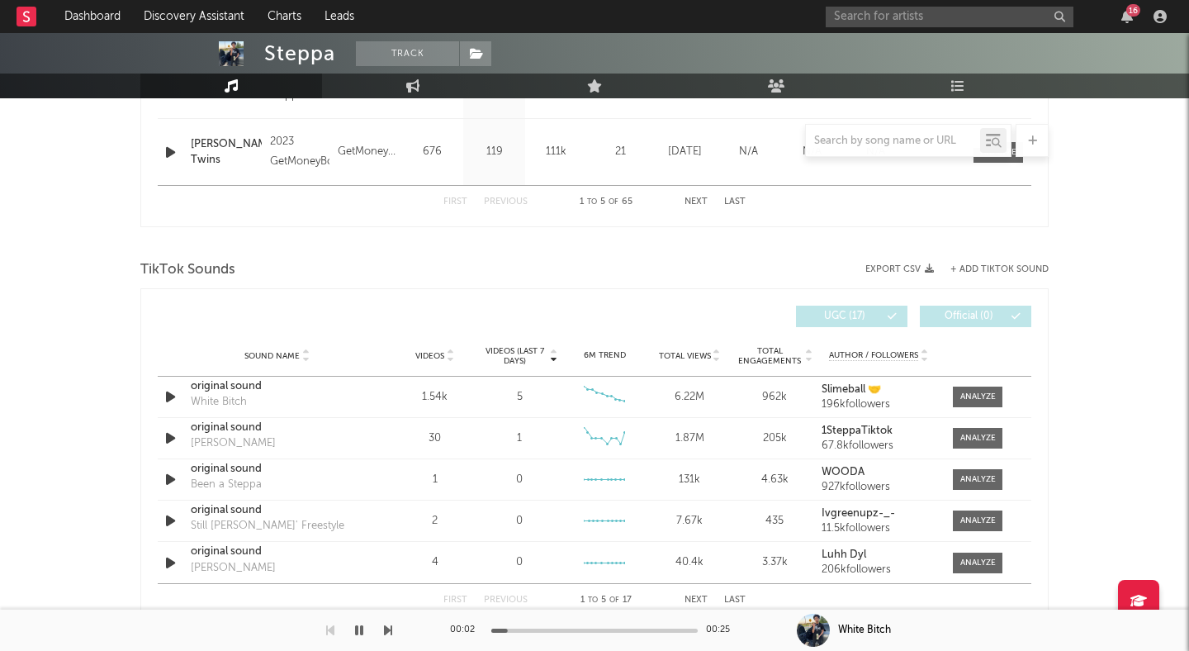
scroll to position [1002, 0]
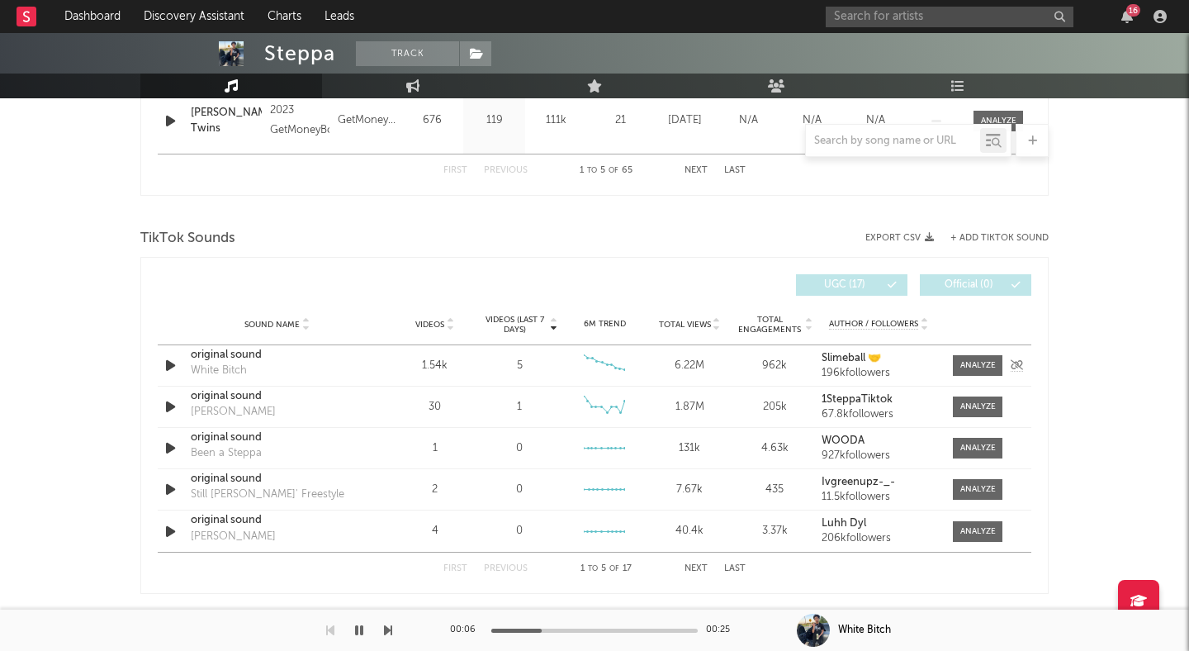
click at [211, 354] on div "original sound" at bounding box center [277, 355] width 173 height 17
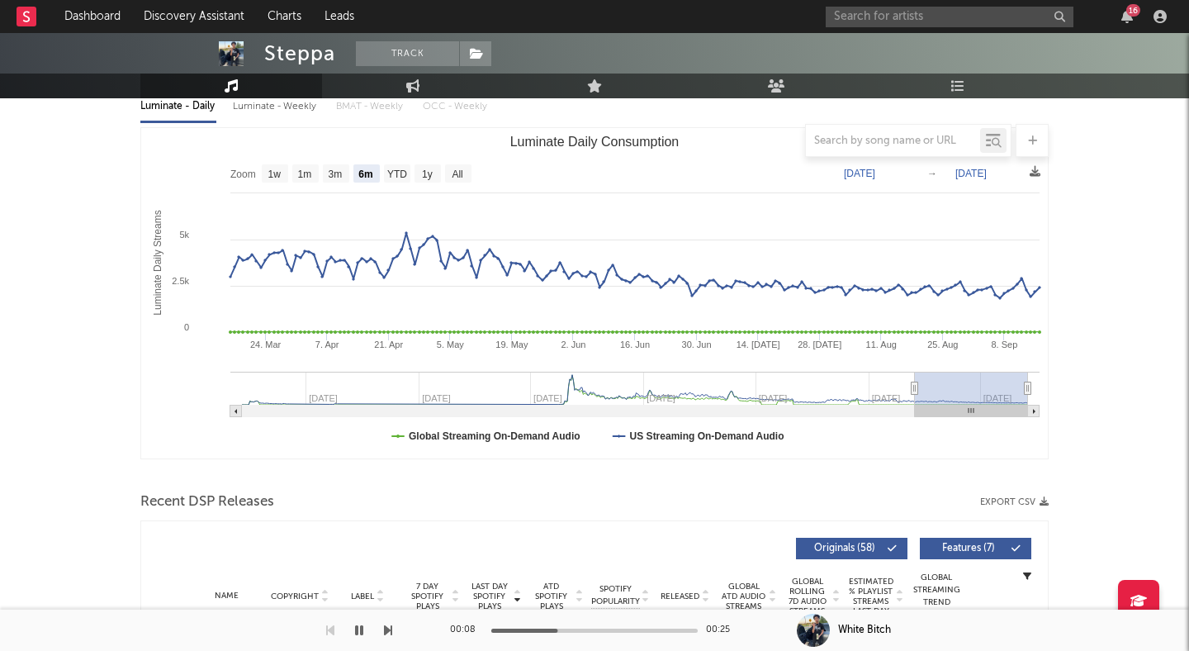
scroll to position [0, 0]
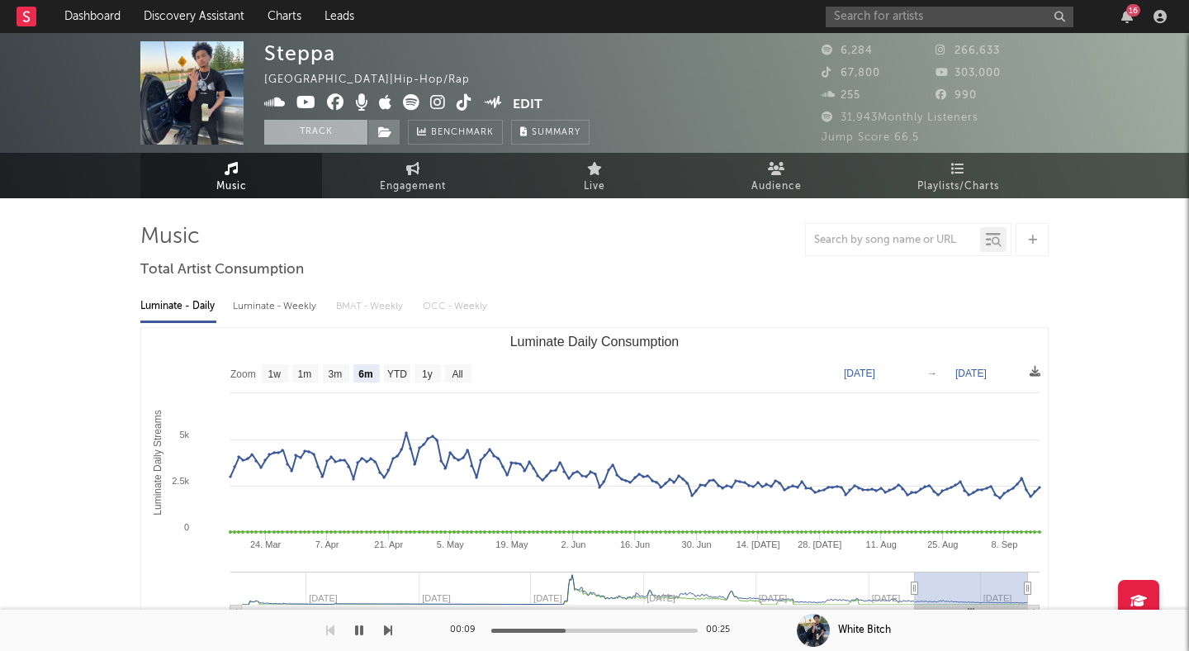
click at [353, 130] on button "Track" at bounding box center [315, 132] width 103 height 25
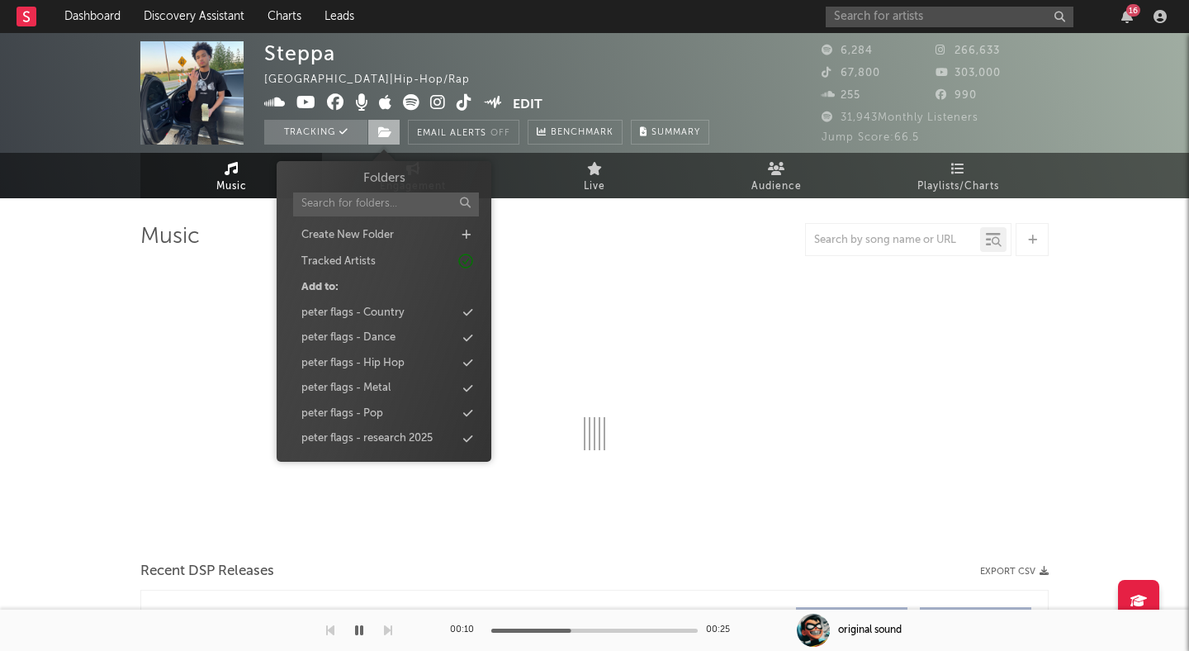
click at [390, 133] on icon at bounding box center [385, 132] width 14 height 12
select select "6m"
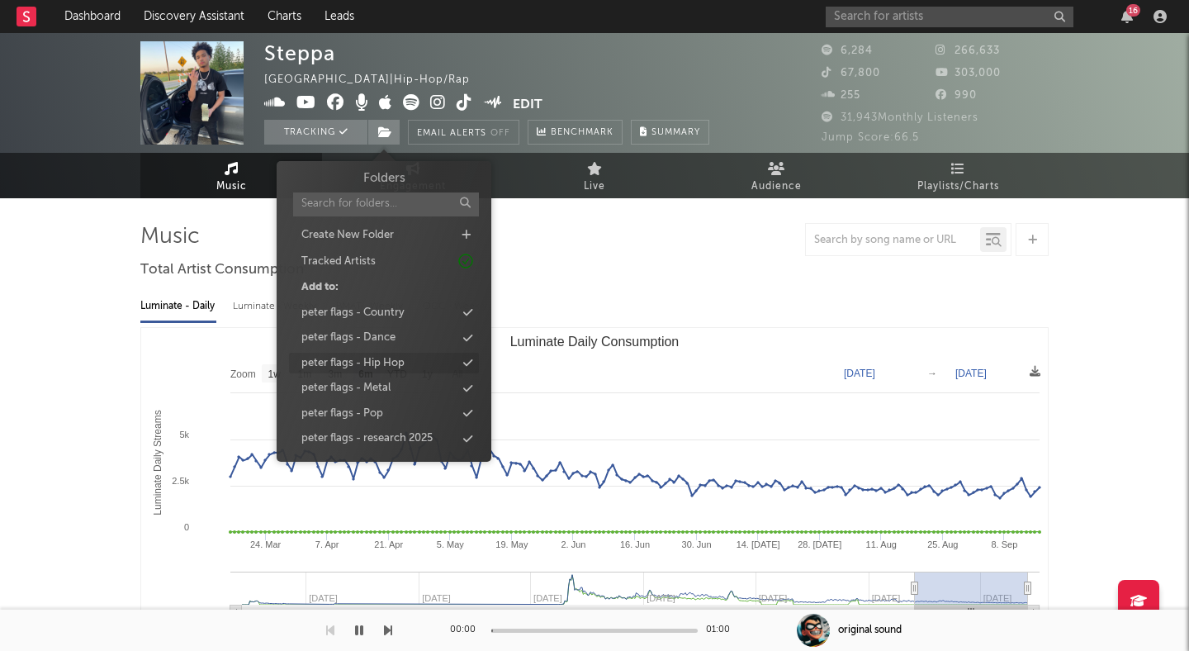
click at [371, 361] on div "peter flags - Hip Hop" at bounding box center [352, 363] width 103 height 17
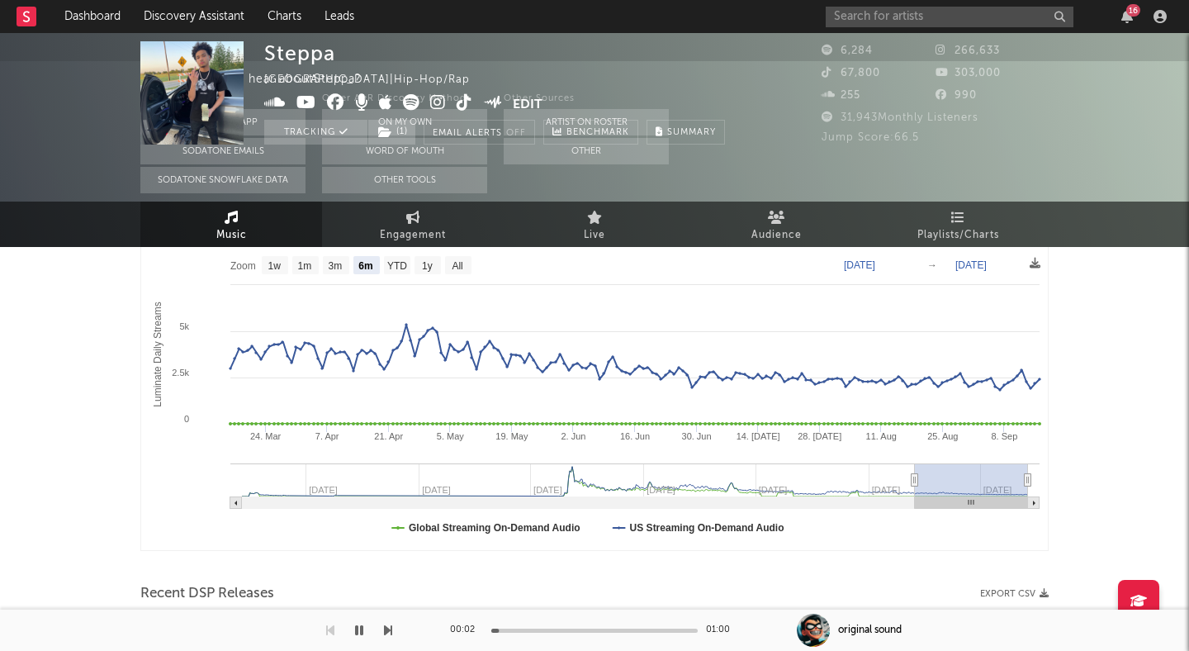
scroll to position [348, 0]
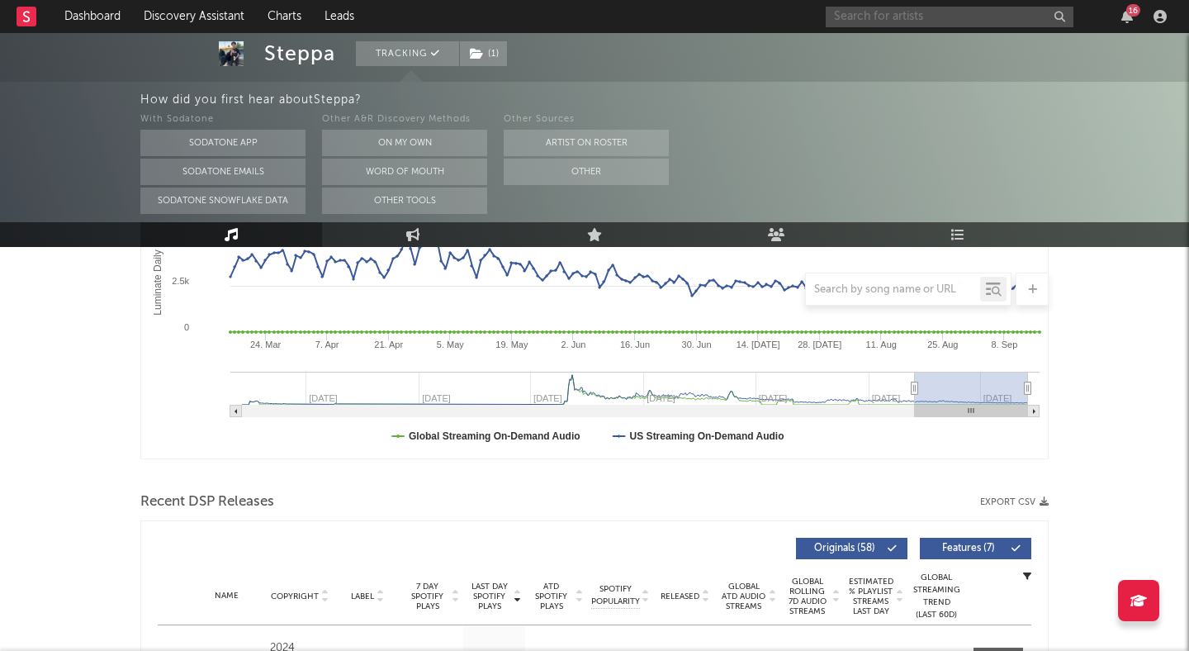
click at [866, 17] on input "text" at bounding box center [950, 17] width 248 height 21
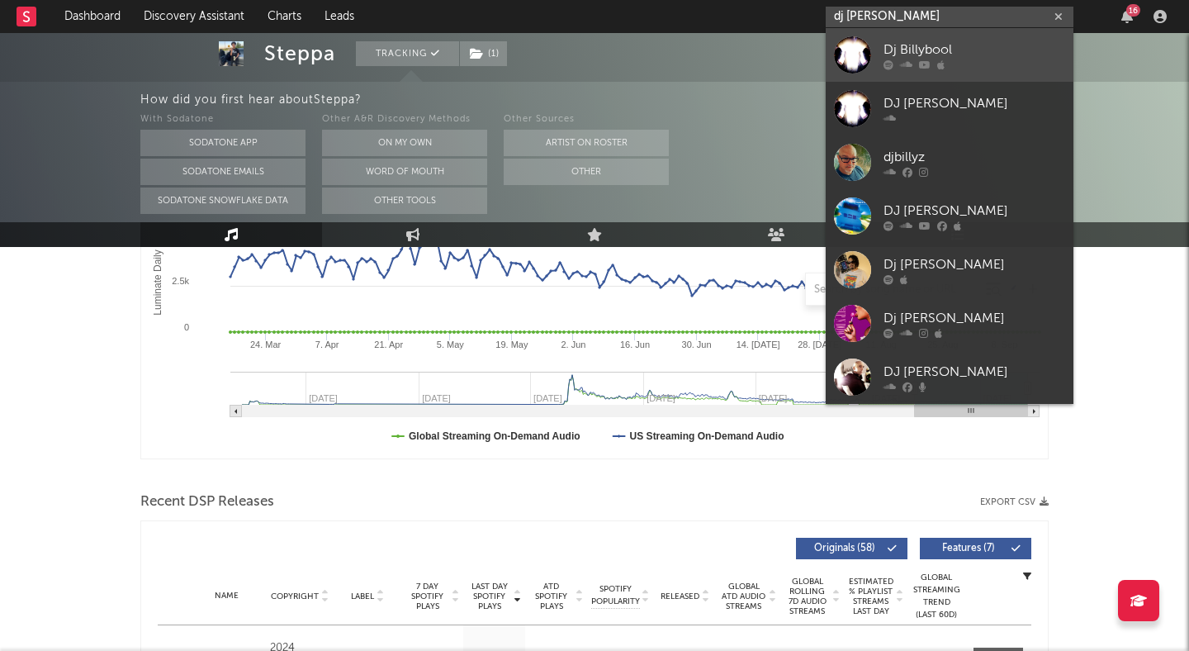
type input "dj [PERSON_NAME]"
click at [967, 44] on div "Dj Billybool" at bounding box center [975, 50] width 182 height 20
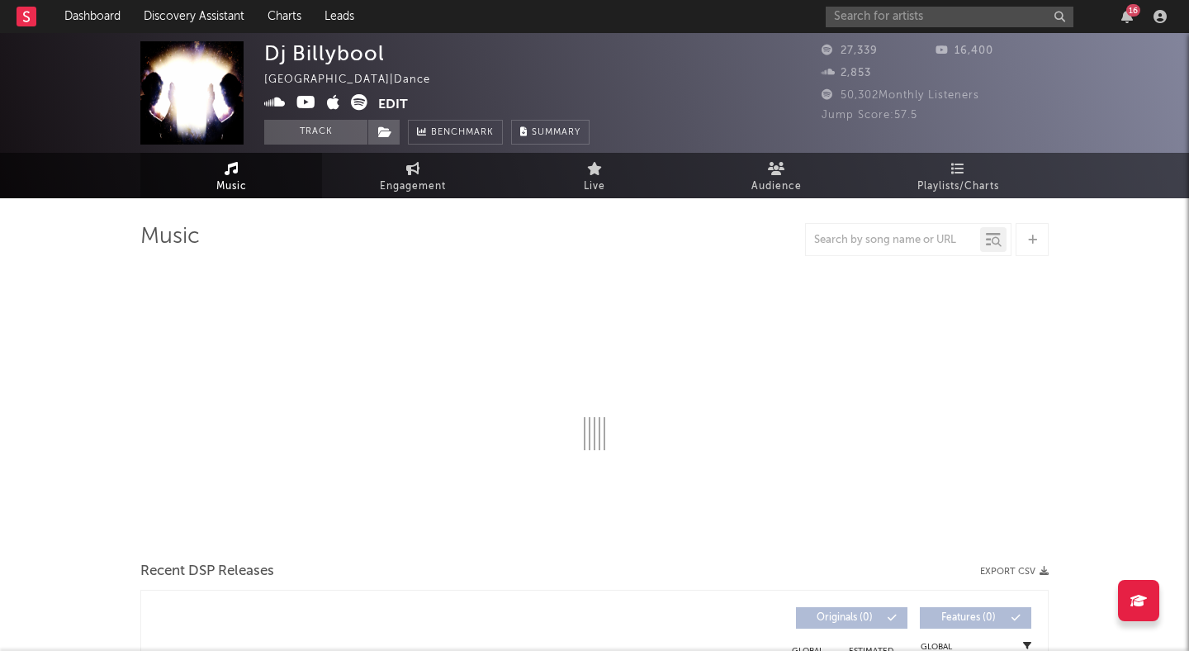
select select "6m"
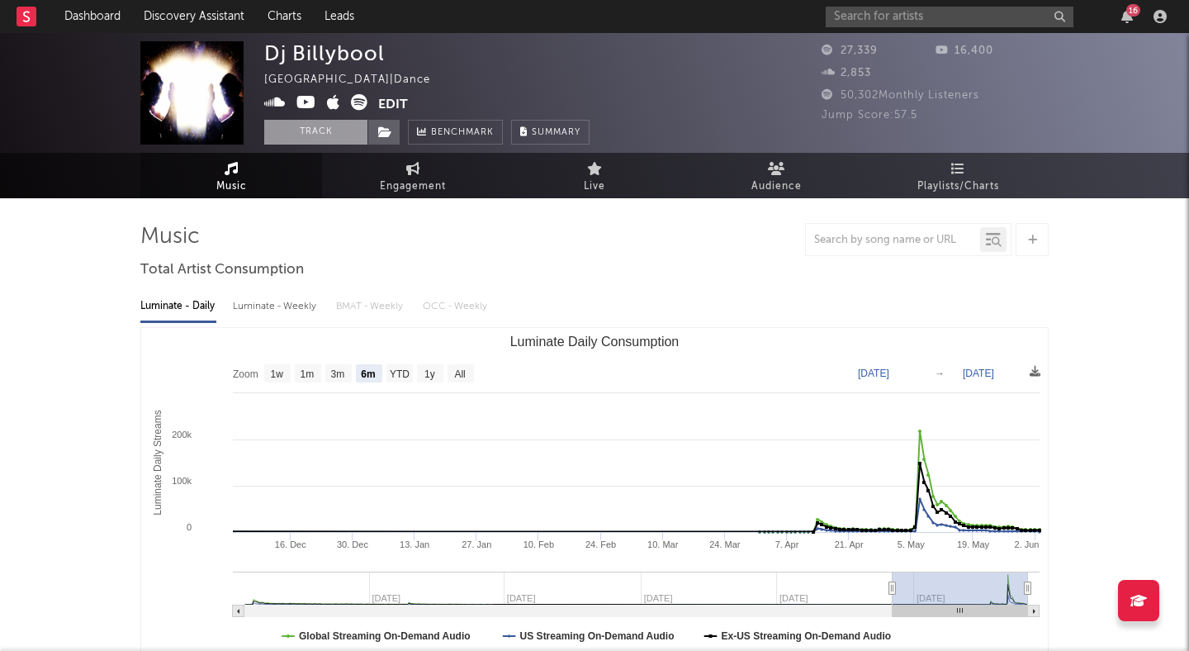
click at [307, 131] on button "Track" at bounding box center [315, 132] width 103 height 25
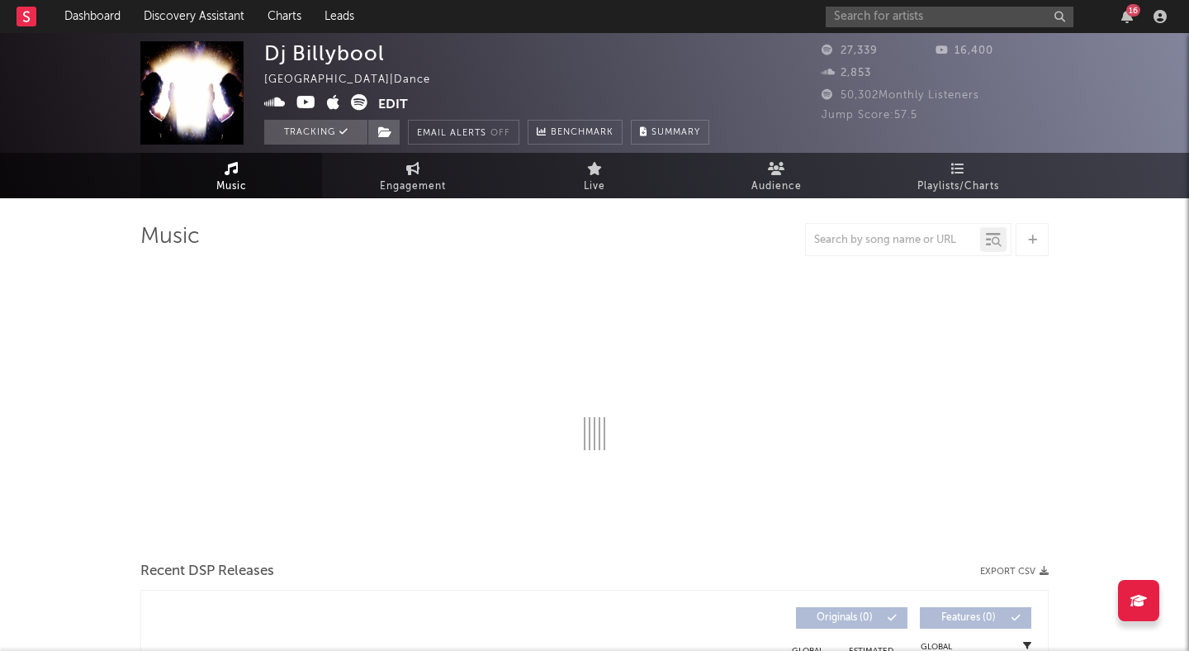
select select "6m"
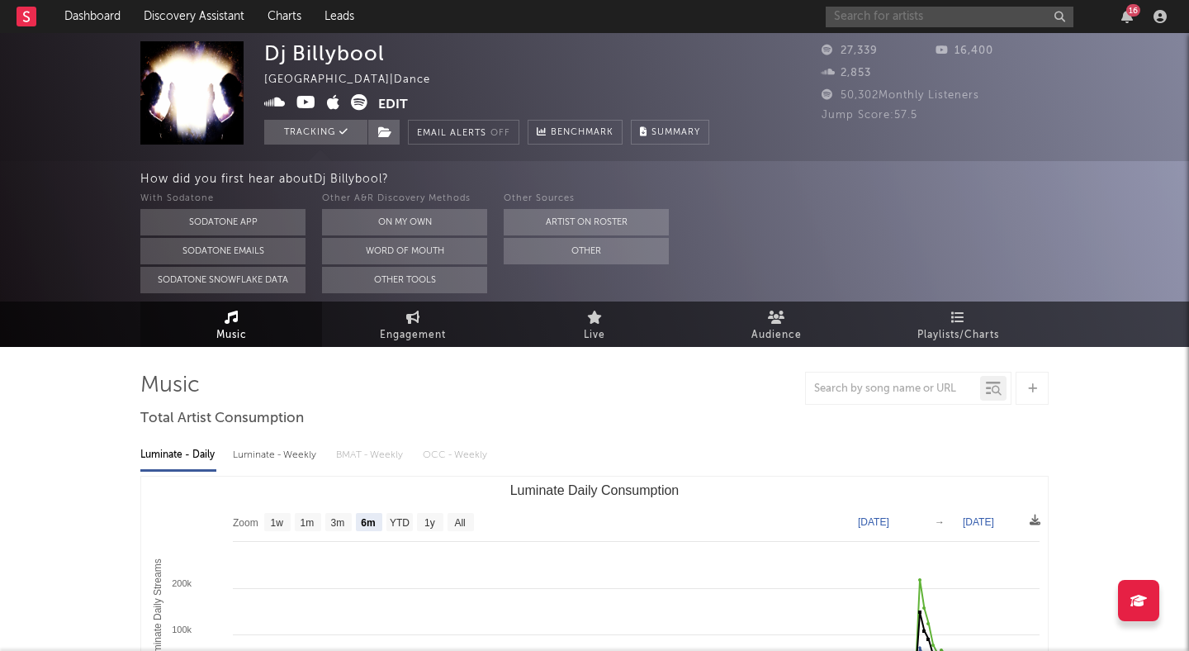
click at [878, 17] on input "text" at bounding box center [950, 17] width 248 height 21
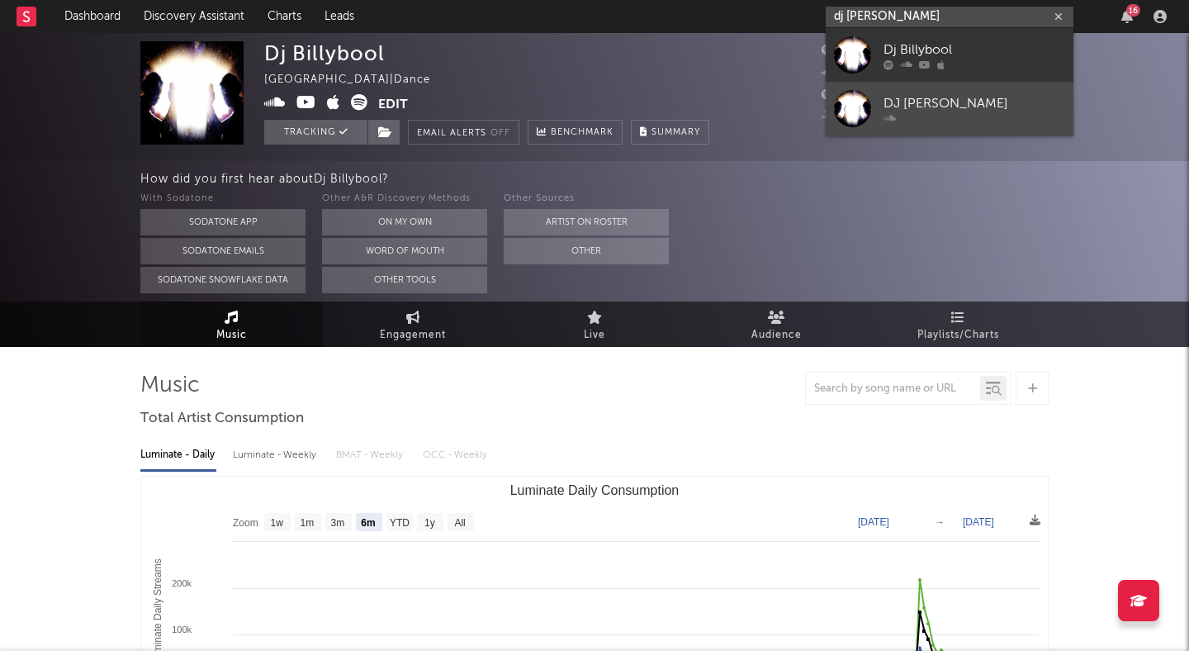
type input "dj [PERSON_NAME]"
click at [947, 102] on div "DJ [PERSON_NAME]" at bounding box center [975, 103] width 182 height 20
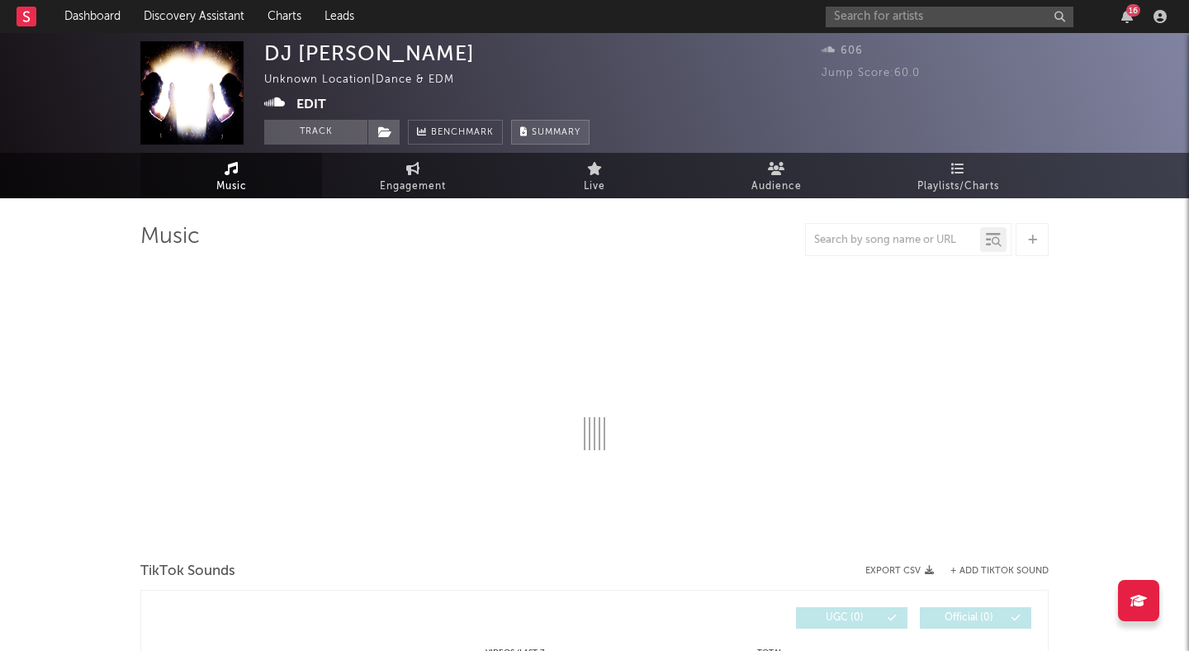
select select "1w"
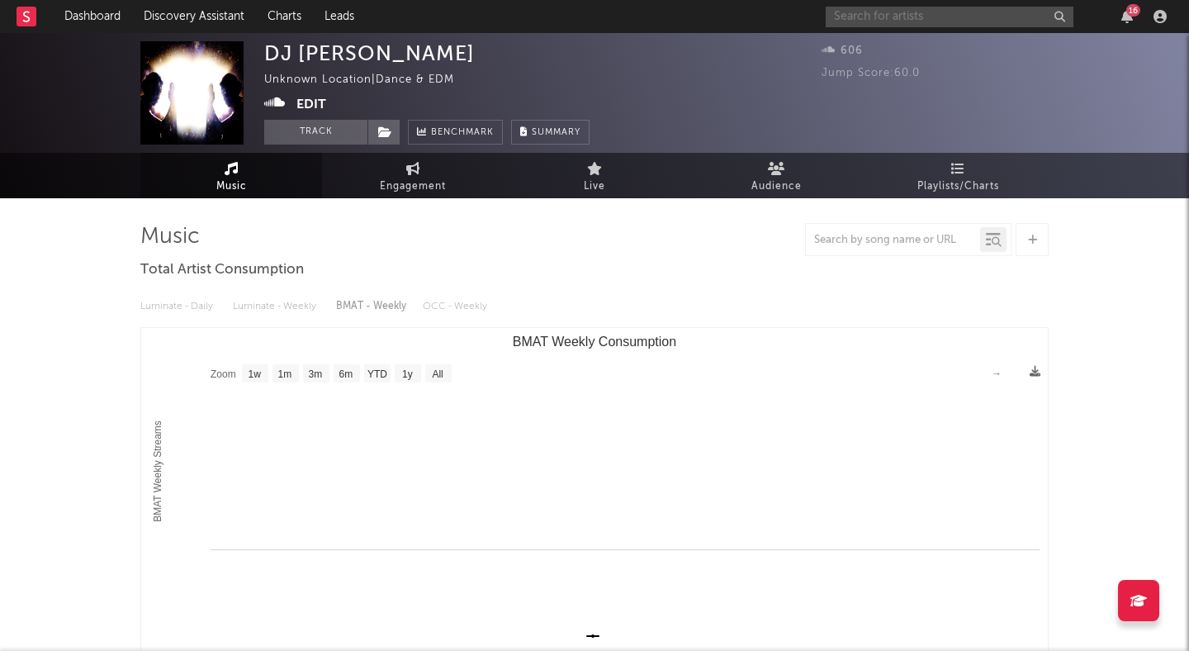
click at [908, 18] on input "text" at bounding box center [950, 17] width 248 height 21
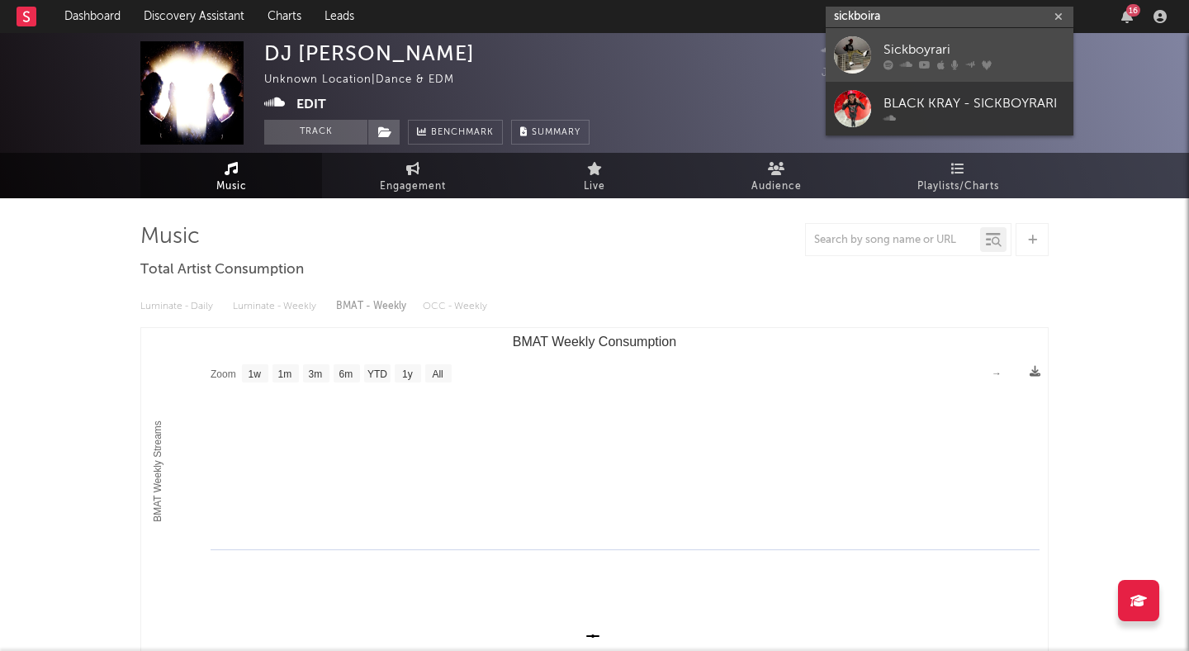
type input "sickboira"
click at [970, 46] on div "Sickboyrari" at bounding box center [975, 50] width 182 height 20
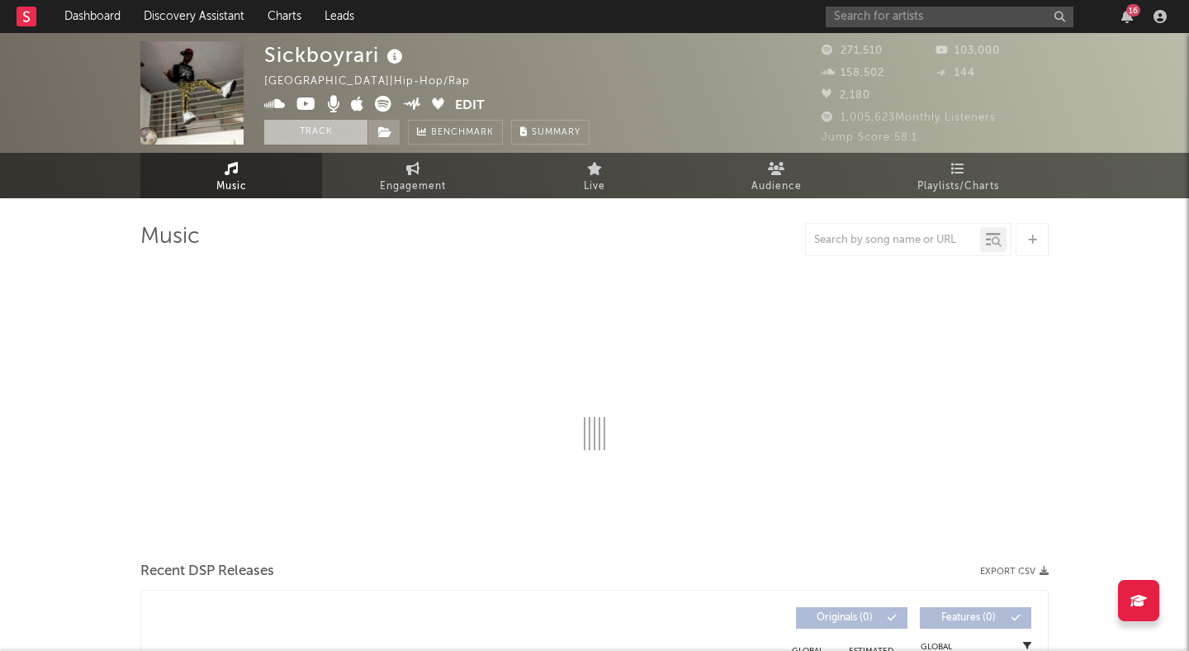
click at [318, 130] on button "Track" at bounding box center [315, 132] width 103 height 25
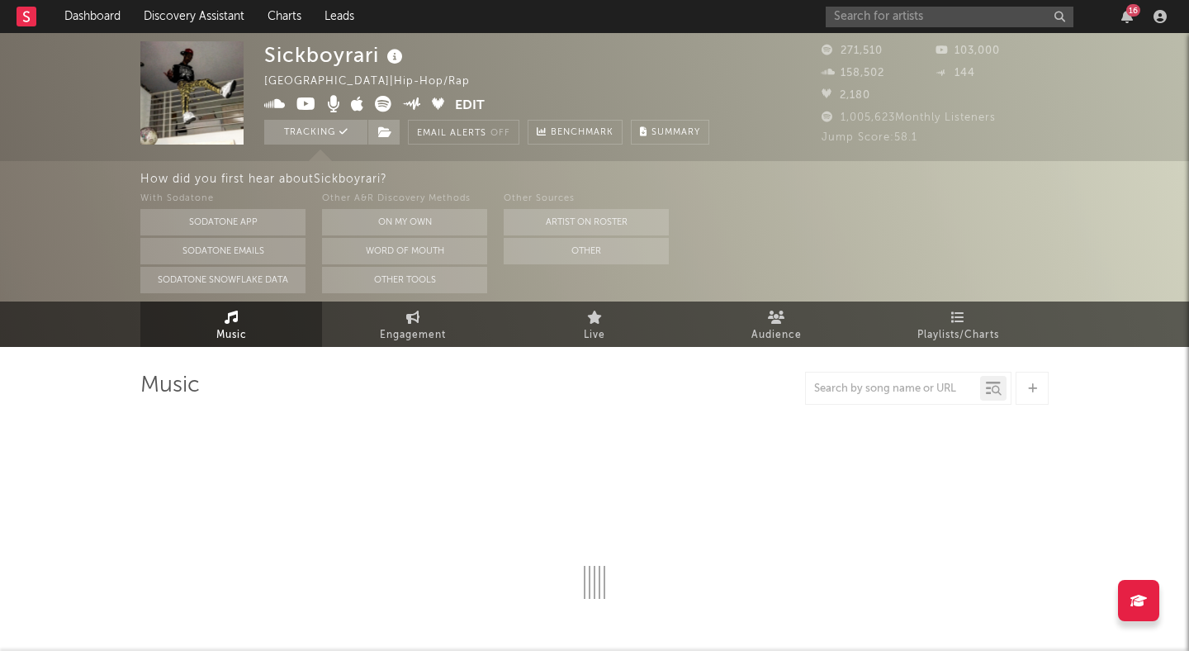
select select "6m"
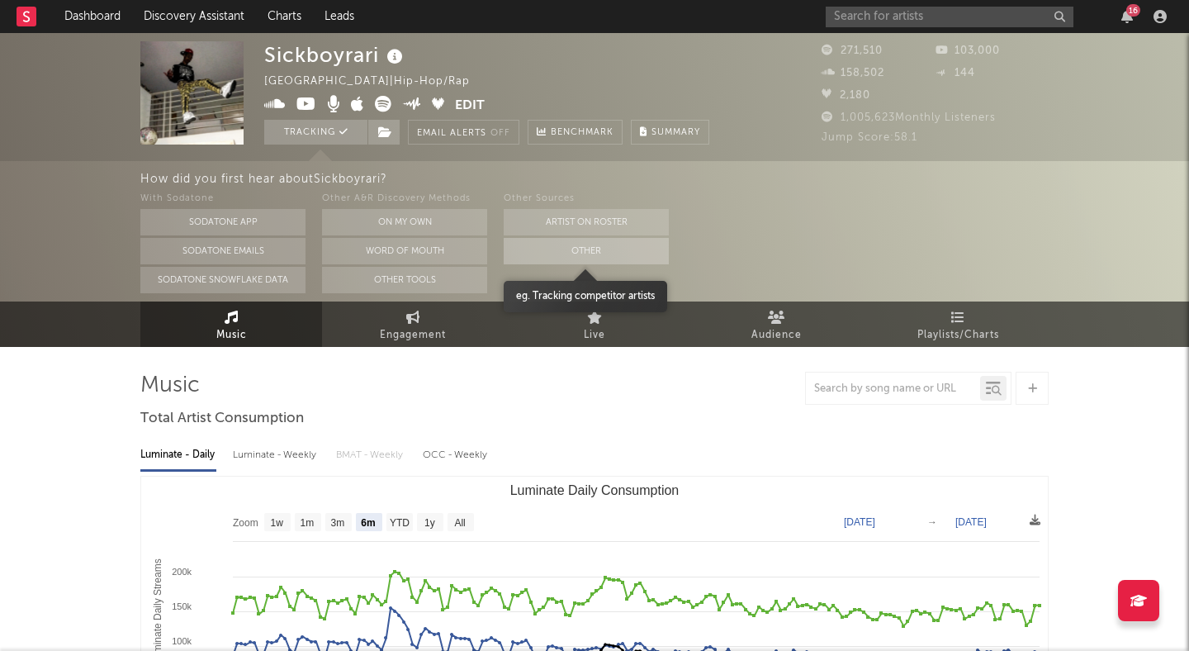
click at [557, 245] on button "Other" at bounding box center [586, 251] width 165 height 26
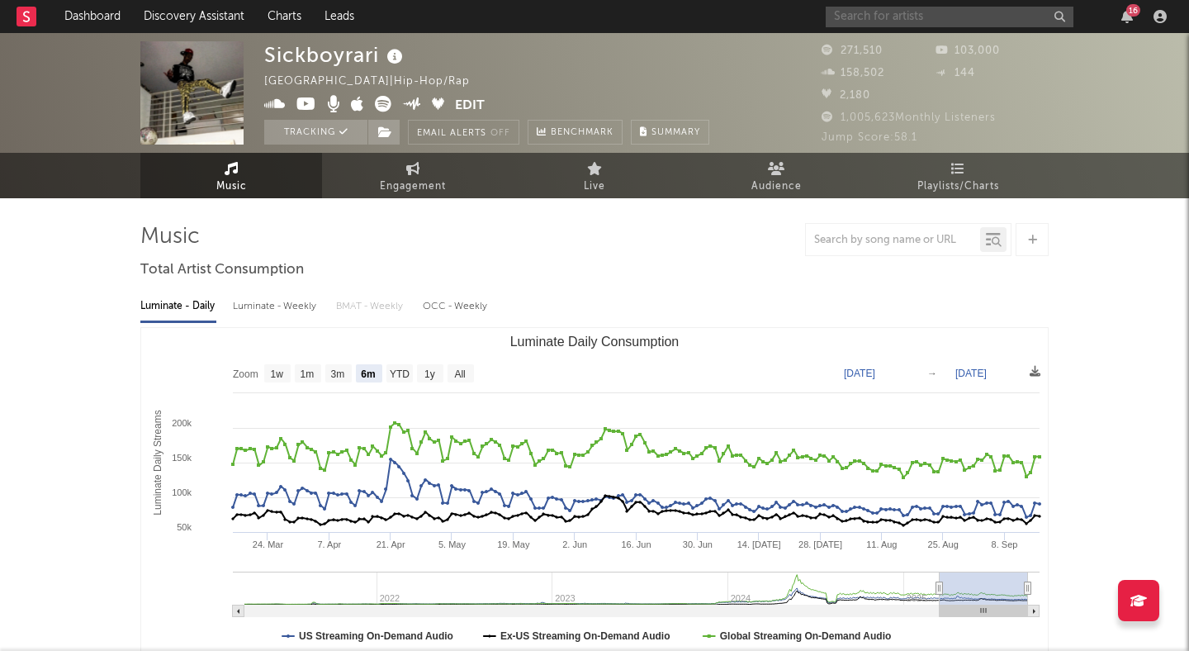
click at [855, 17] on input "text" at bounding box center [950, 17] width 248 height 21
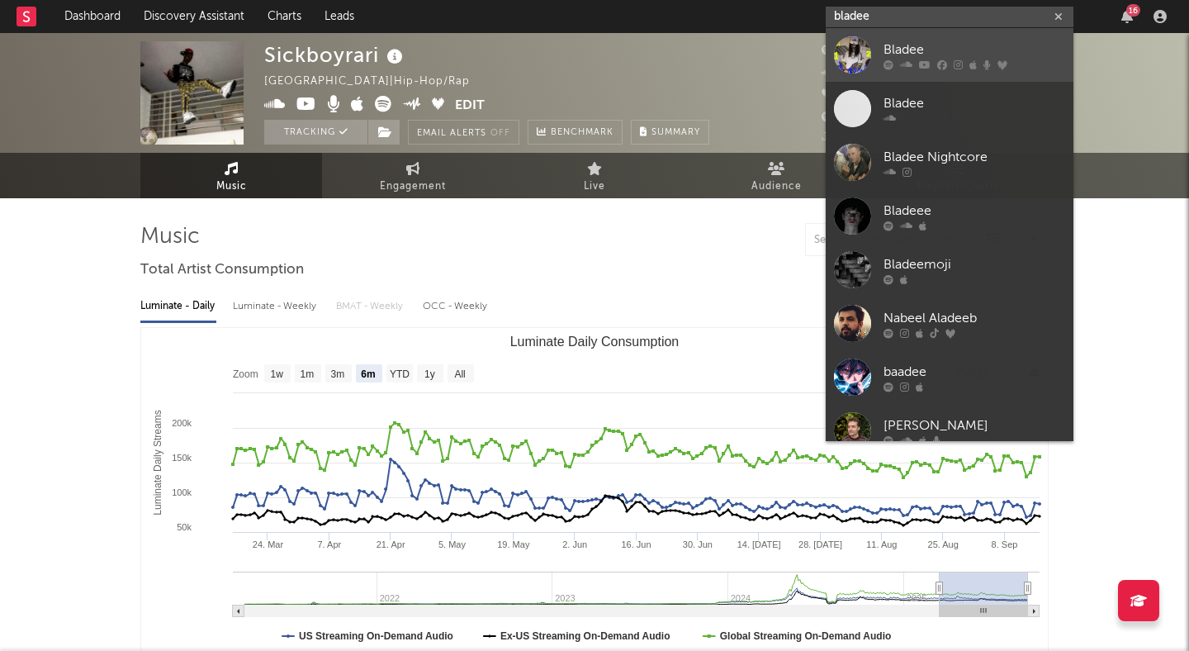
type input "bladee"
click at [879, 40] on link "Bladee" at bounding box center [950, 55] width 248 height 54
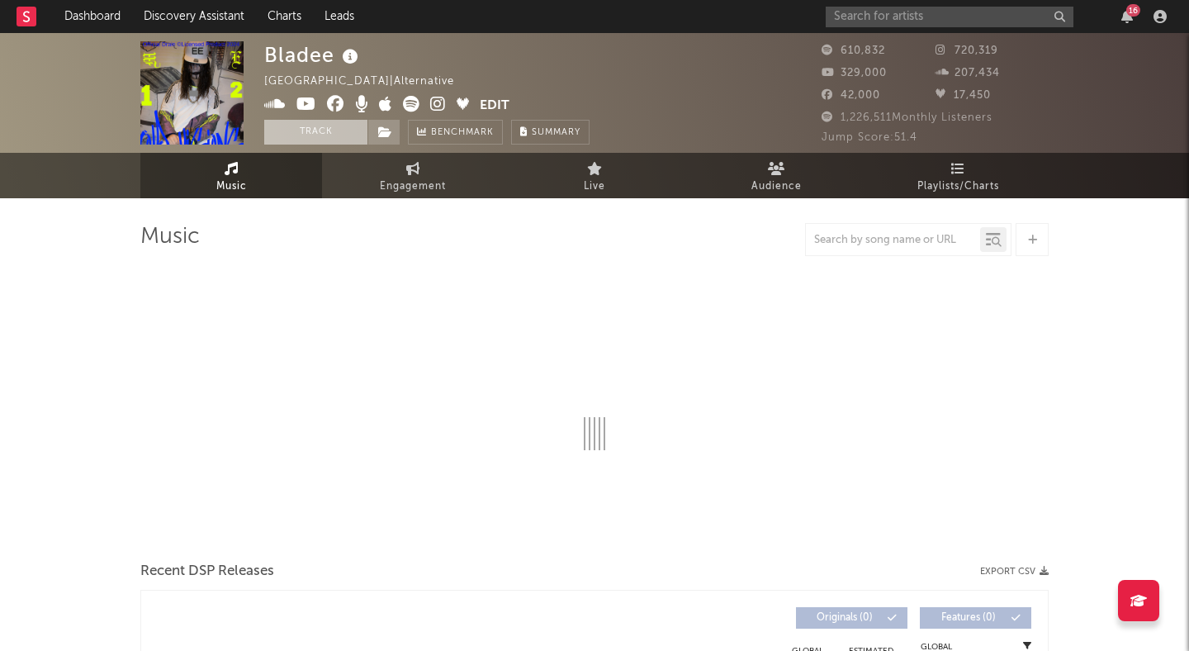
click at [320, 131] on button "Track" at bounding box center [315, 132] width 103 height 25
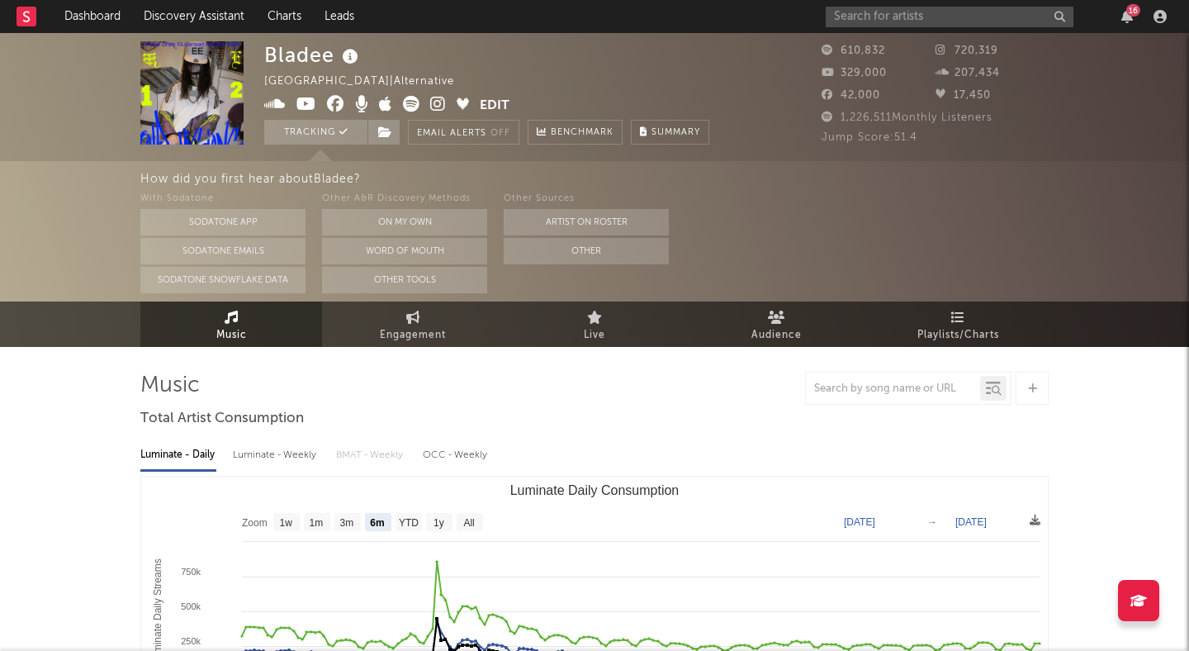
select select "6m"
click at [883, 34] on div "Bladee [GEOGRAPHIC_DATA] | Alternative Edit Tracking Email Alerts Off Benchmark…" at bounding box center [594, 97] width 1189 height 128
click at [884, 19] on input "text" at bounding box center [950, 17] width 248 height 21
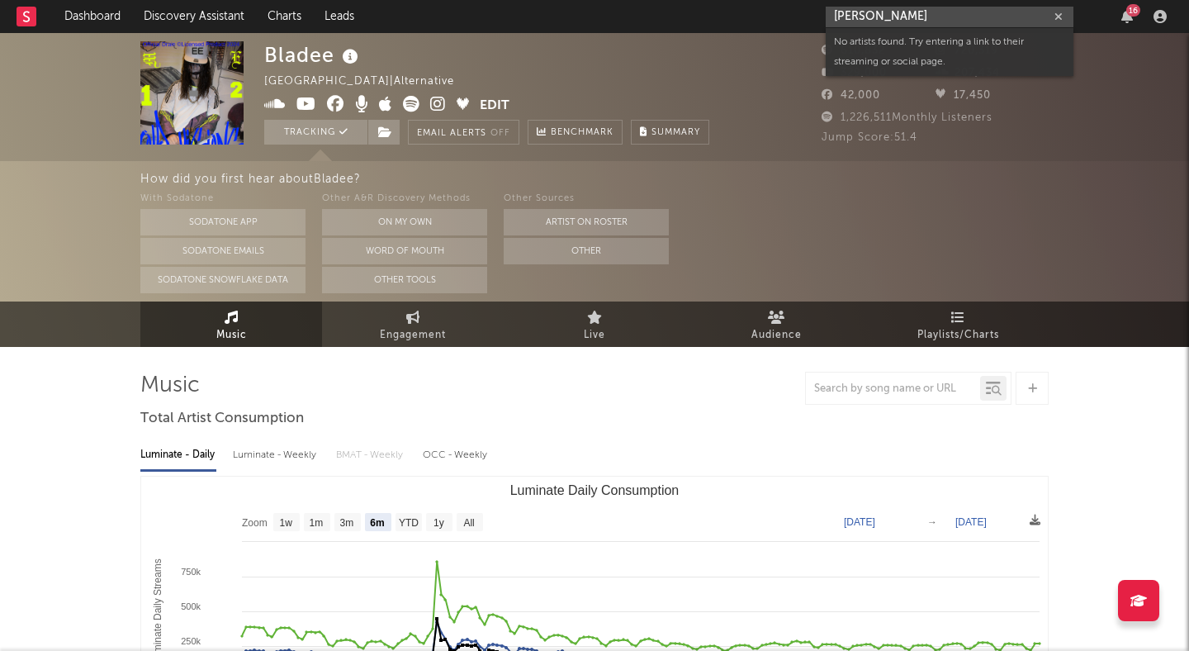
click at [863, 15] on input "[PERSON_NAME]" at bounding box center [950, 17] width 248 height 21
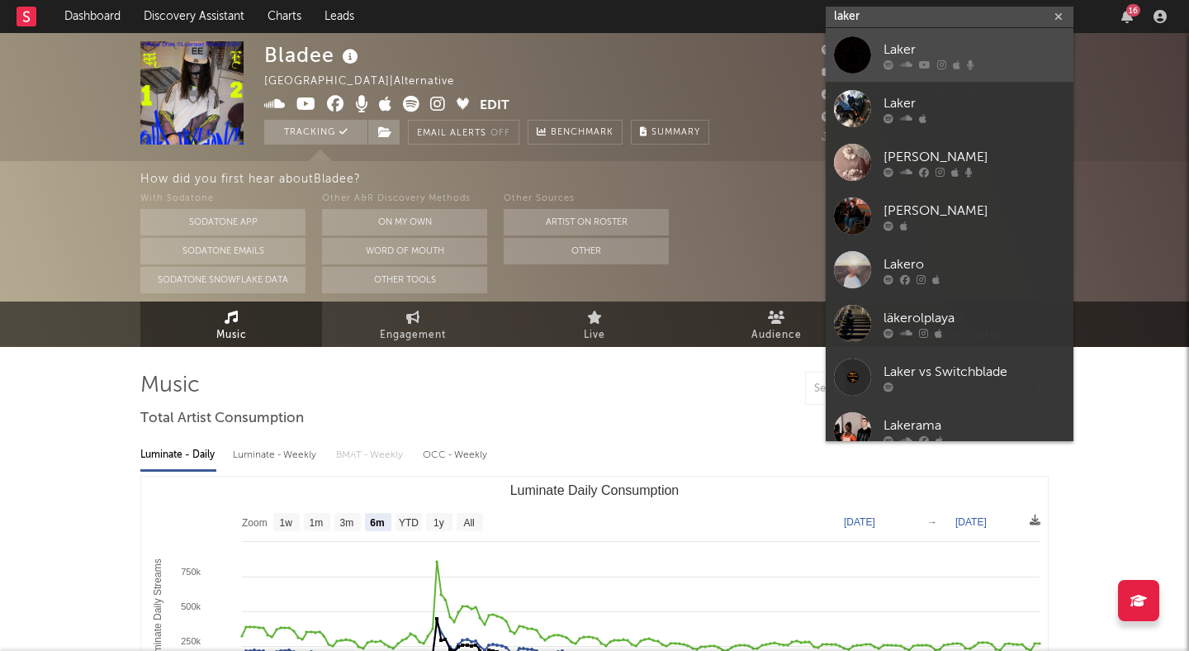
type input "laker"
click at [894, 50] on div "Laker" at bounding box center [975, 50] width 182 height 20
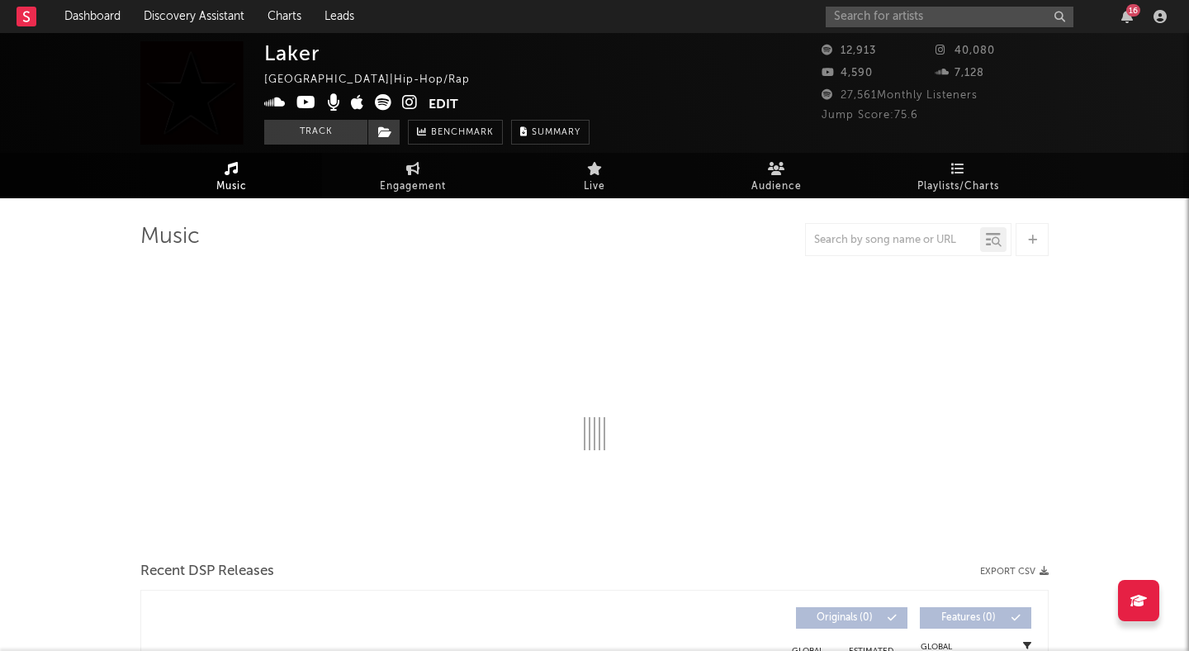
select select "6m"
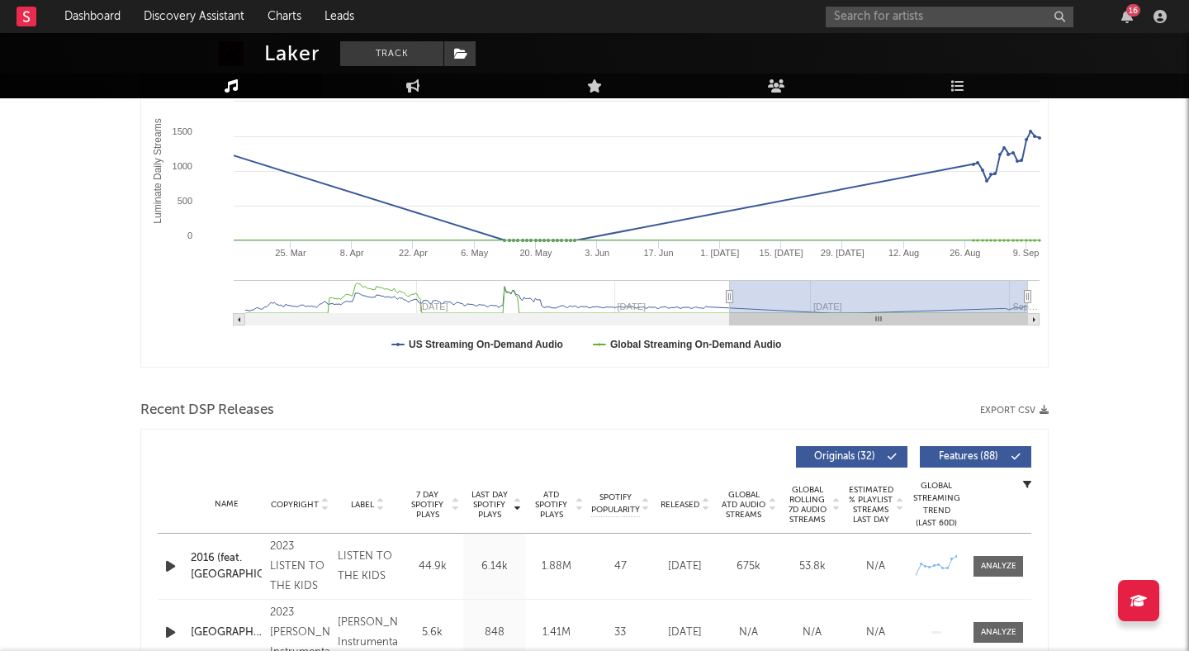
scroll to position [418, 0]
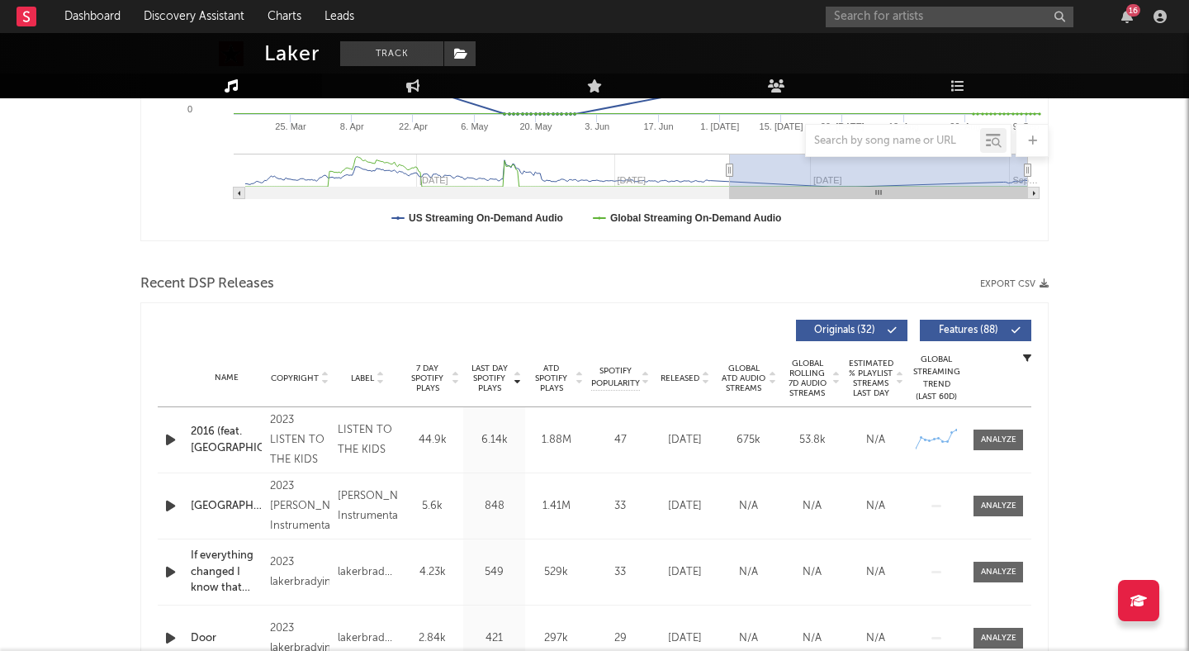
click at [173, 443] on icon "button" at bounding box center [170, 439] width 17 height 21
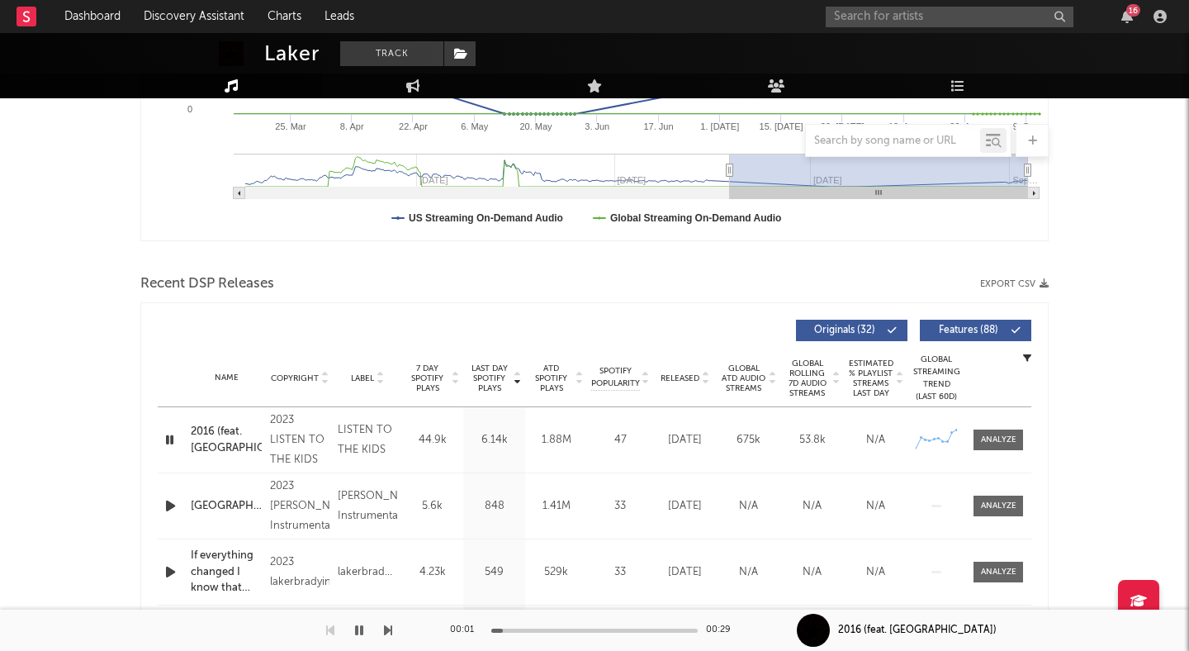
scroll to position [0, 0]
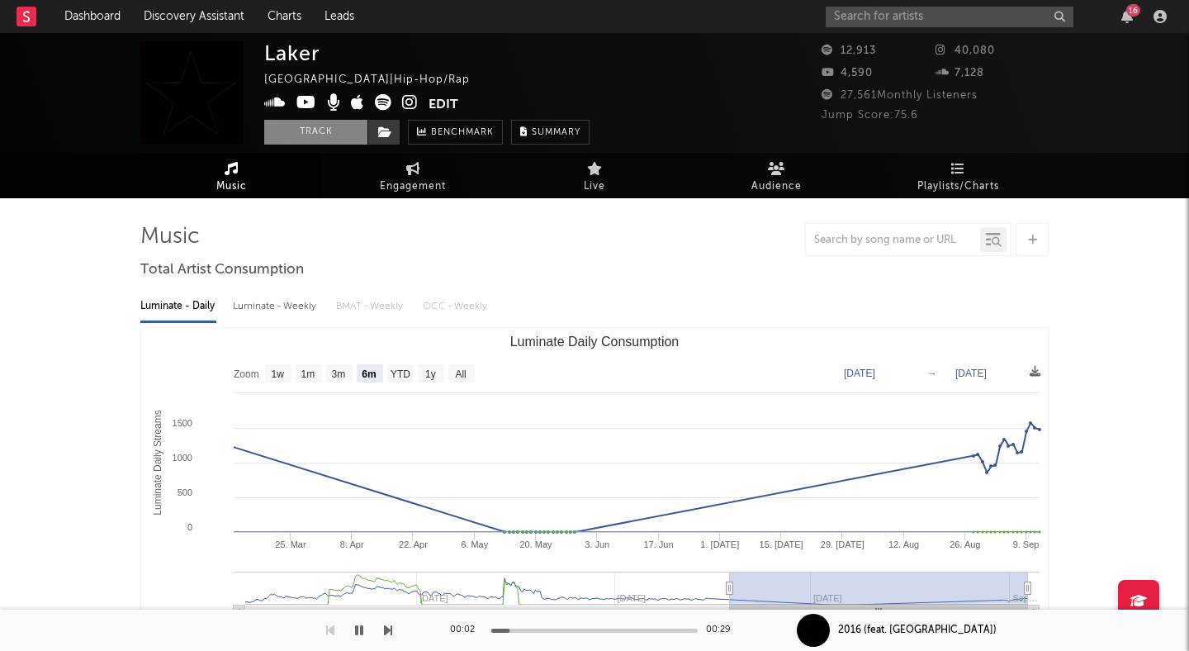
click at [292, 130] on button "Track" at bounding box center [315, 132] width 103 height 25
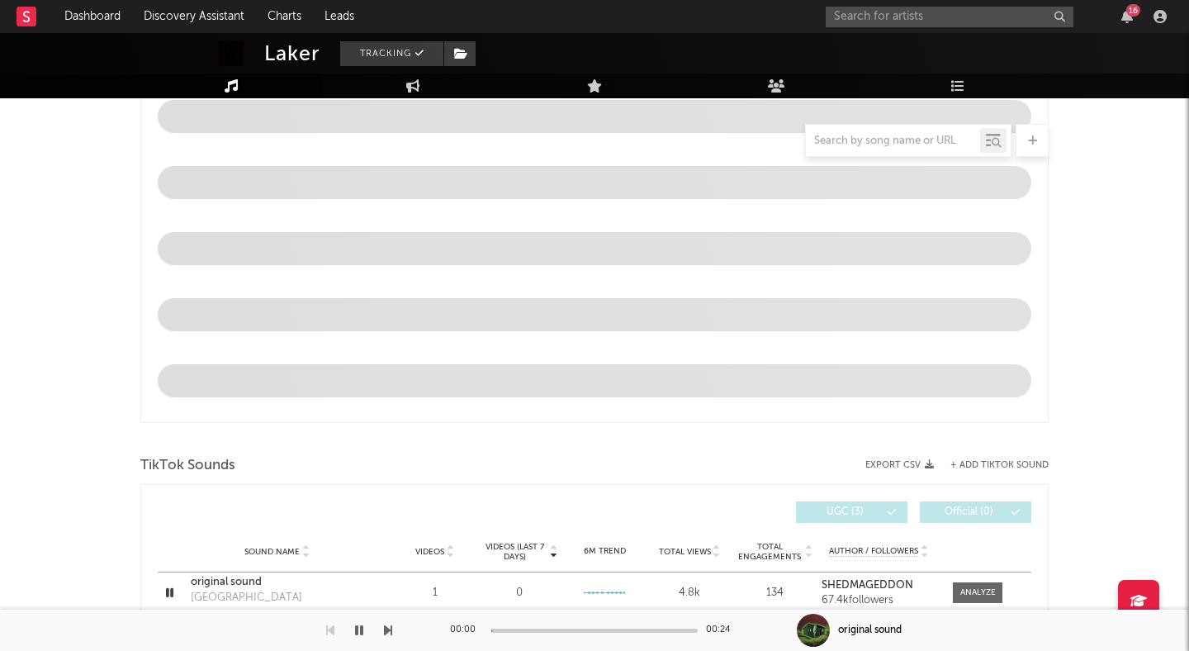
select select "6m"
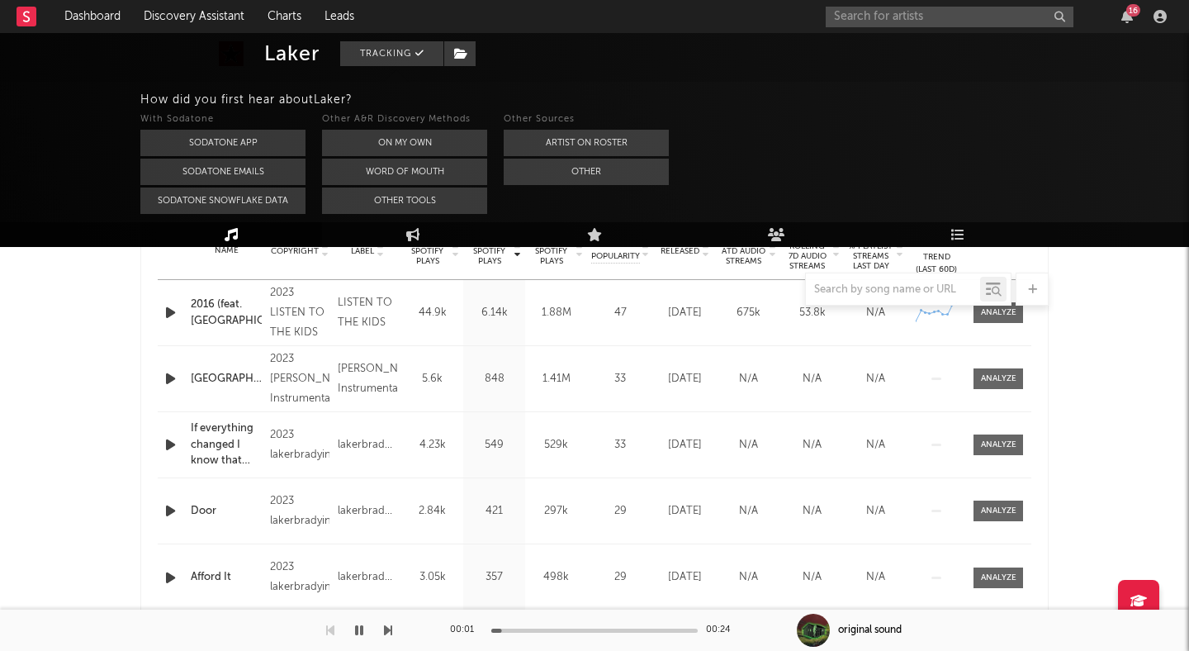
scroll to position [690, 0]
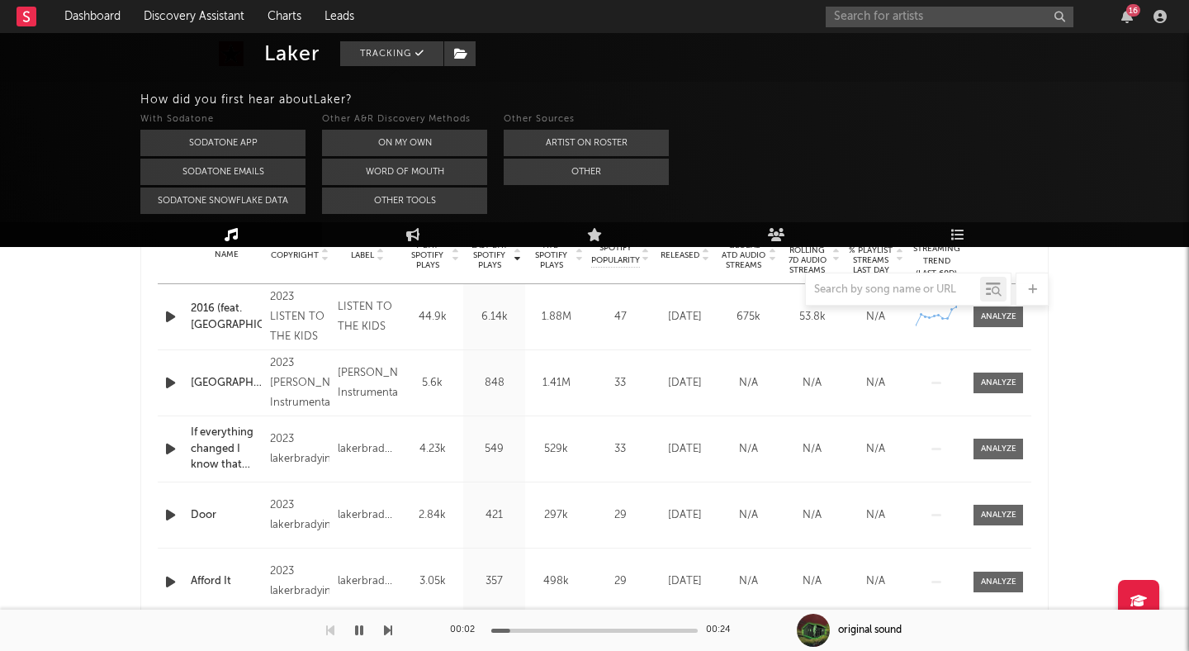
click at [169, 311] on icon "button" at bounding box center [170, 316] width 17 height 21
click at [361, 633] on icon "button" at bounding box center [359, 629] width 8 height 13
click at [293, 335] on div "2023 LISTEN TO THE KIDS" at bounding box center [299, 316] width 59 height 59
click at [214, 311] on div "2016 (feat. [GEOGRAPHIC_DATA])" at bounding box center [226, 317] width 71 height 32
click at [936, 18] on input "text" at bounding box center [950, 17] width 248 height 21
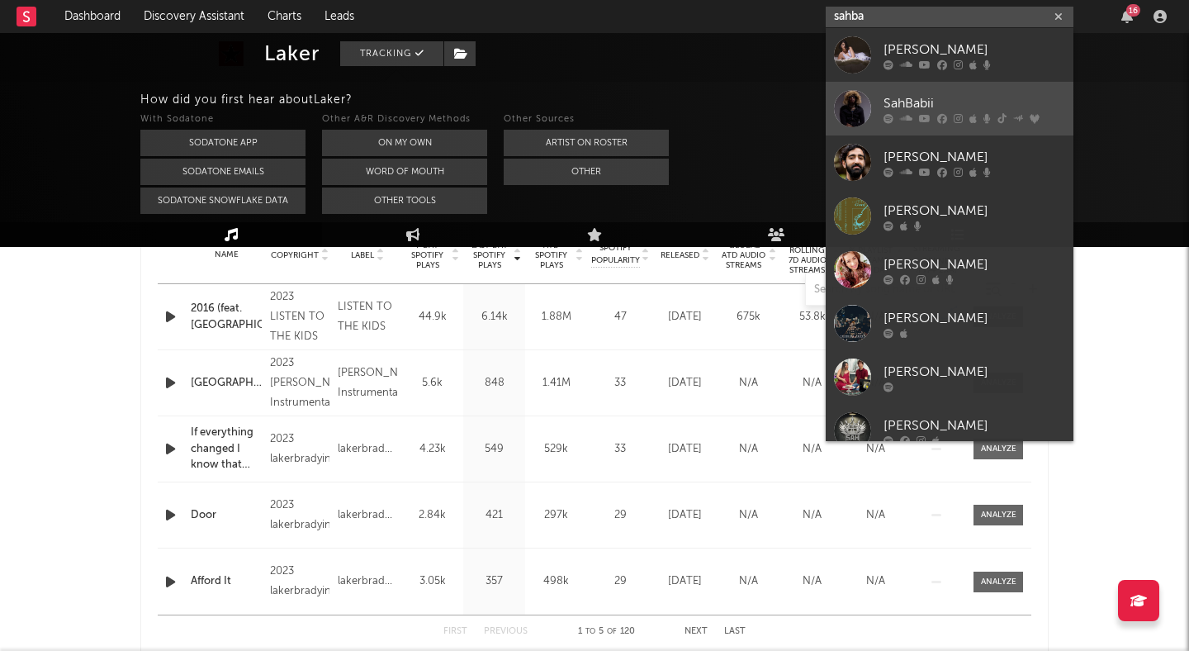
type input "sahba"
click at [943, 93] on div "SahBabii" at bounding box center [975, 103] width 182 height 20
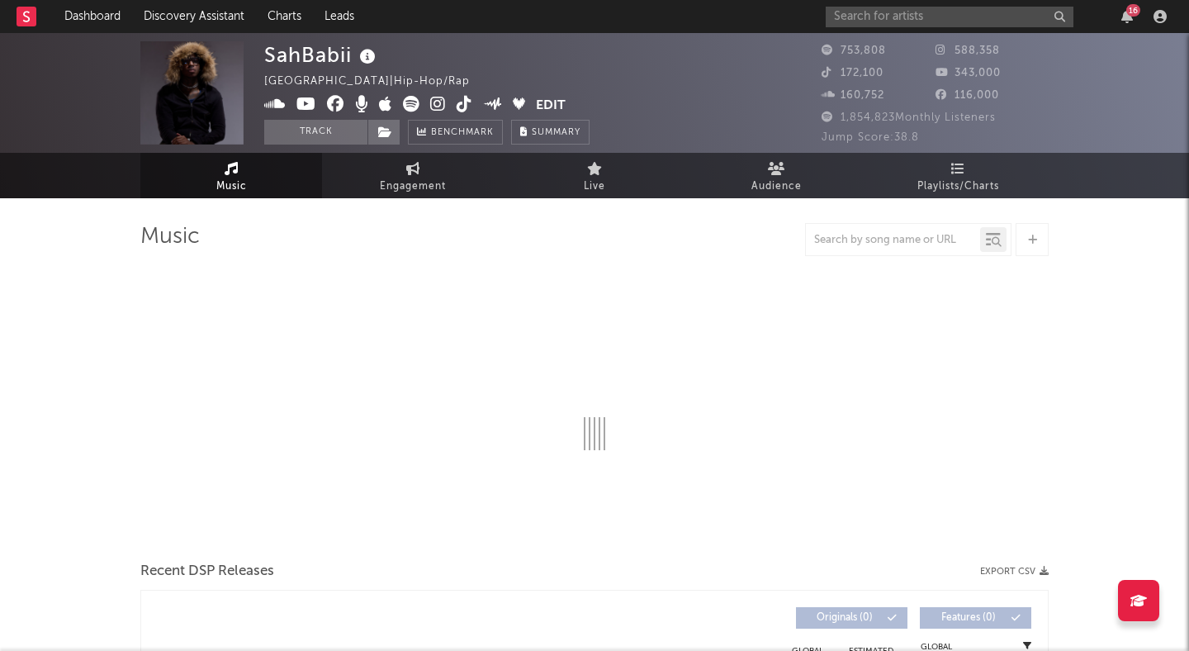
select select "6m"
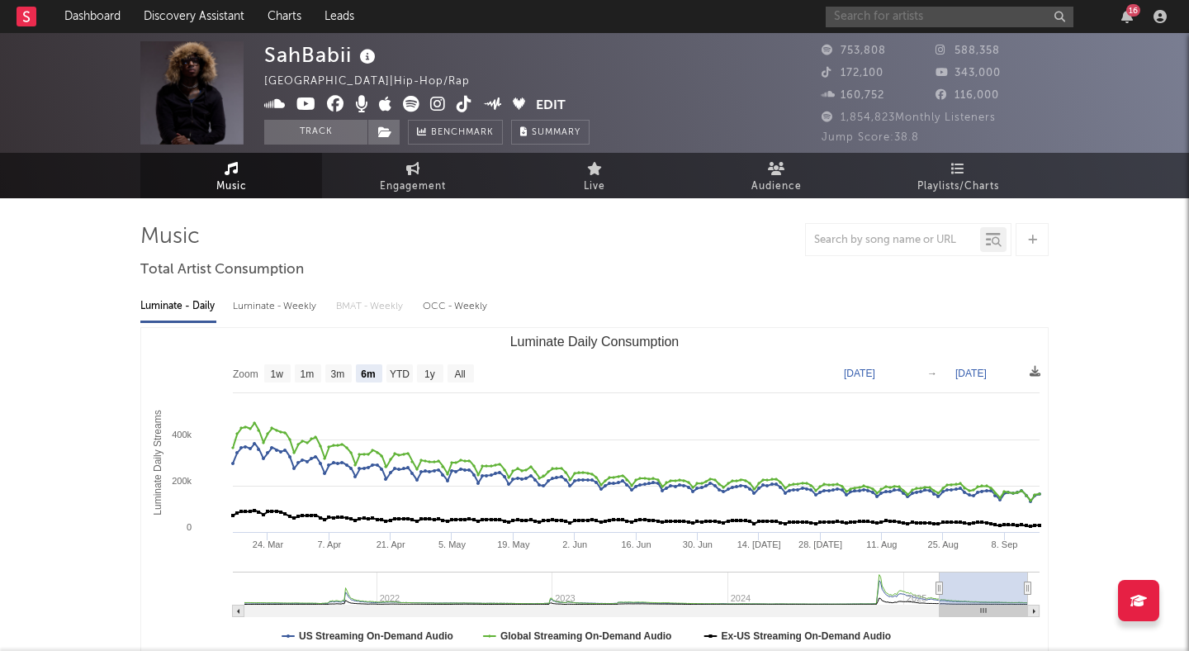
click at [858, 21] on input "text" at bounding box center [950, 17] width 248 height 21
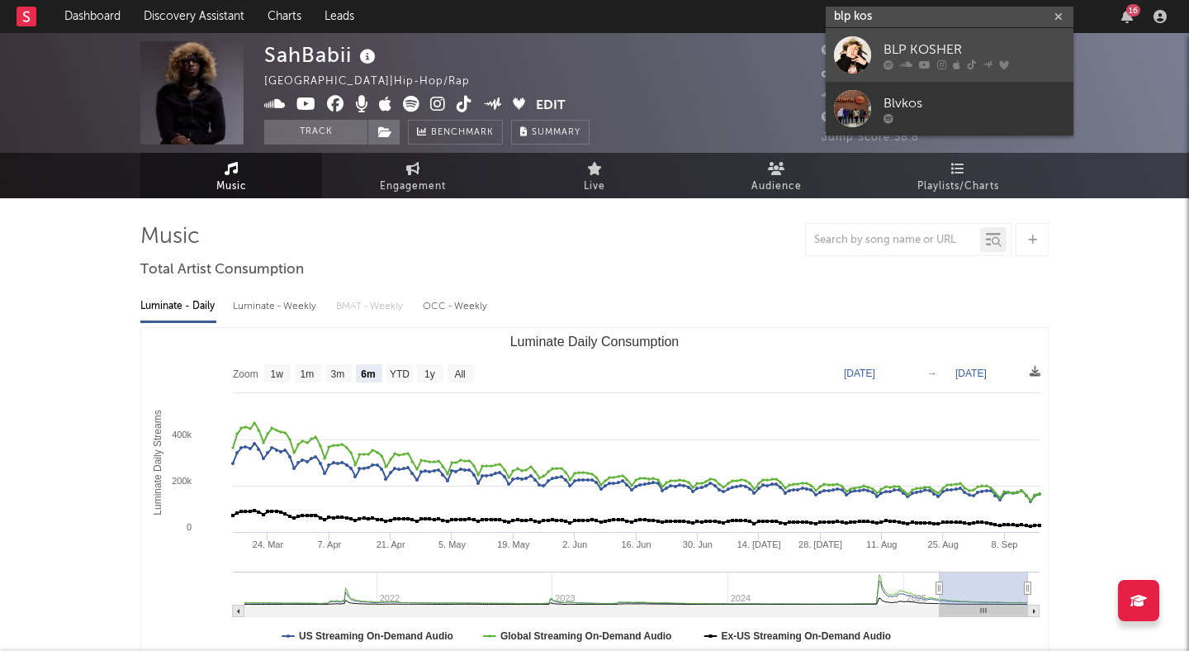
type input "blp kos"
click at [896, 44] on div "BLP KOSHER" at bounding box center [975, 50] width 182 height 20
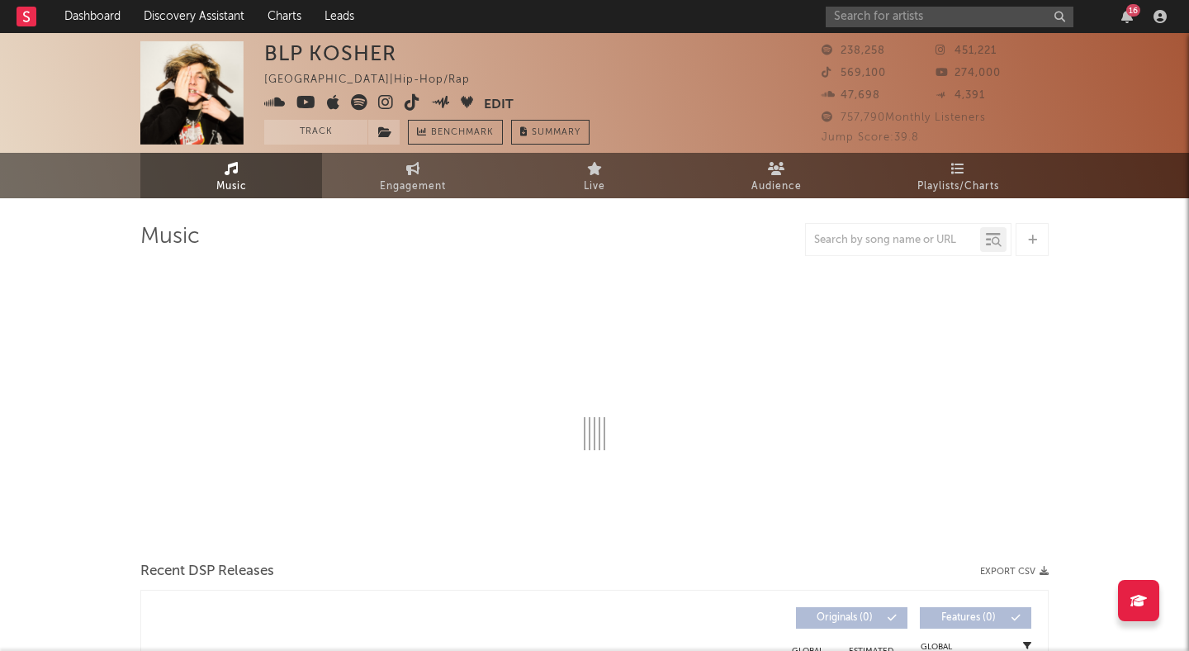
select select "6m"
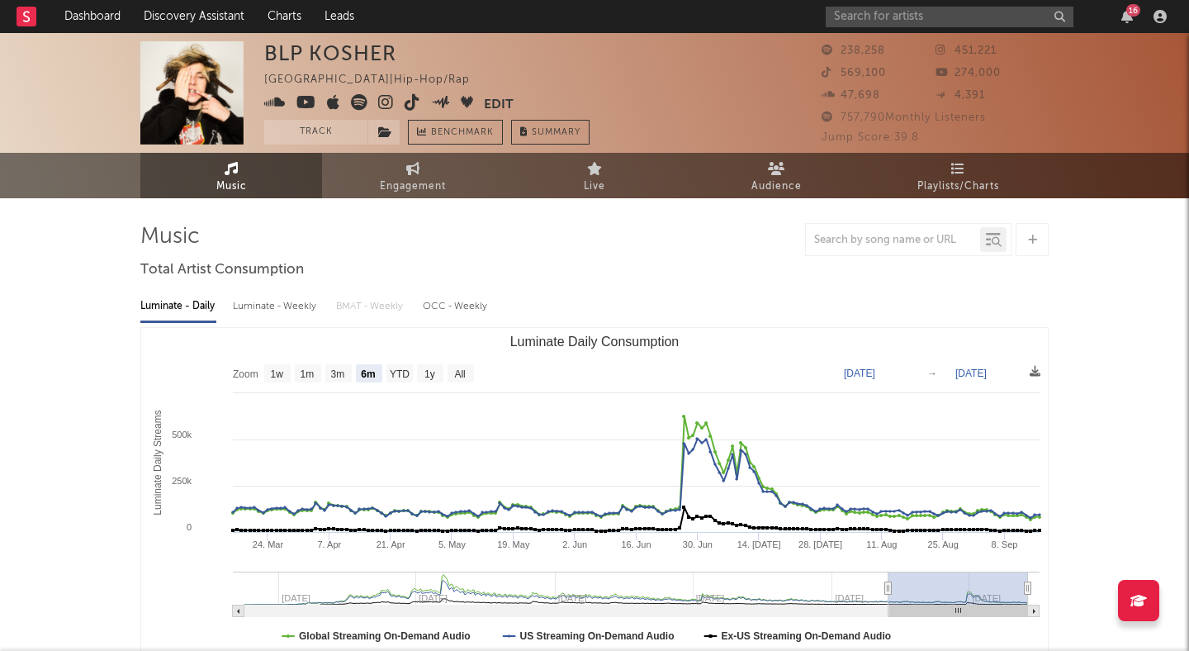
click at [380, 100] on icon at bounding box center [386, 102] width 16 height 17
click at [897, 17] on input "text" at bounding box center [950, 17] width 248 height 21
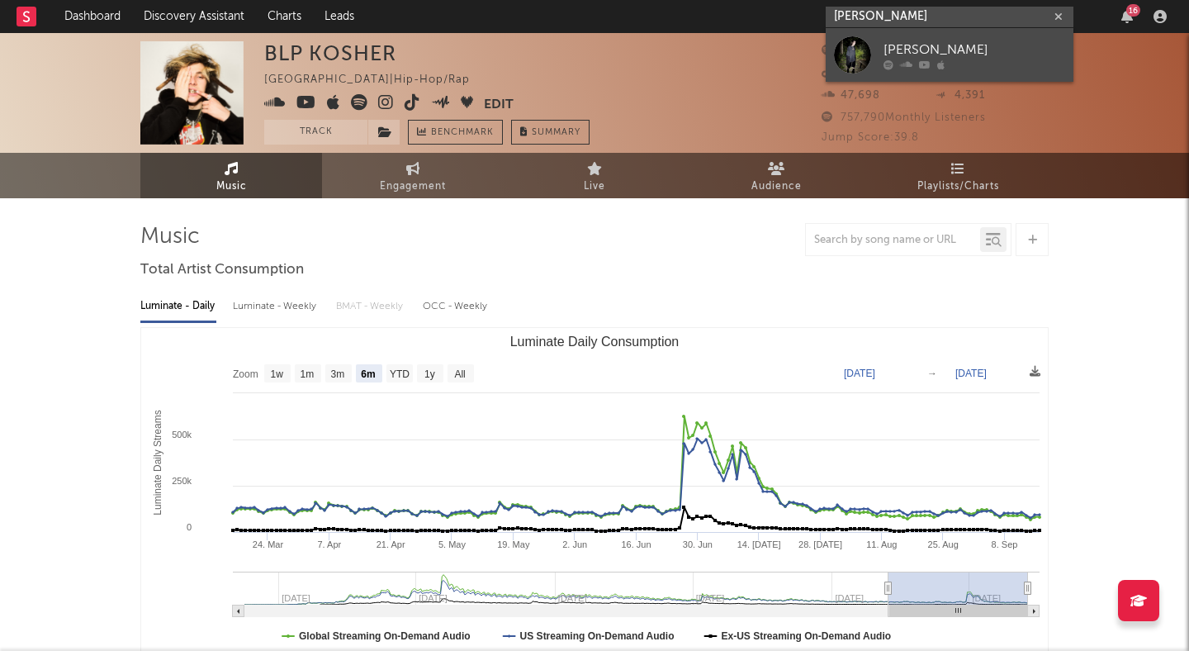
type input "[PERSON_NAME]"
click at [901, 64] on icon at bounding box center [906, 64] width 12 height 10
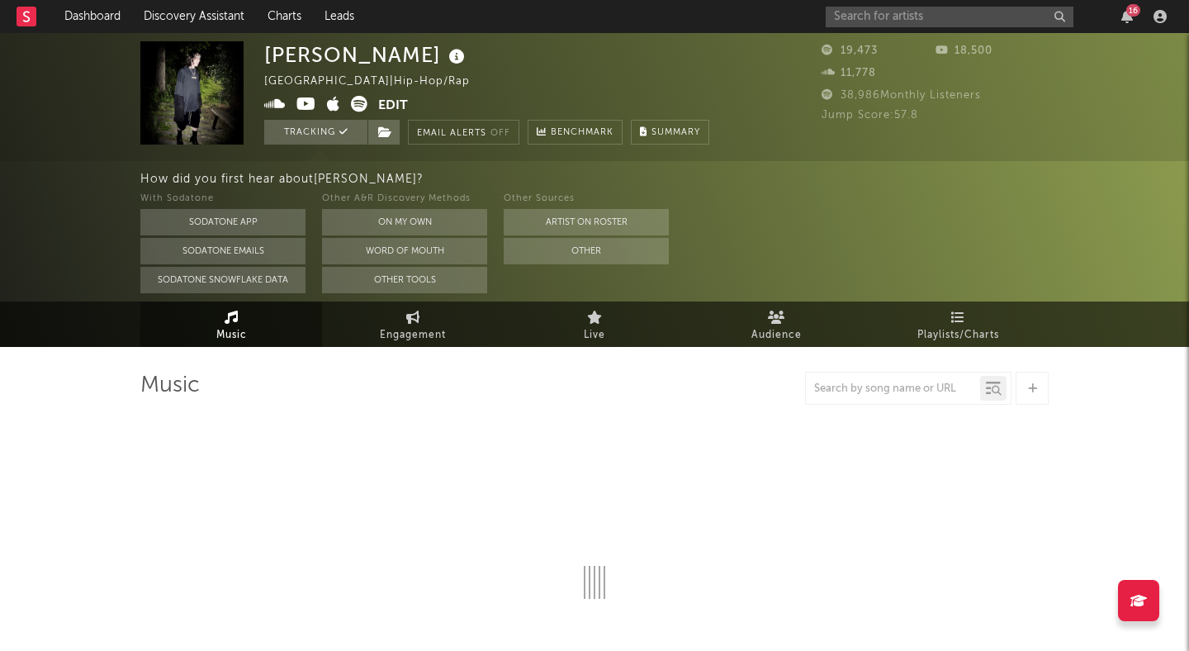
select select "6m"
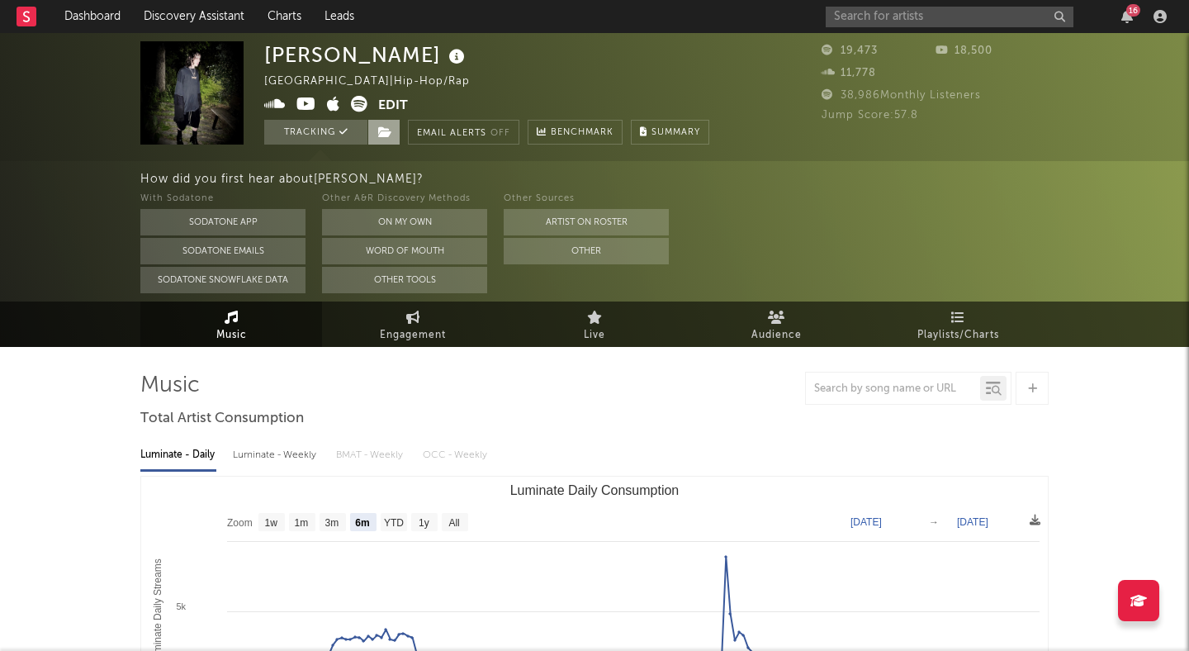
click at [394, 132] on span at bounding box center [383, 132] width 33 height 25
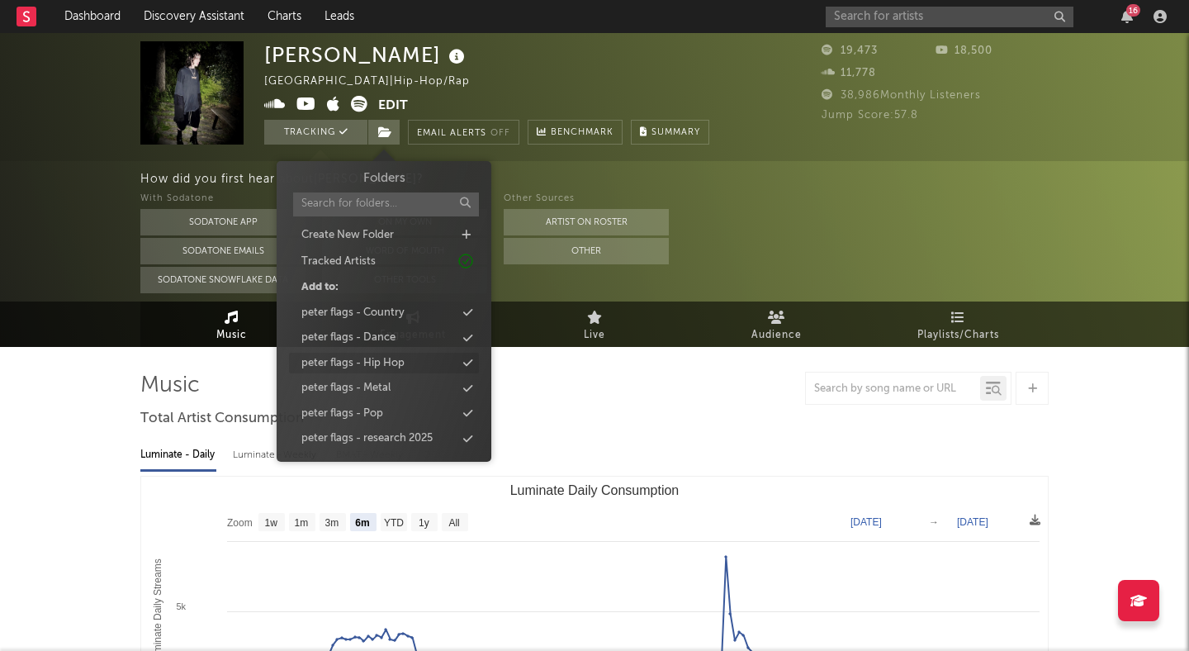
click at [362, 359] on div "peter flags - Hip Hop" at bounding box center [352, 363] width 103 height 17
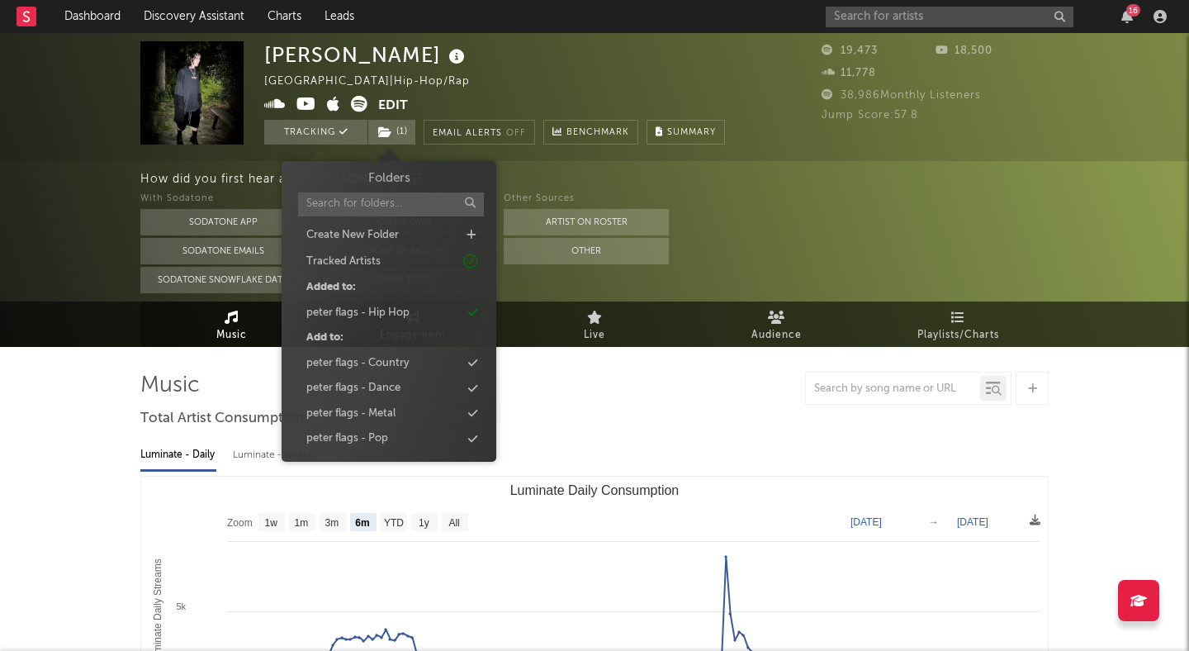
click at [80, 289] on div "How did you first hear about [PERSON_NAME] ? With Sodatone Sodatone App Sodaton…" at bounding box center [594, 231] width 1189 height 140
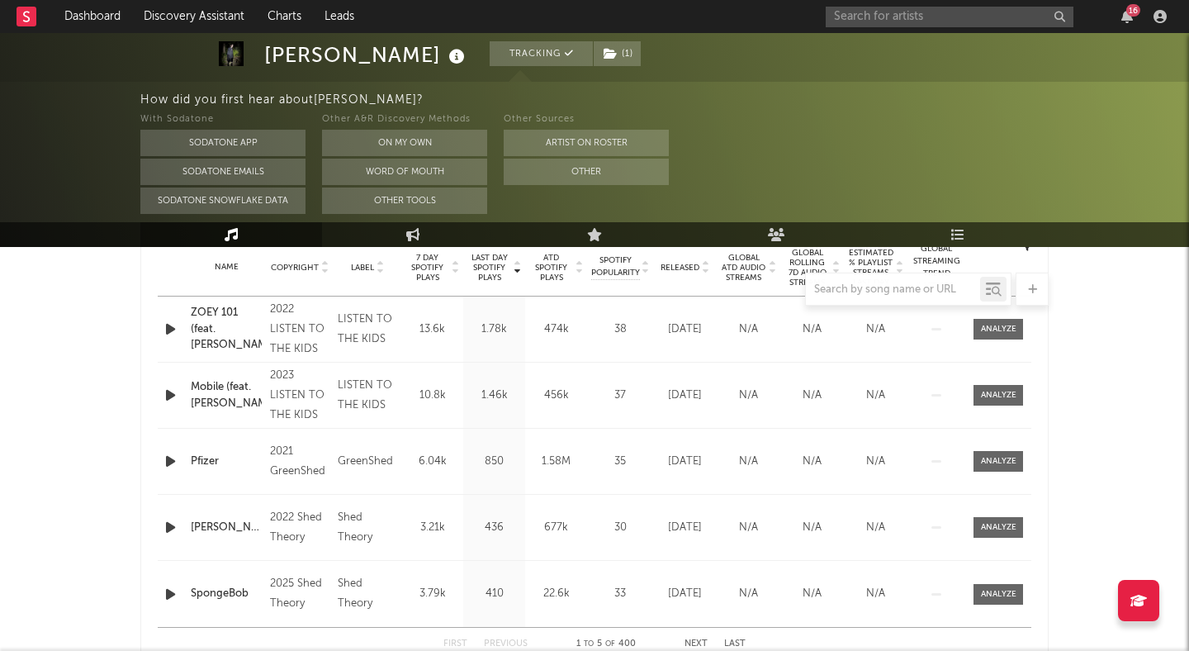
scroll to position [678, 0]
